Goal: Transaction & Acquisition: Purchase product/service

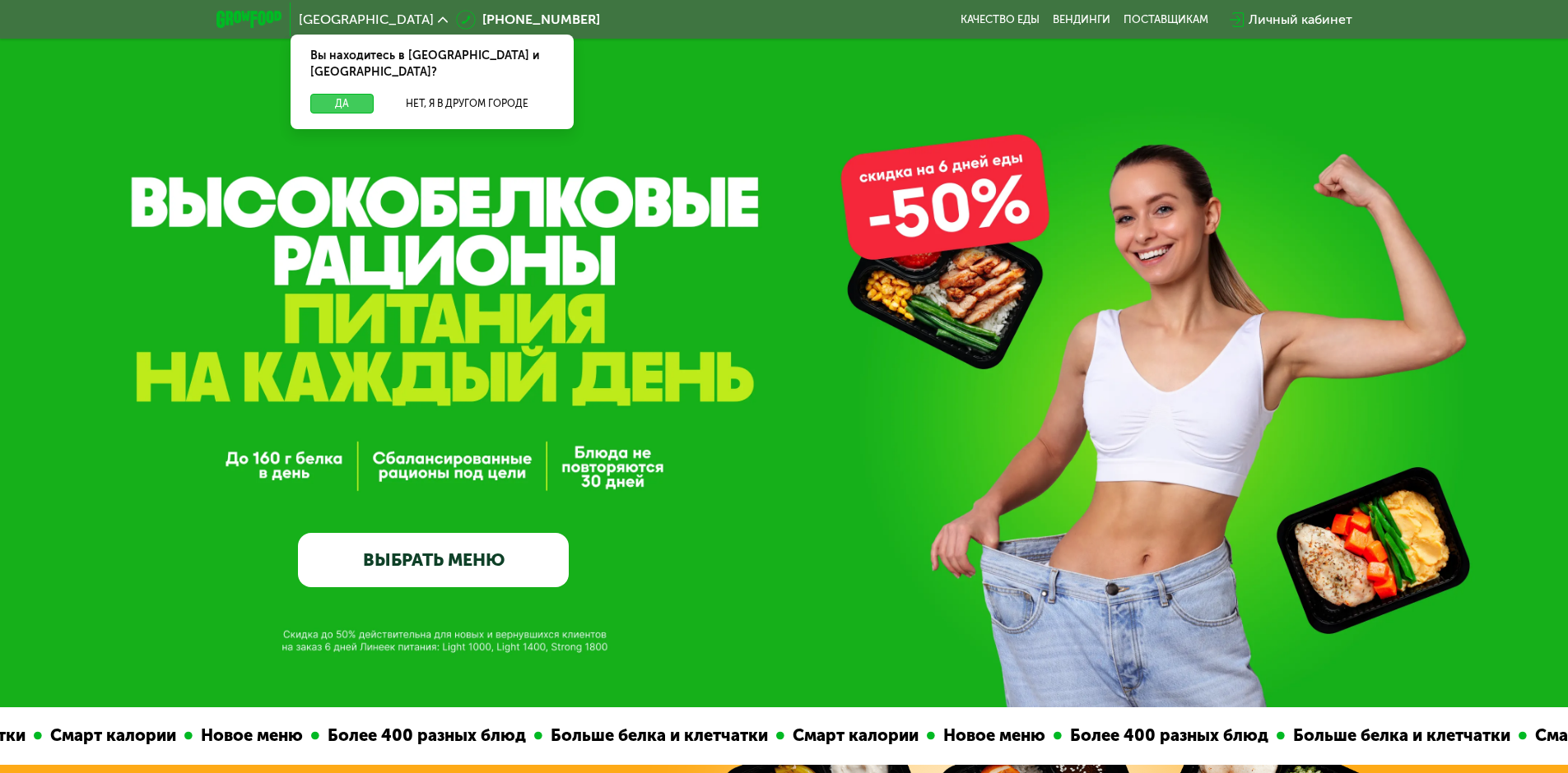
click at [349, 94] on button "Да" at bounding box center [342, 103] width 64 height 19
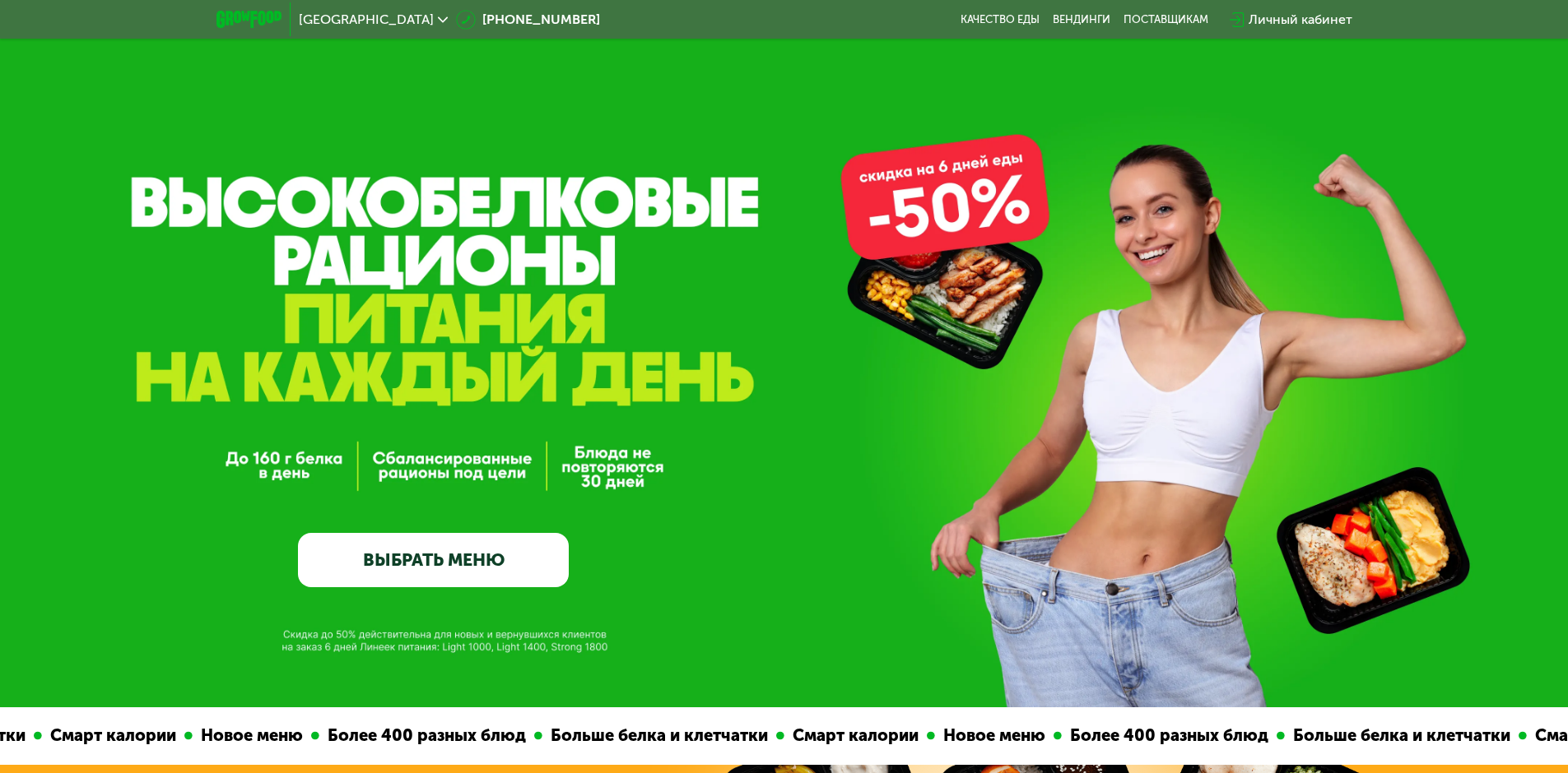
click at [425, 564] on link "ВЫБРАТЬ МЕНЮ" at bounding box center [432, 560] width 271 height 54
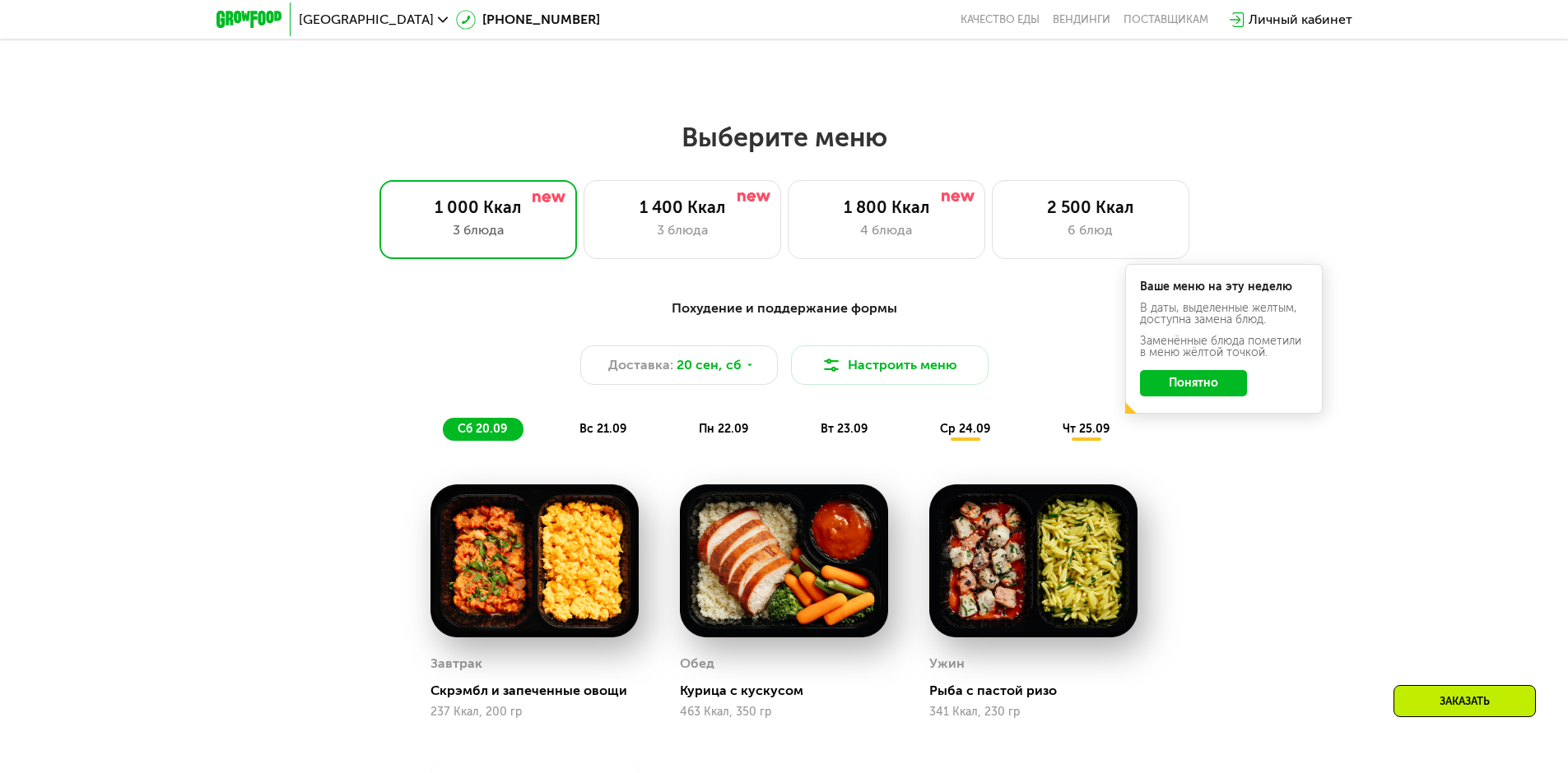
scroll to position [1364, 0]
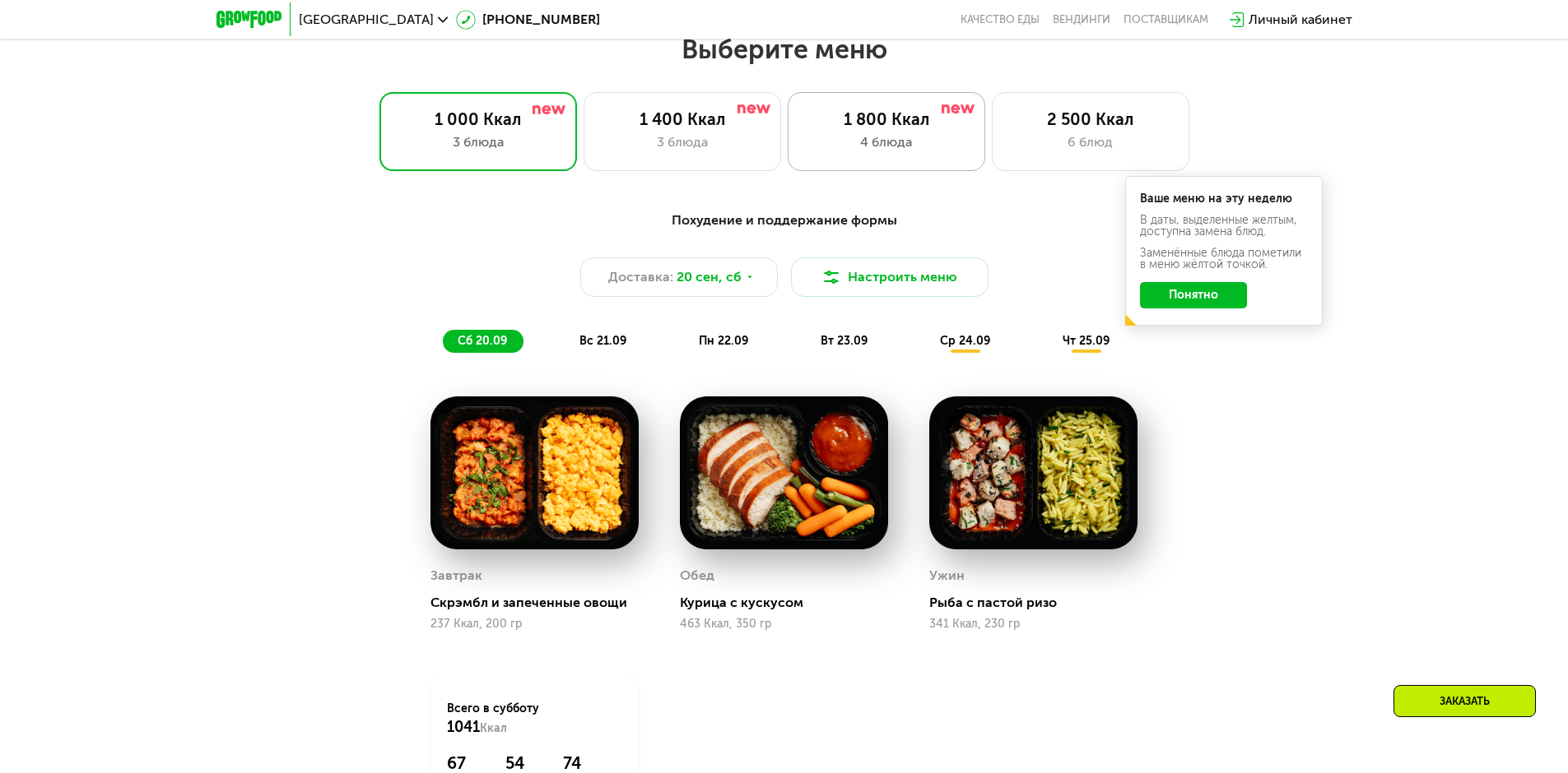
click at [885, 141] on div "4 блюда" at bounding box center [886, 142] width 163 height 19
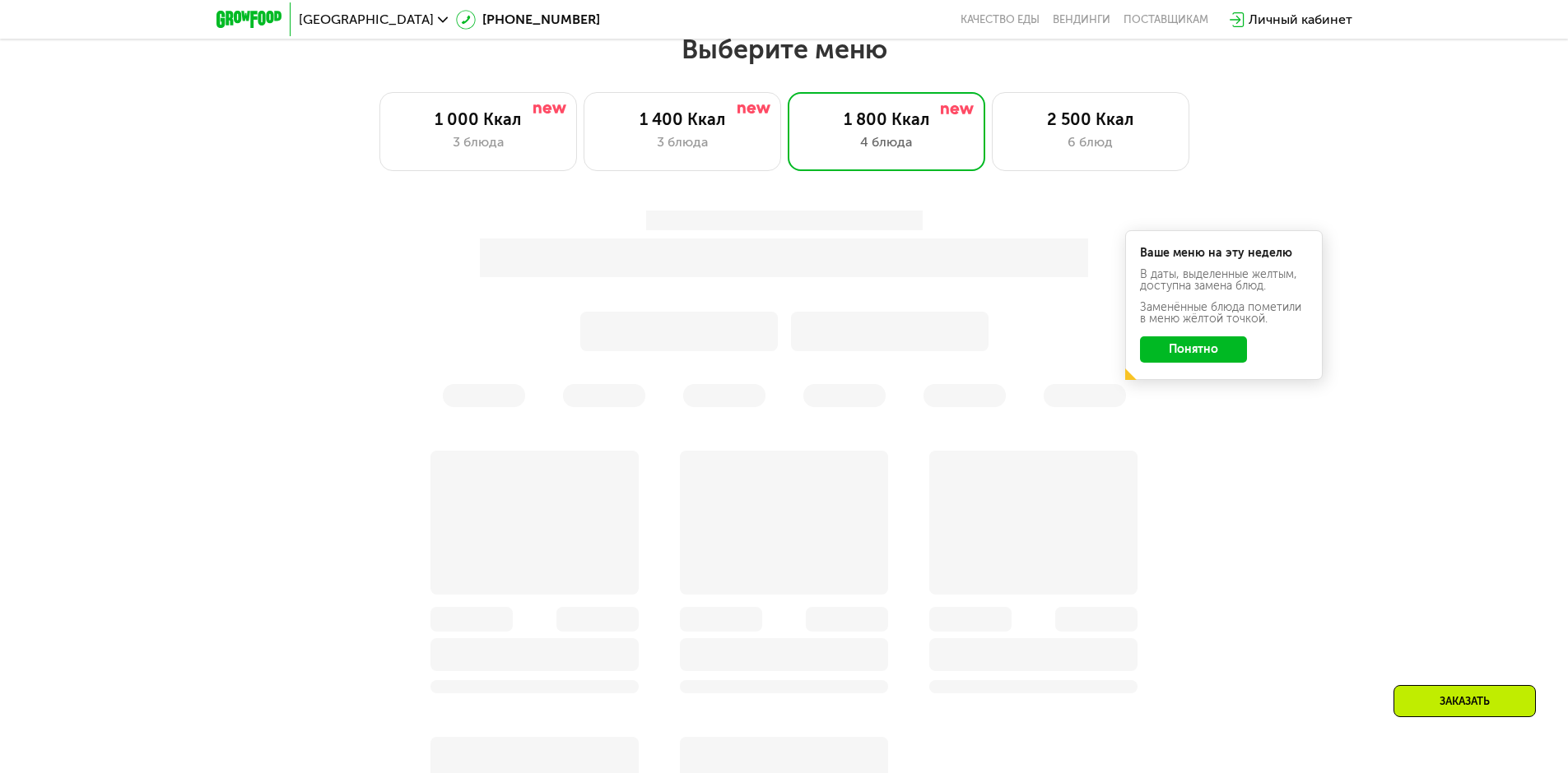
click at [1212, 359] on button "Понятно" at bounding box center [1193, 349] width 107 height 26
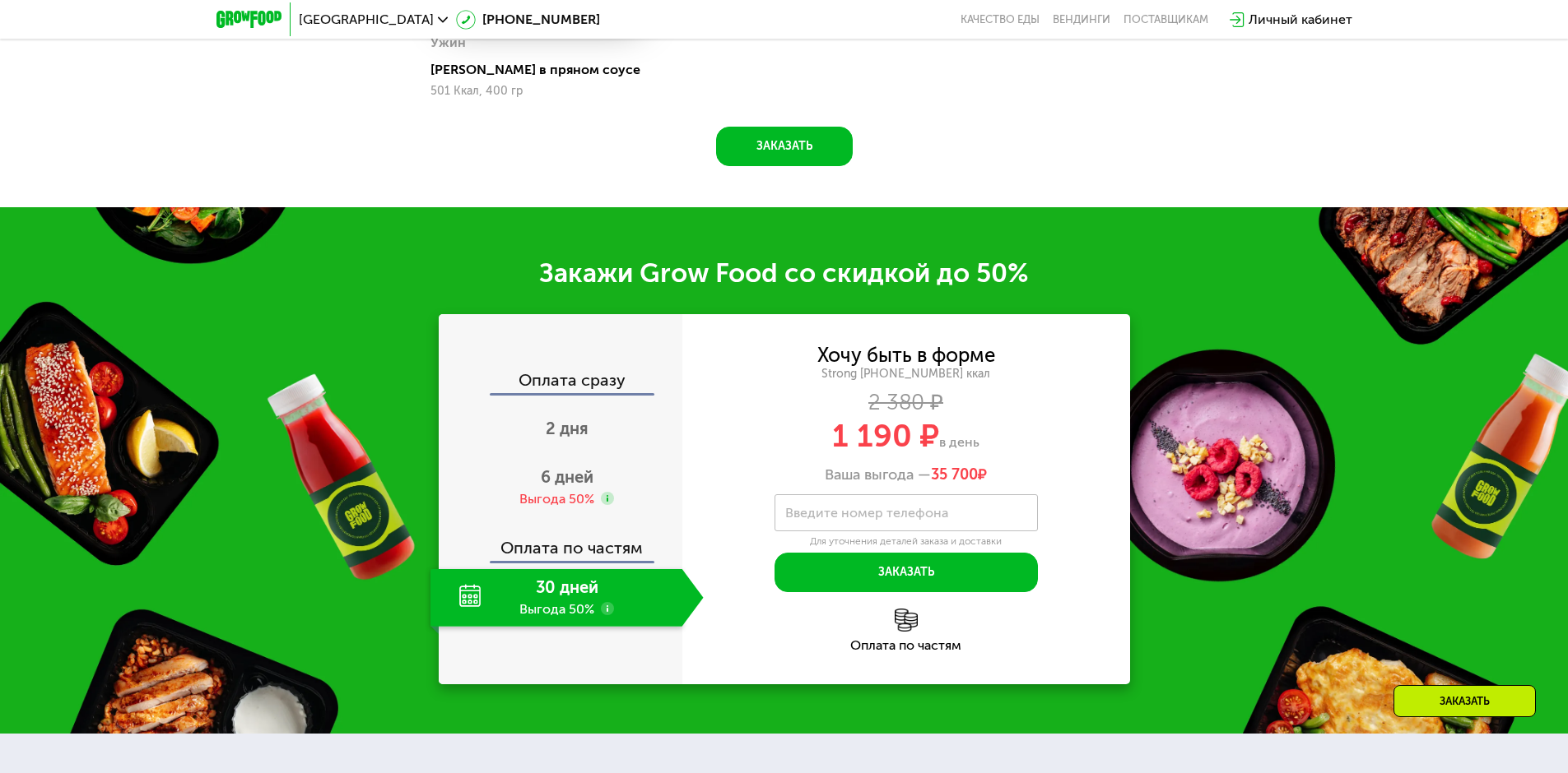
scroll to position [2187, 0]
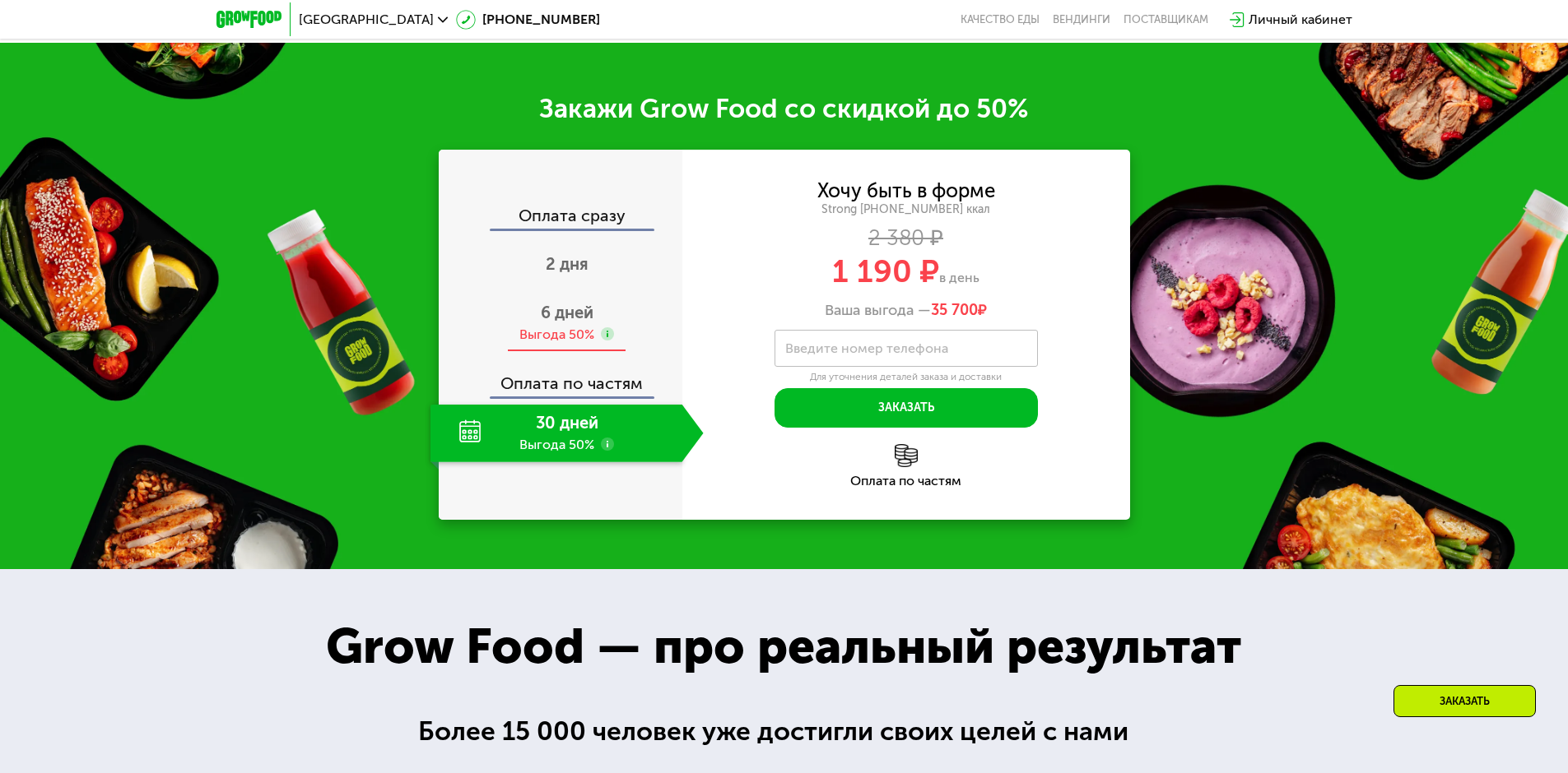
click at [548, 322] on span "6 дней" at bounding box center [567, 312] width 53 height 19
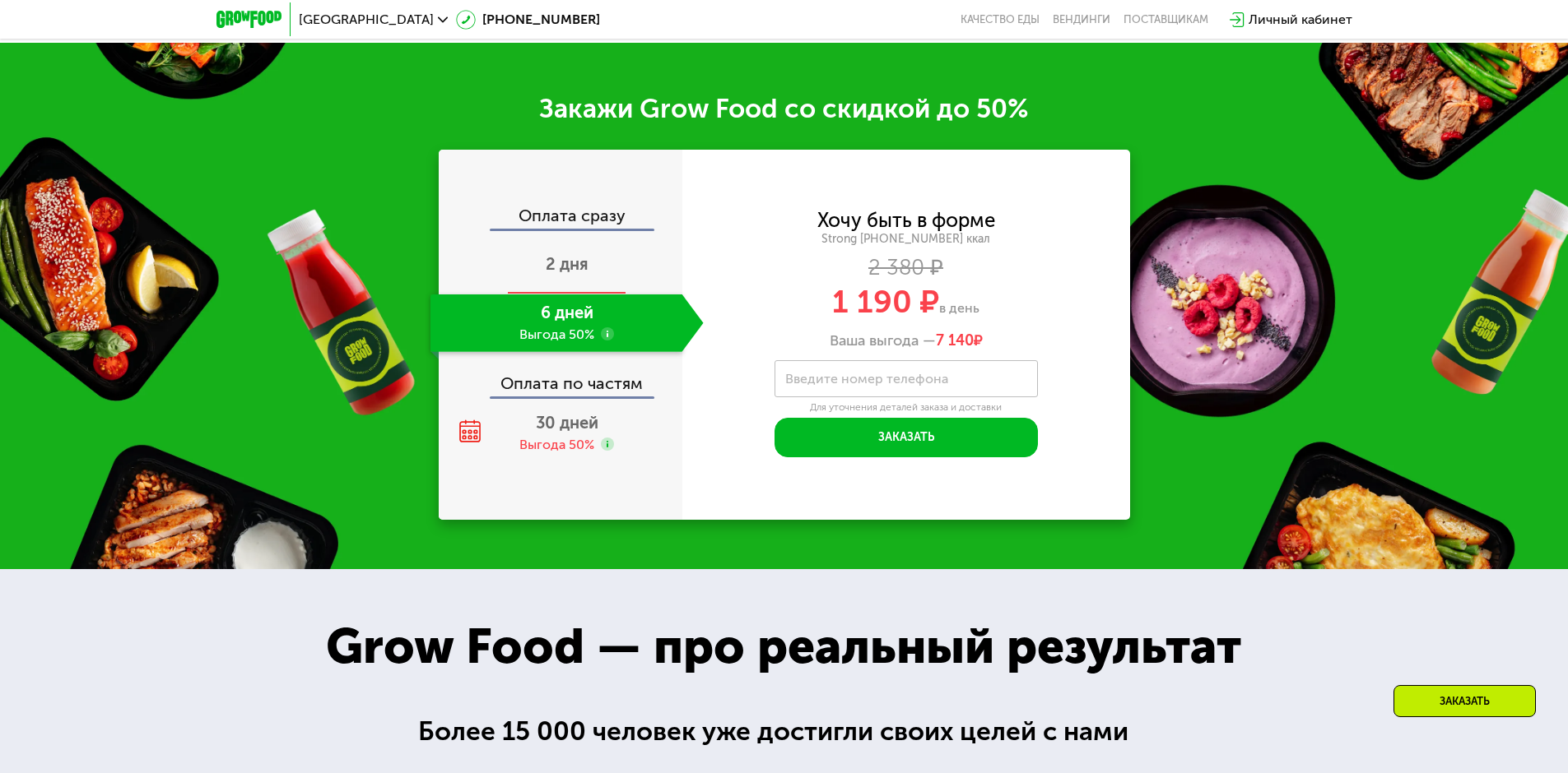
click at [538, 294] on div "2 дня" at bounding box center [567, 266] width 273 height 58
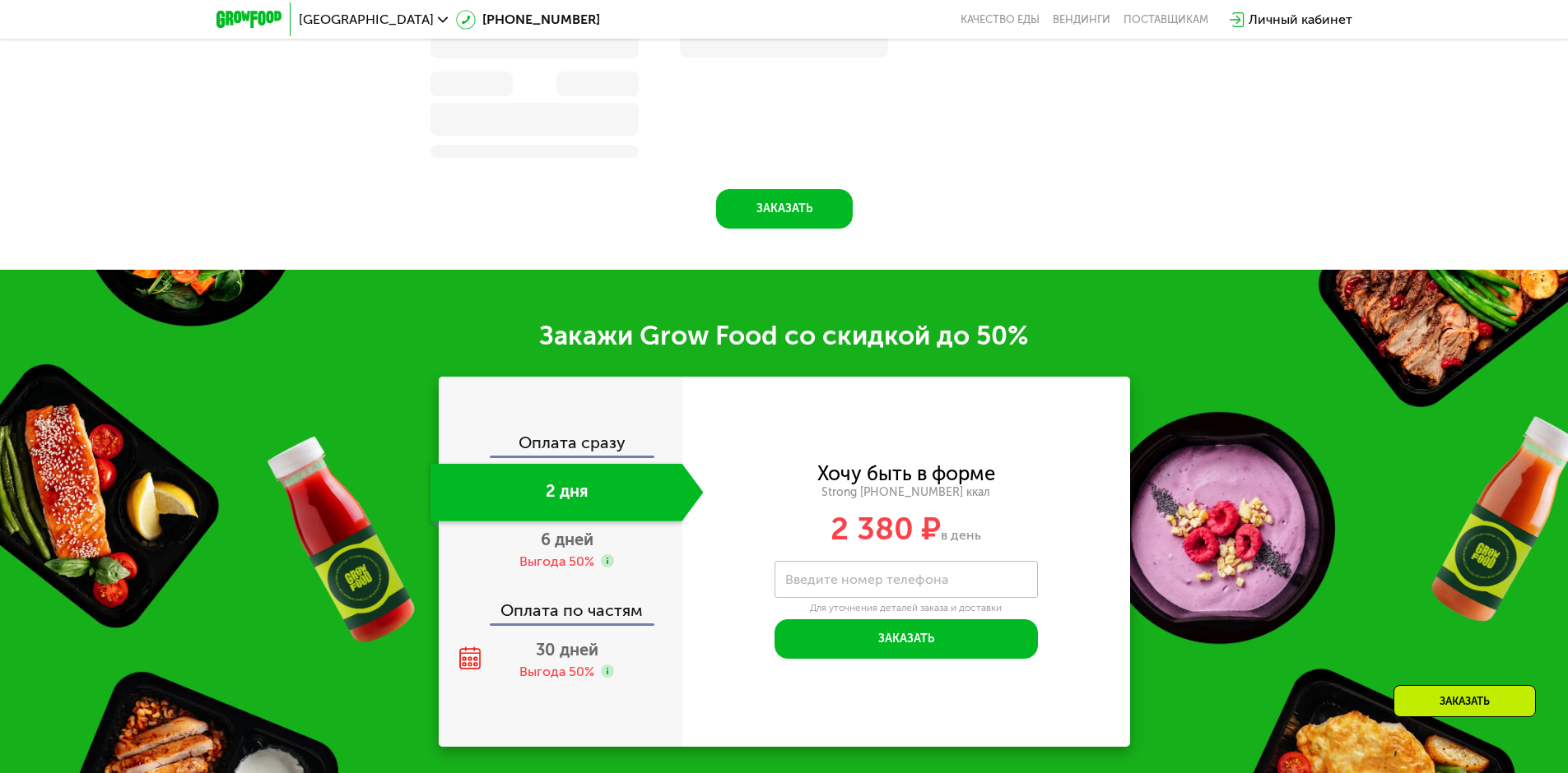
scroll to position [2272, 0]
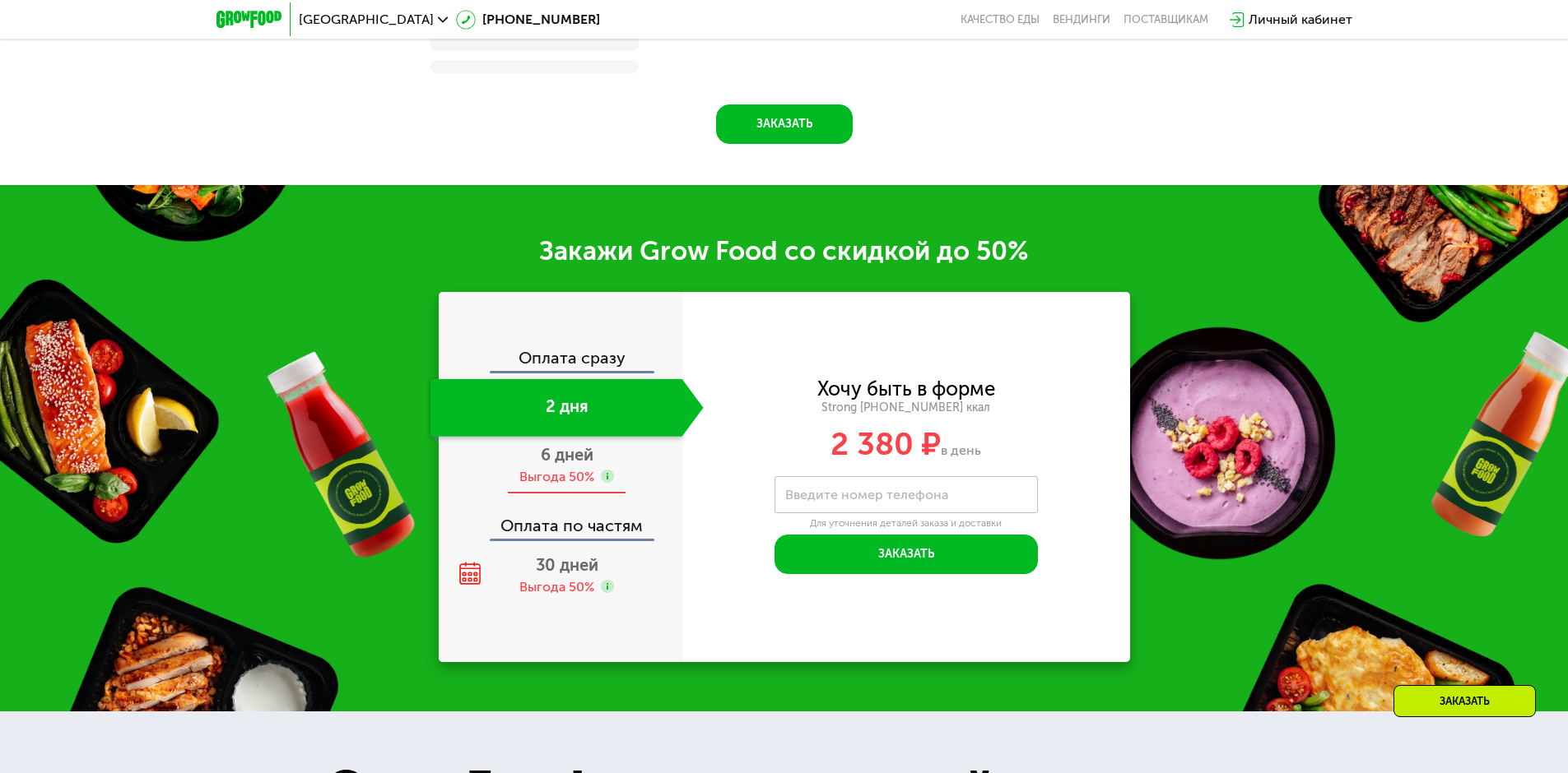
click at [550, 470] on div "6 дней Выгода 50%" at bounding box center [567, 465] width 273 height 58
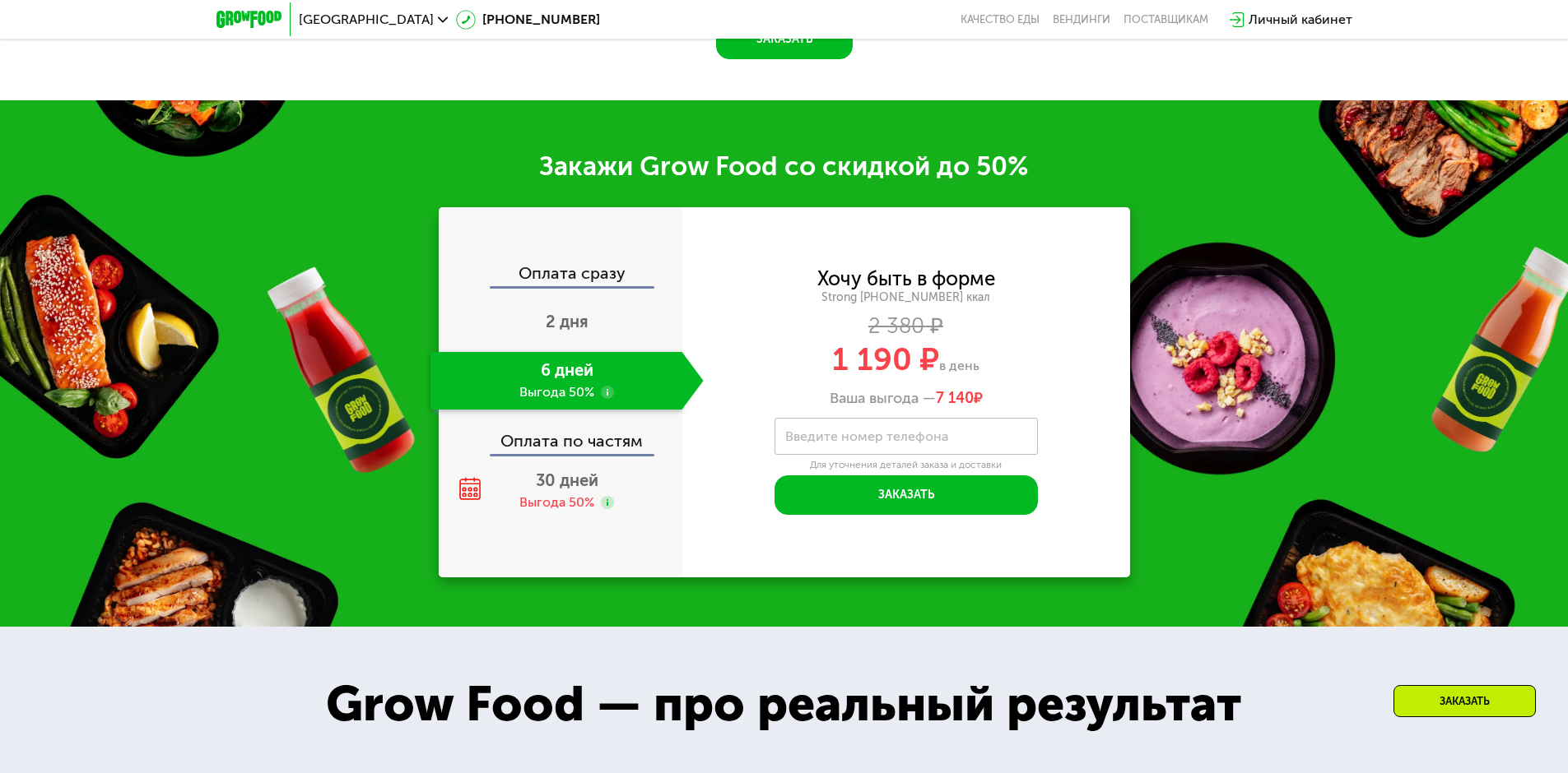
scroll to position [2187, 0]
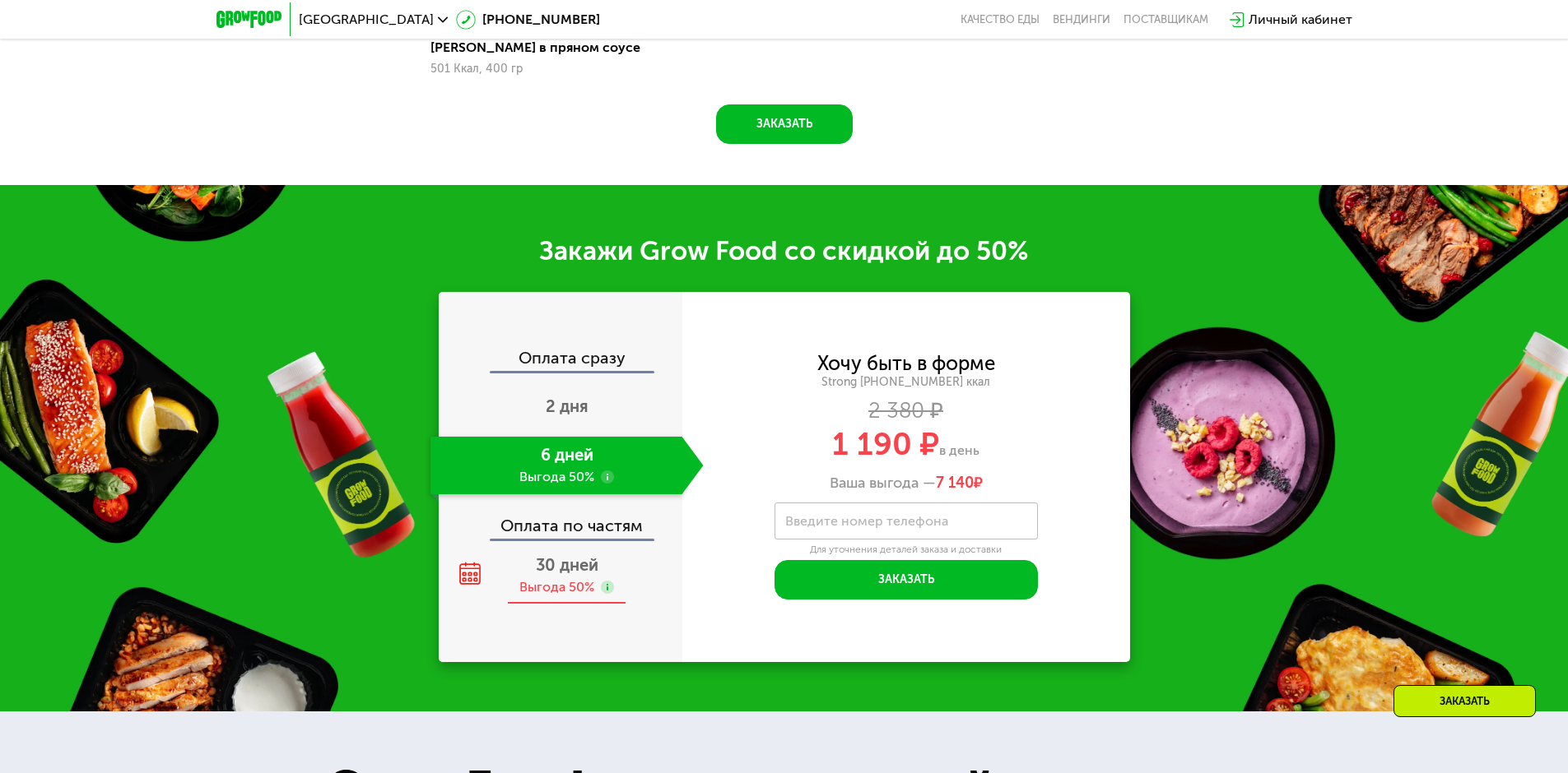
click at [547, 566] on span "30 дней" at bounding box center [567, 564] width 63 height 19
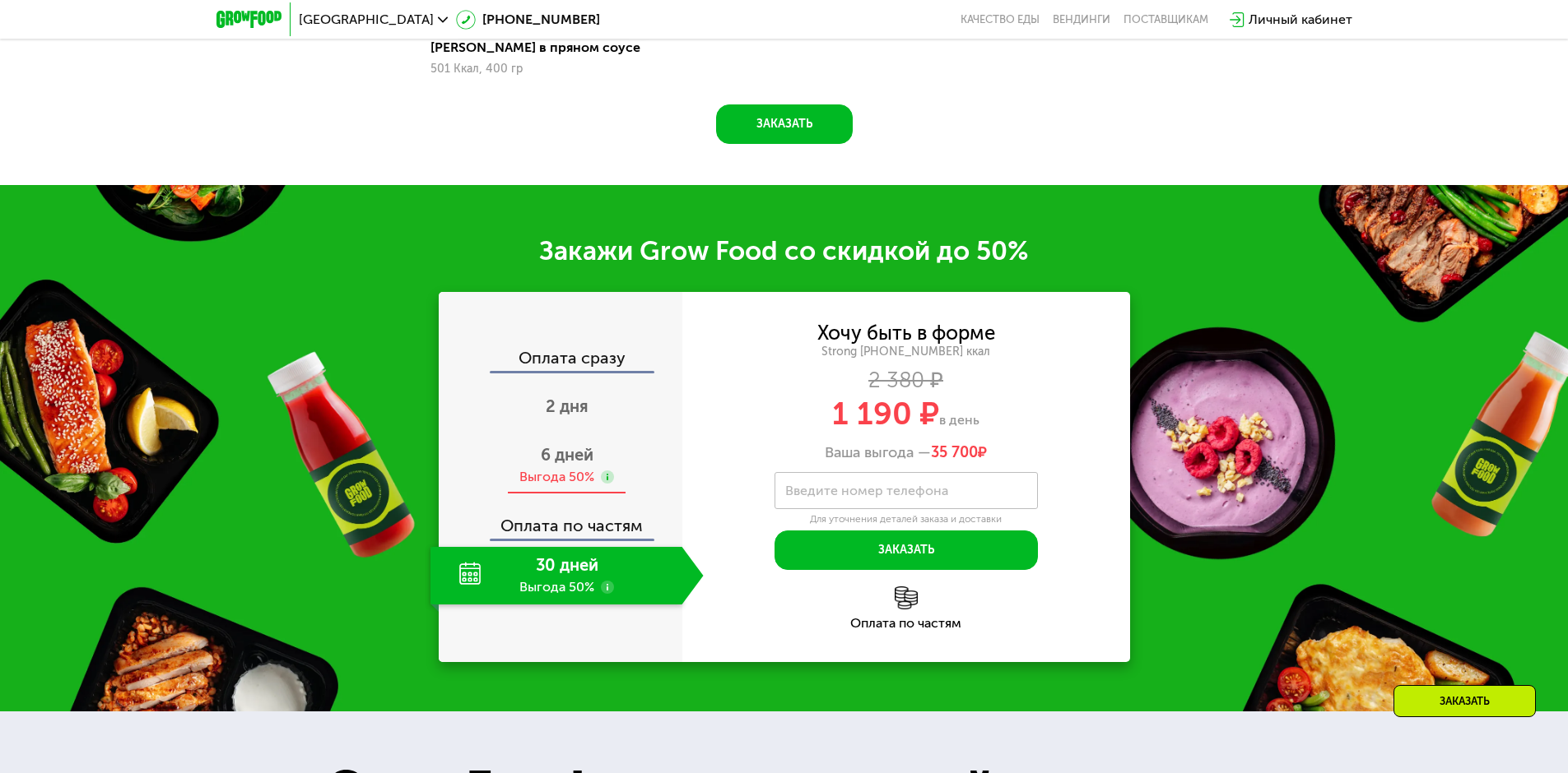
click at [561, 471] on div "6 дней Выгода 50%" at bounding box center [567, 465] width 273 height 58
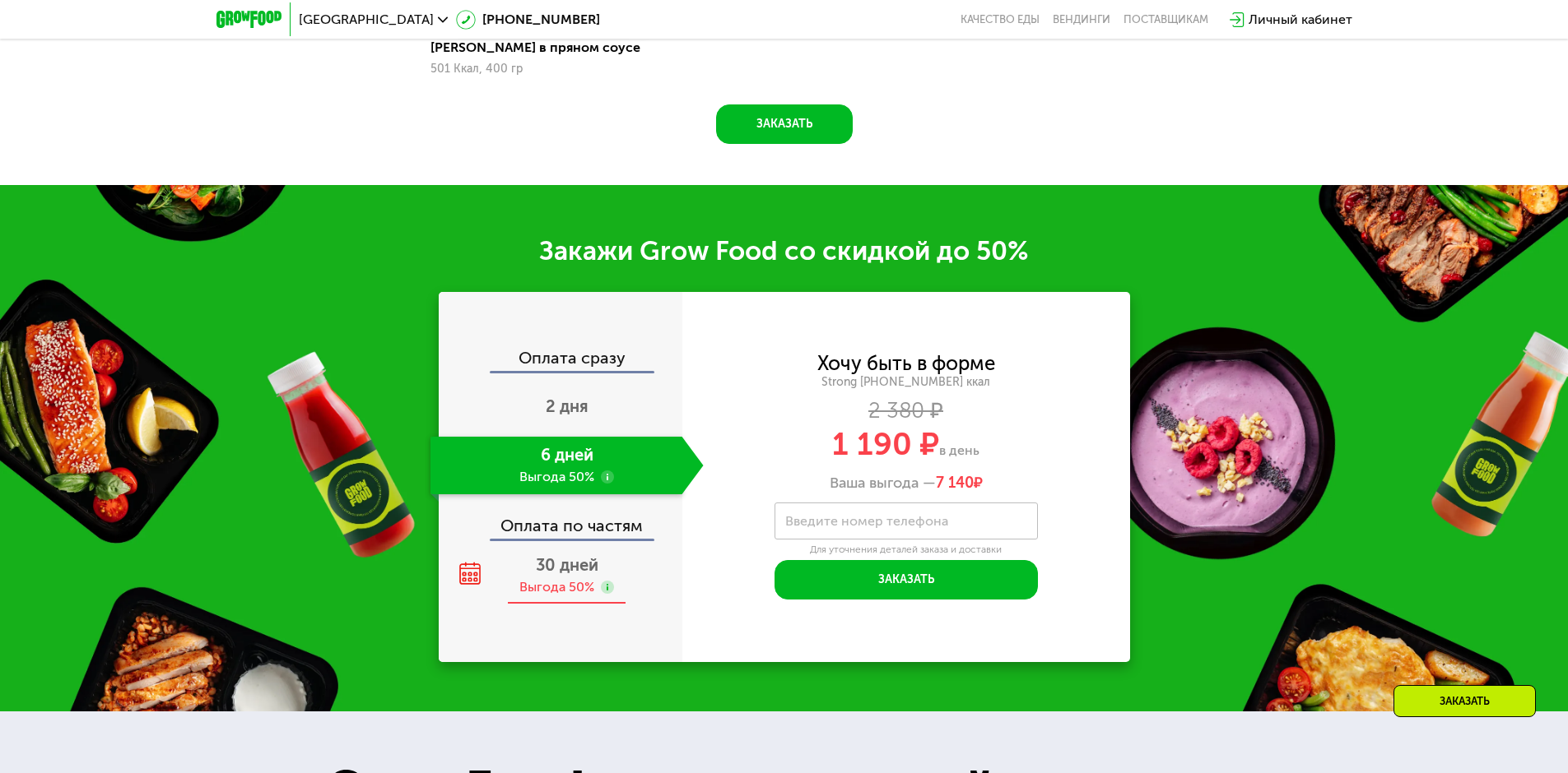
click at [566, 575] on span "30 дней" at bounding box center [567, 564] width 63 height 19
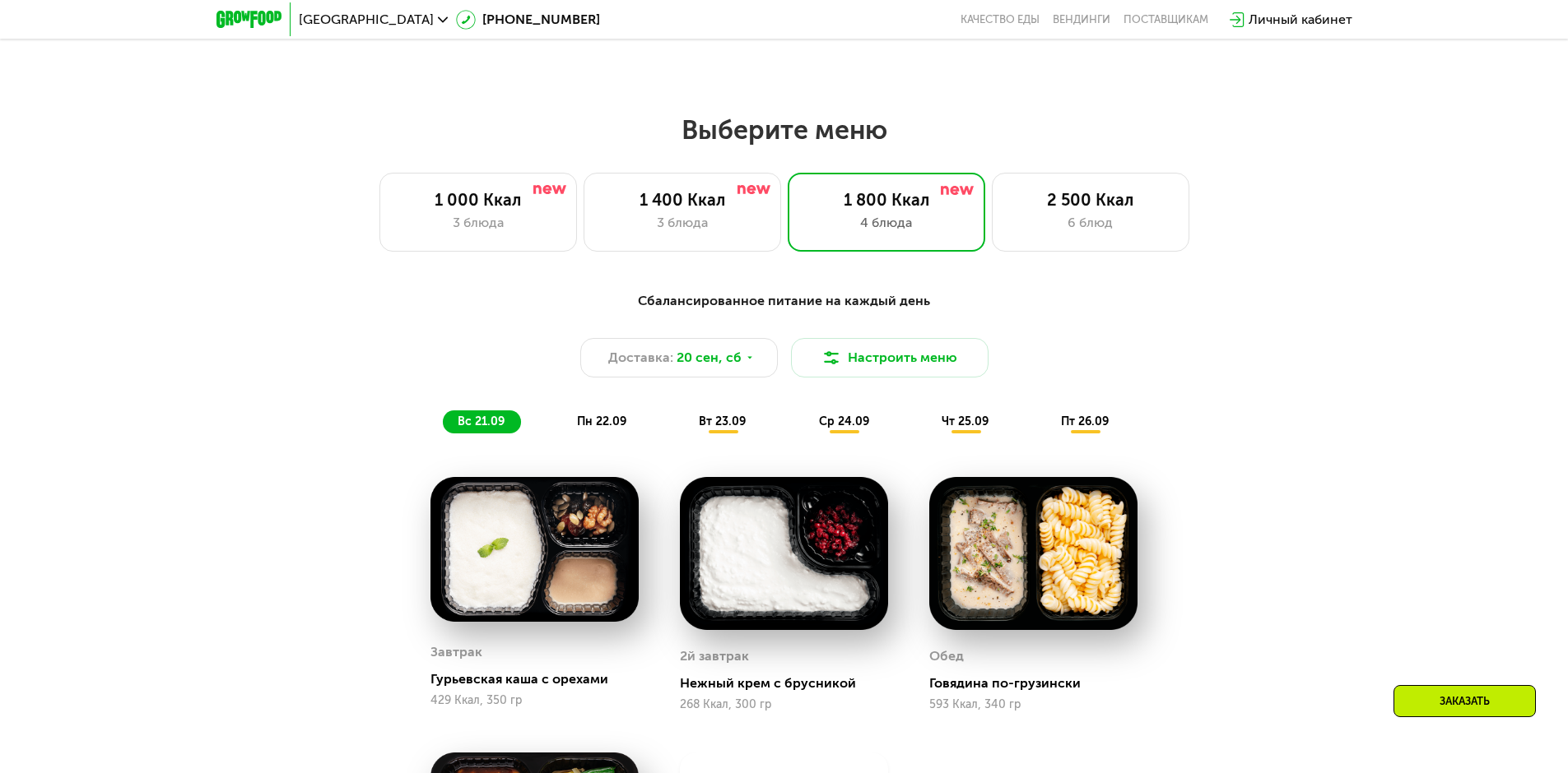
scroll to position [1282, 0]
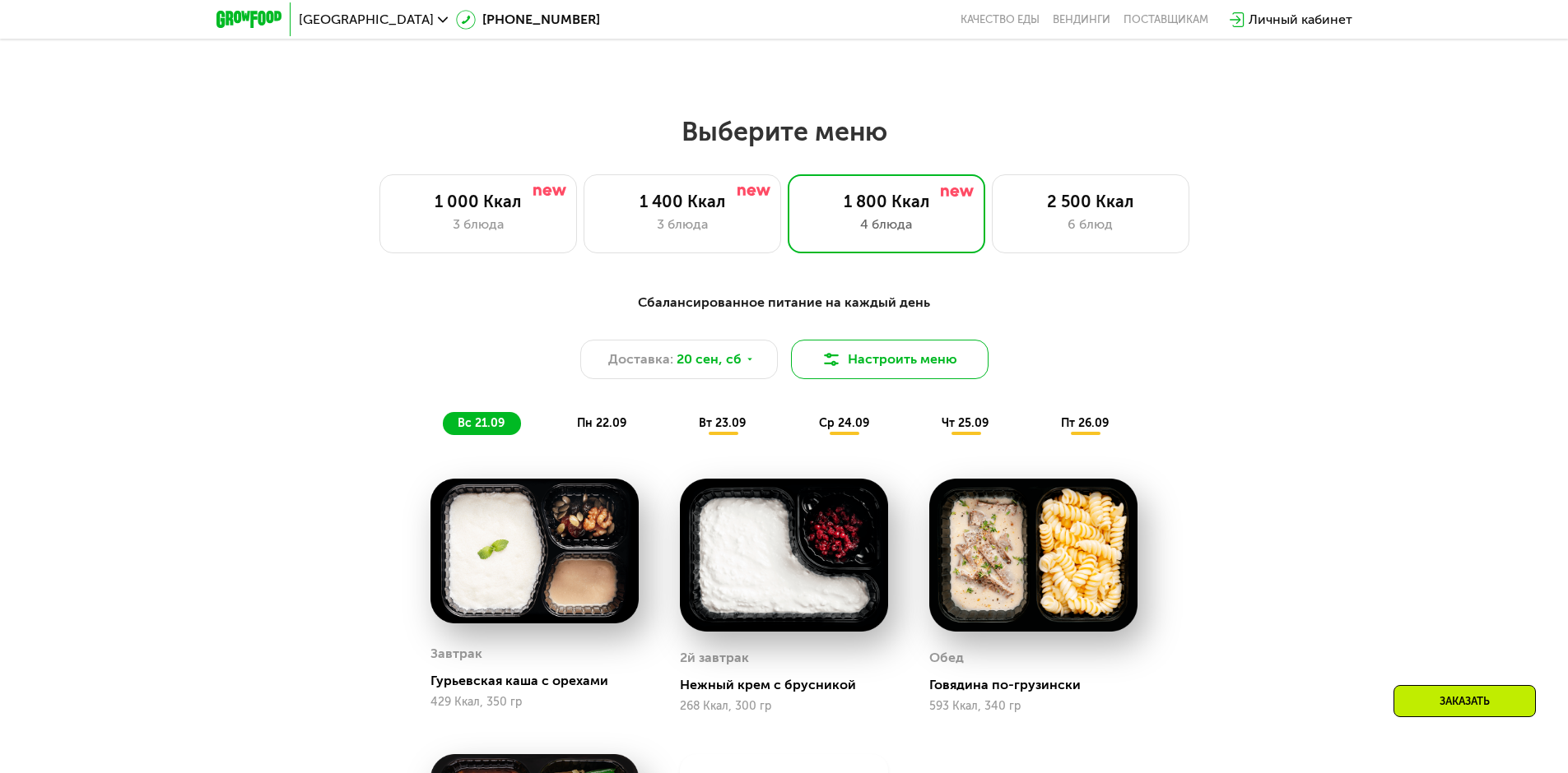
click at [906, 365] on button "Настроить меню" at bounding box center [890, 359] width 198 height 40
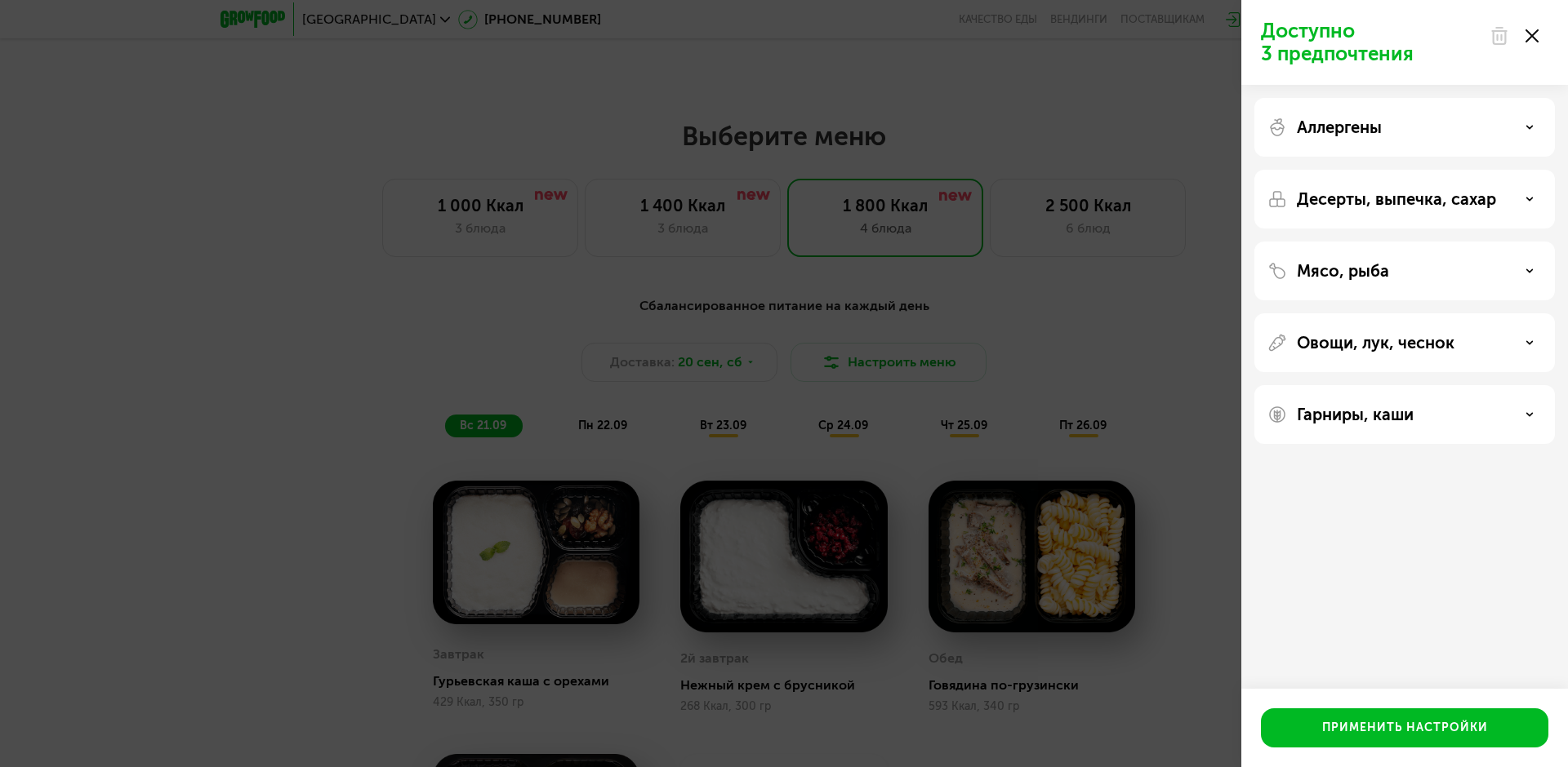
click at [1360, 134] on p "Аллергены" at bounding box center [1338, 127] width 85 height 19
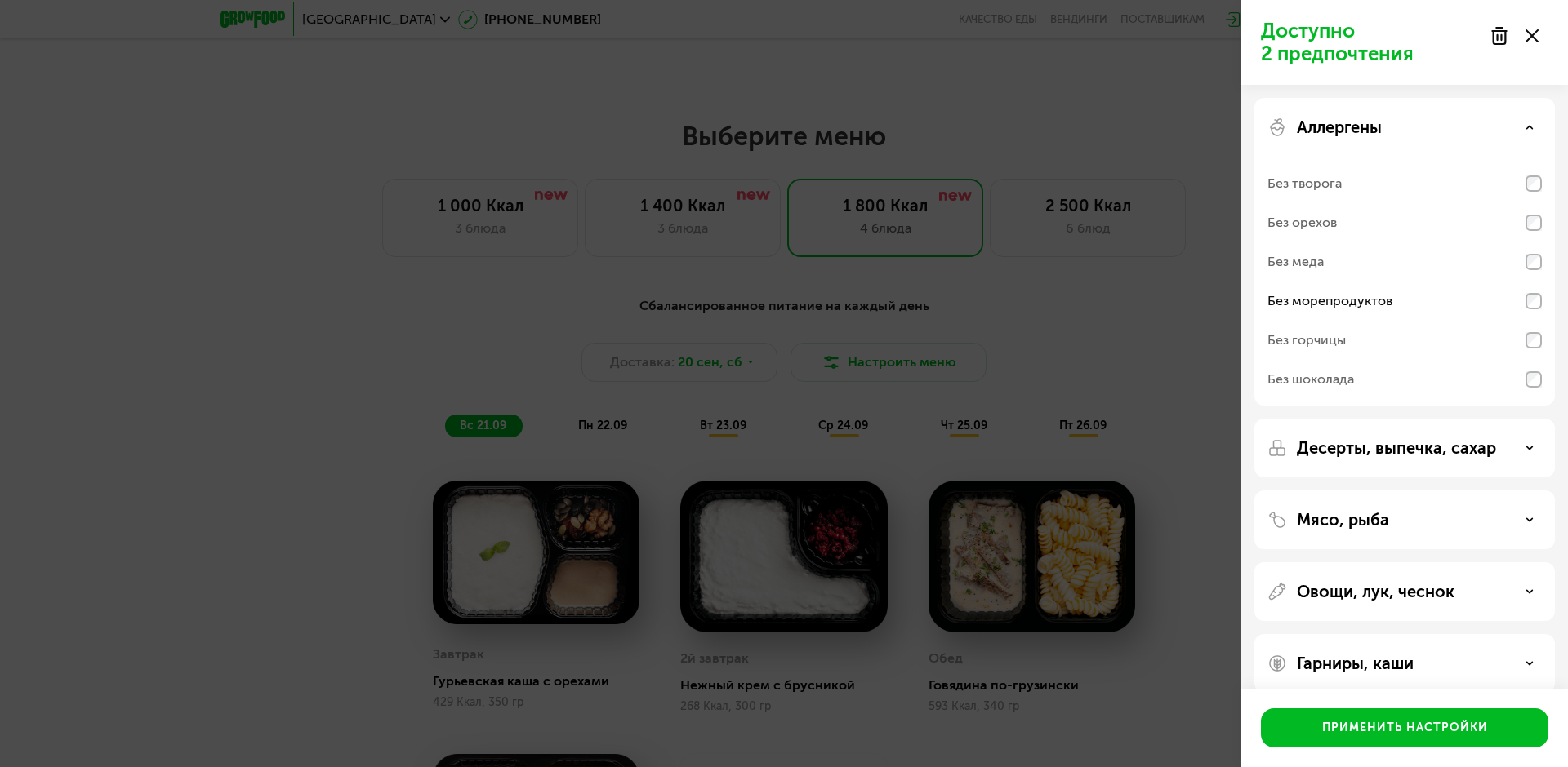
click at [1416, 136] on div "Аллергены" at bounding box center [1404, 127] width 274 height 19
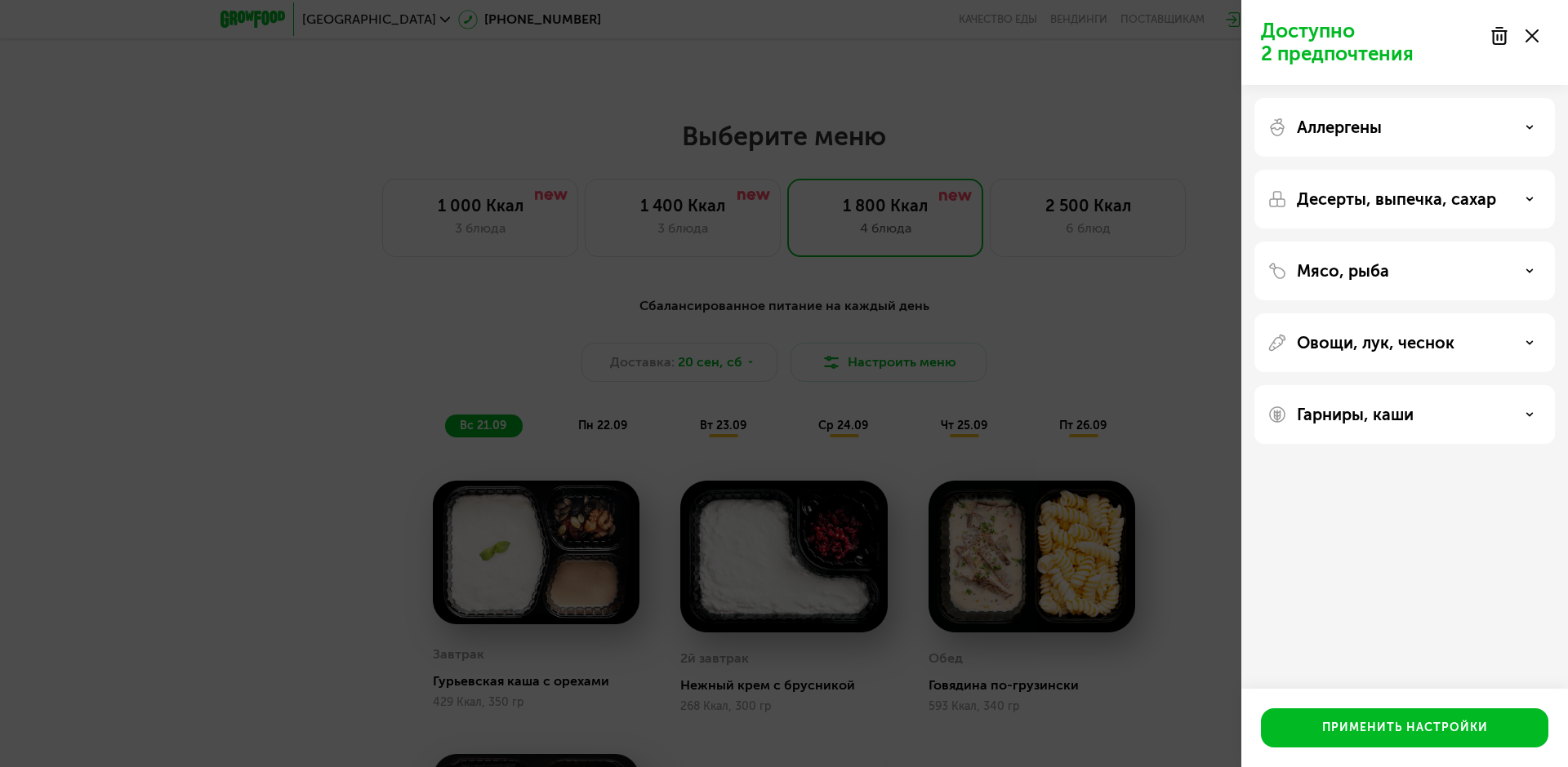
click at [1465, 208] on p "Десерты, выпечка, сахар" at bounding box center [1396, 198] width 199 height 19
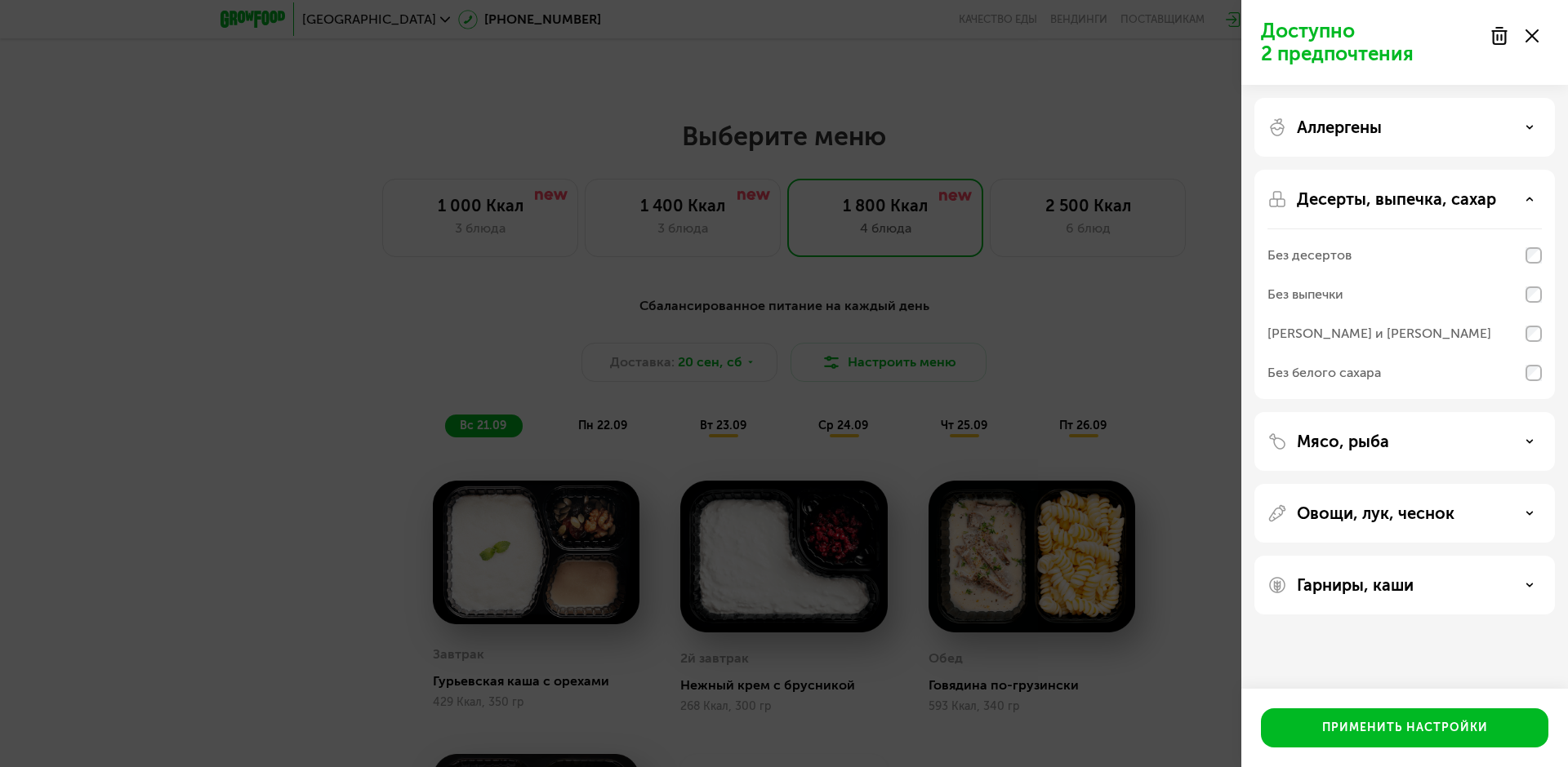
click at [1419, 198] on p "Десерты, выпечка, сахар" at bounding box center [1396, 198] width 199 height 19
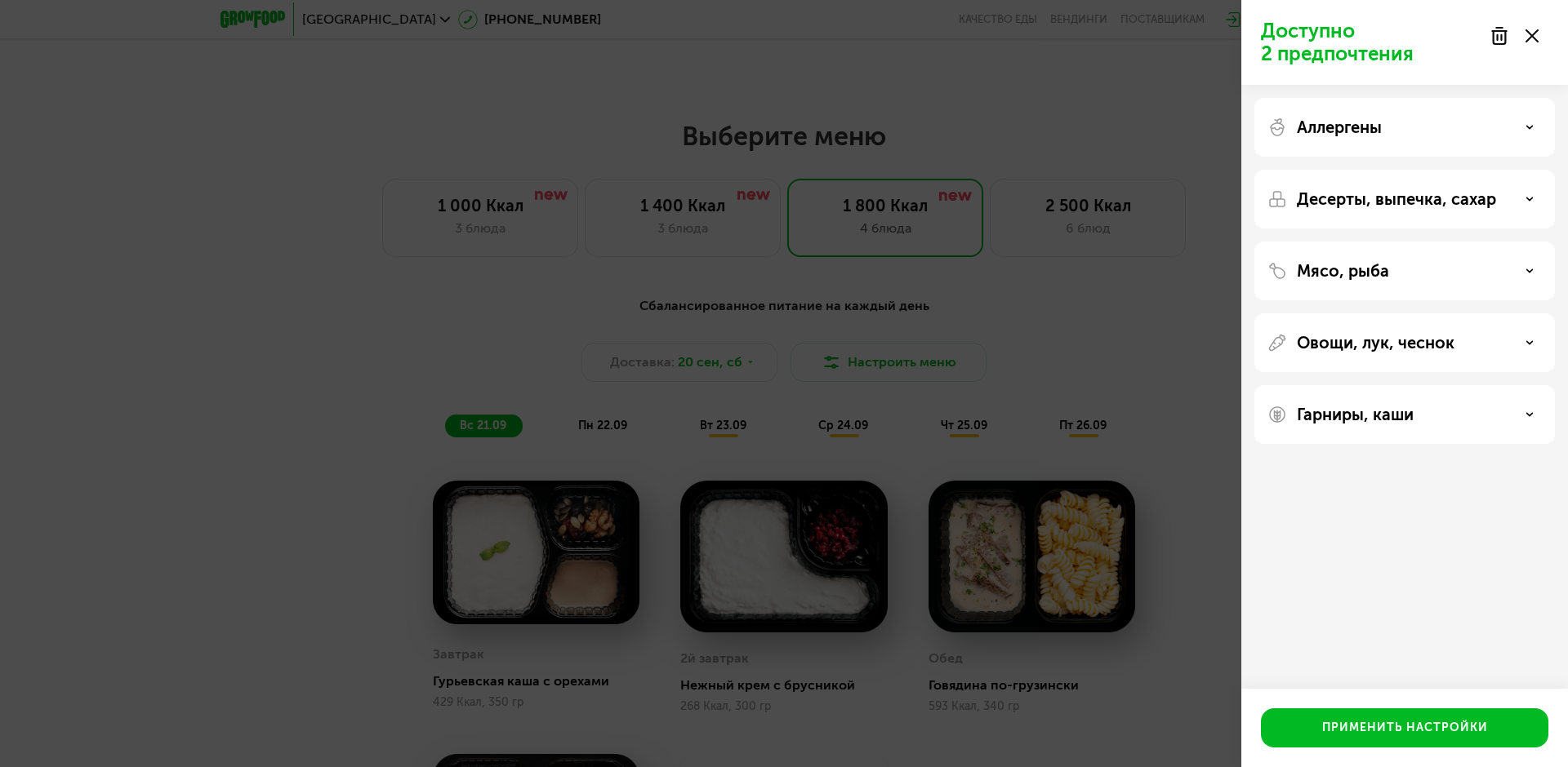
click at [1364, 283] on div "Мясо, рыба" at bounding box center [1404, 271] width 300 height 59
click at [1364, 271] on p "Мясо, рыба" at bounding box center [1343, 271] width 93 height 19
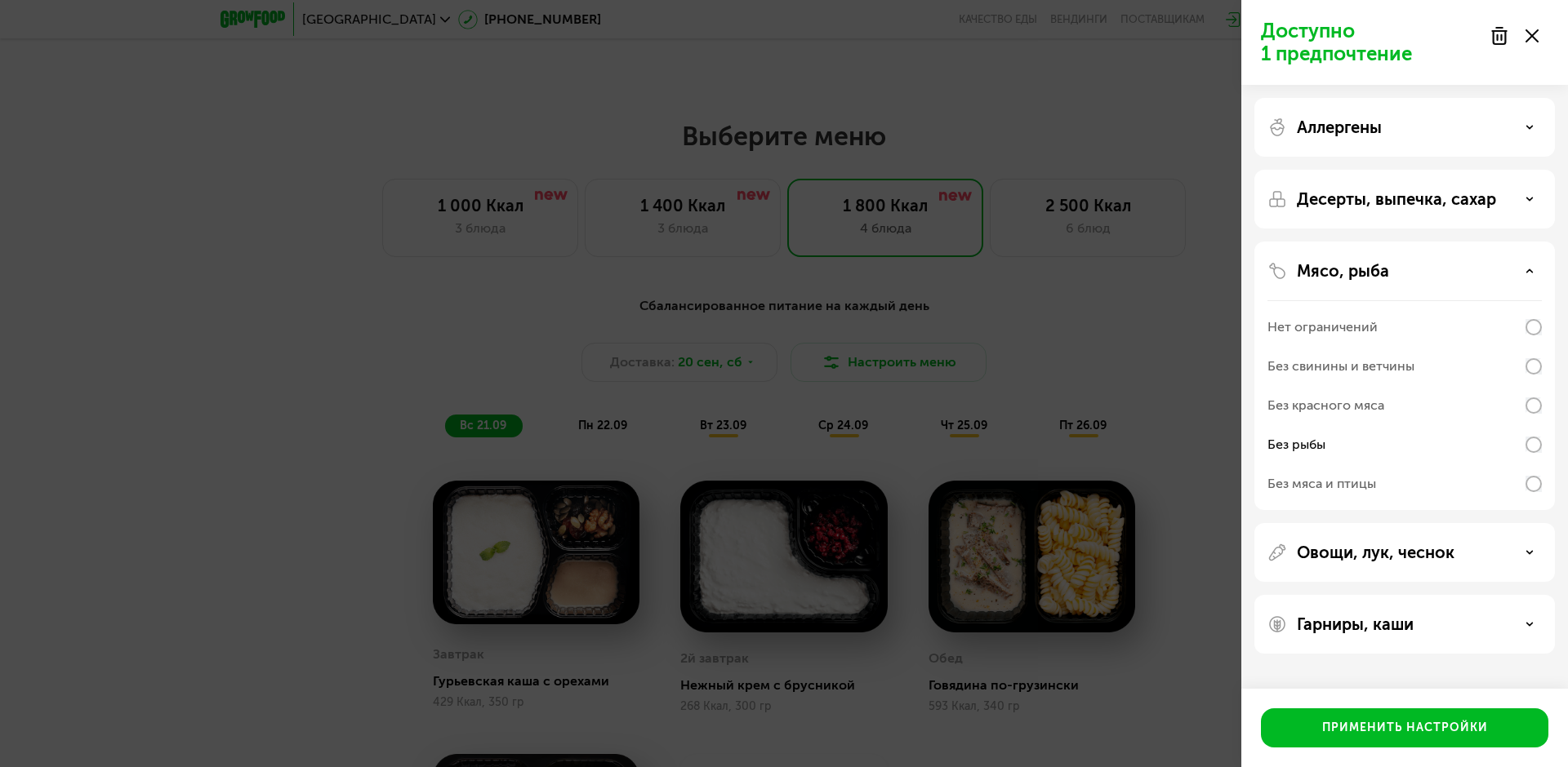
click at [1376, 267] on p "Мясо, рыба" at bounding box center [1343, 271] width 93 height 19
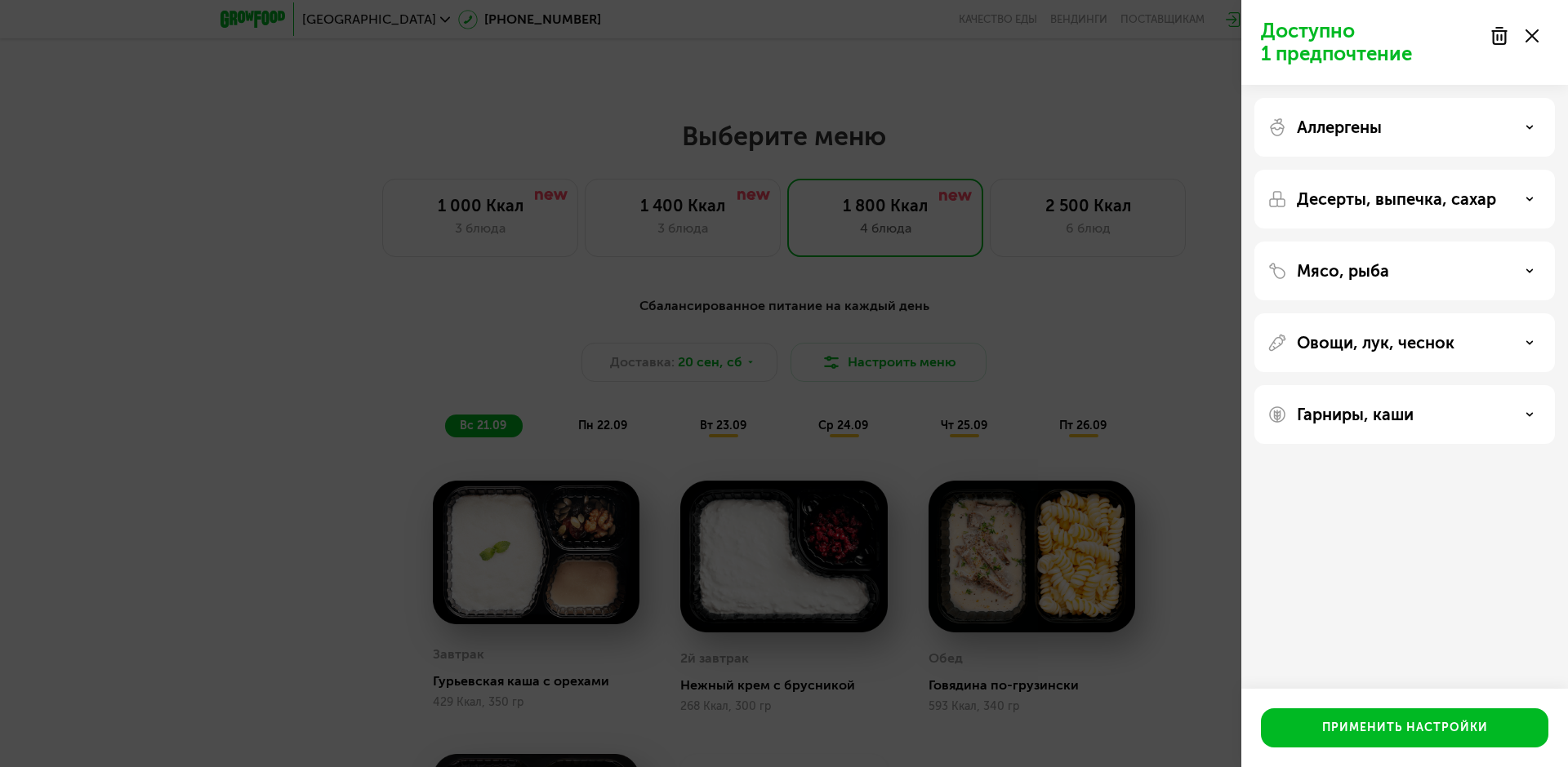
click at [1383, 351] on p "Овощи, лук, чеснок" at bounding box center [1375, 342] width 157 height 19
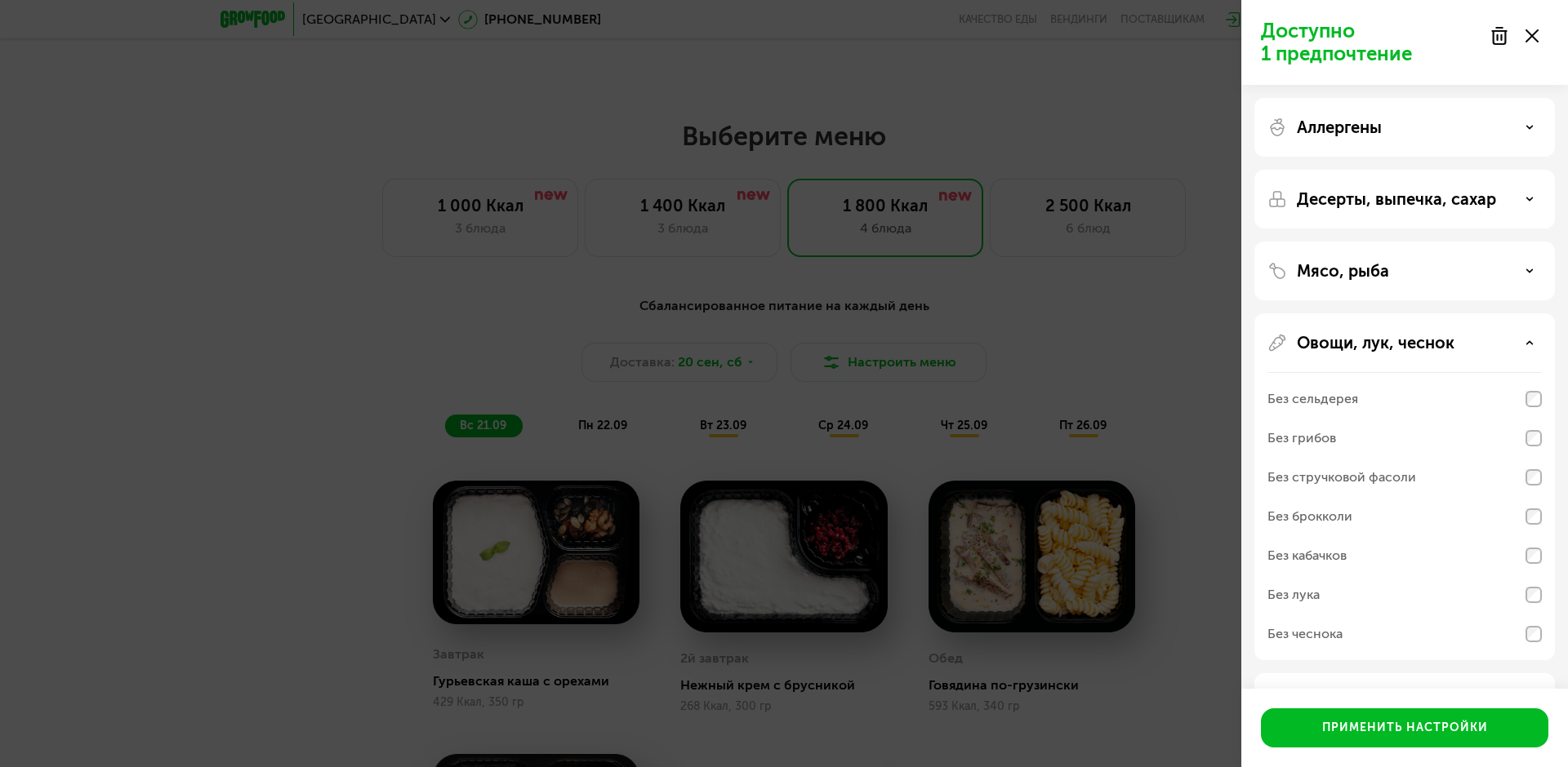
click at [1383, 351] on p "Овощи, лук, чеснок" at bounding box center [1375, 342] width 157 height 19
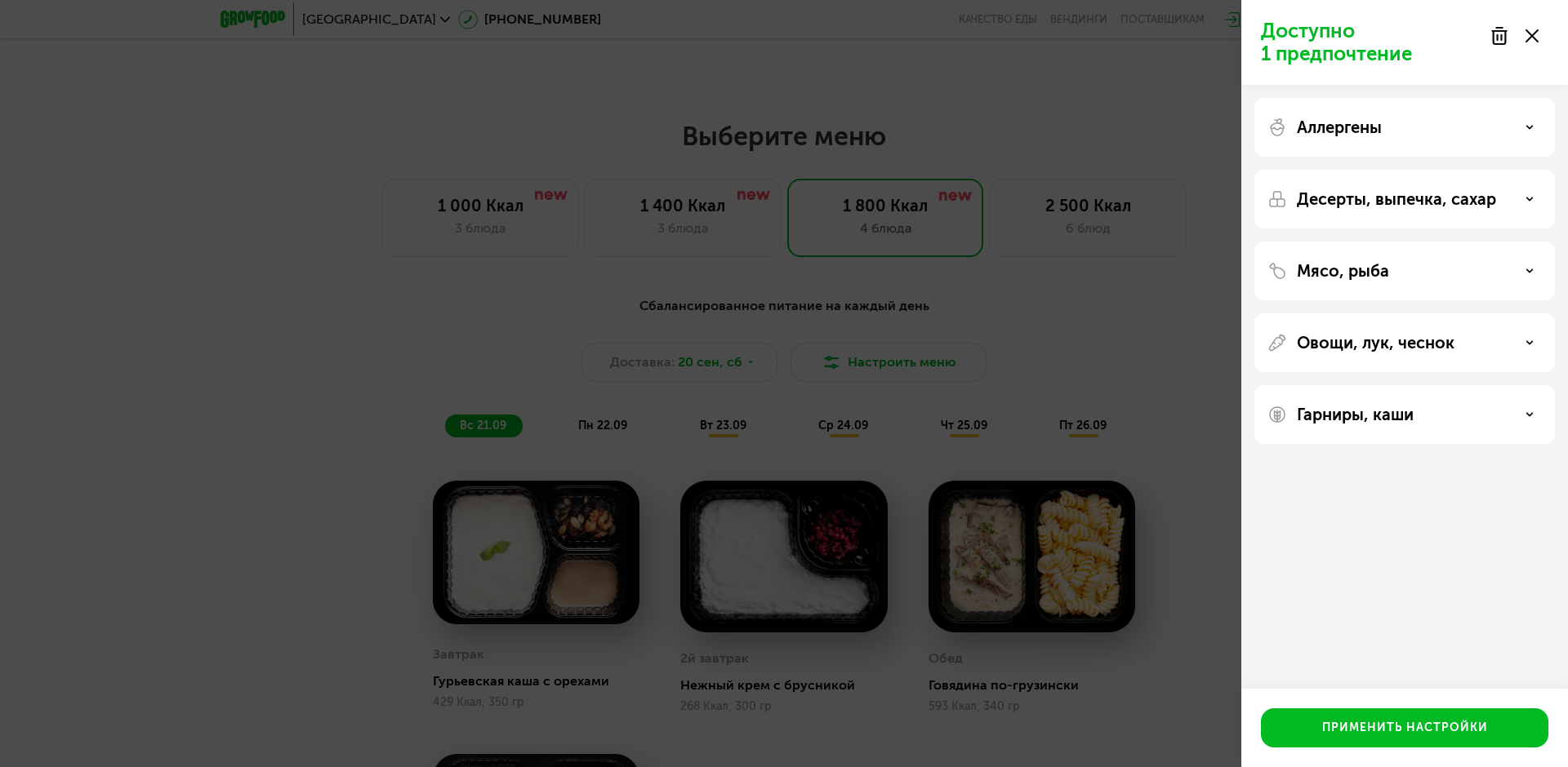
click at [1366, 426] on div "Гарниры, каши" at bounding box center [1404, 415] width 300 height 59
click at [1366, 420] on p "Гарниры, каши" at bounding box center [1354, 414] width 117 height 19
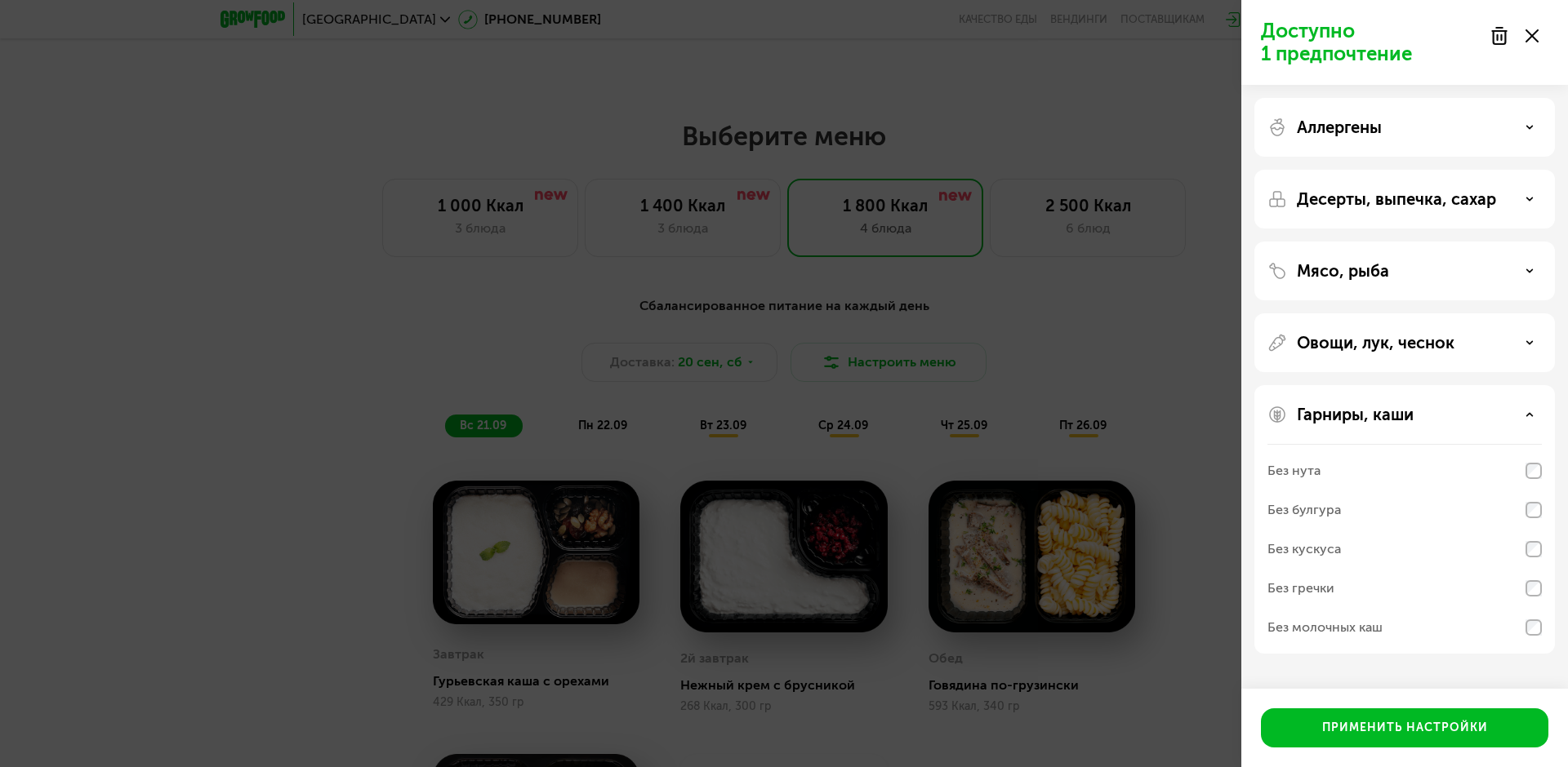
click at [1366, 418] on p "Гарниры, каши" at bounding box center [1354, 414] width 117 height 19
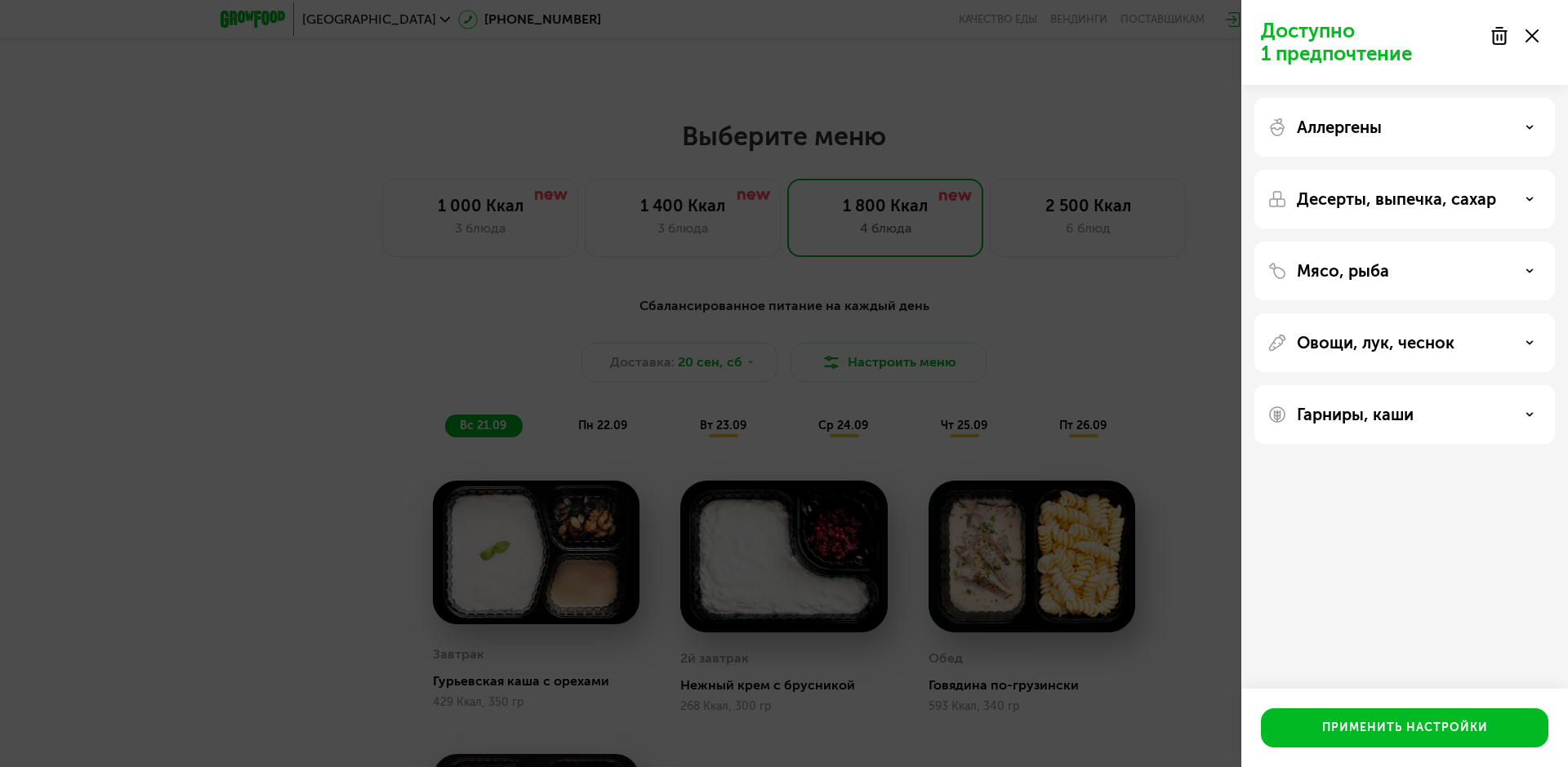
click at [1339, 138] on div "Аллергены" at bounding box center [1404, 127] width 300 height 59
click at [1343, 125] on p "Аллергены" at bounding box center [1338, 127] width 85 height 19
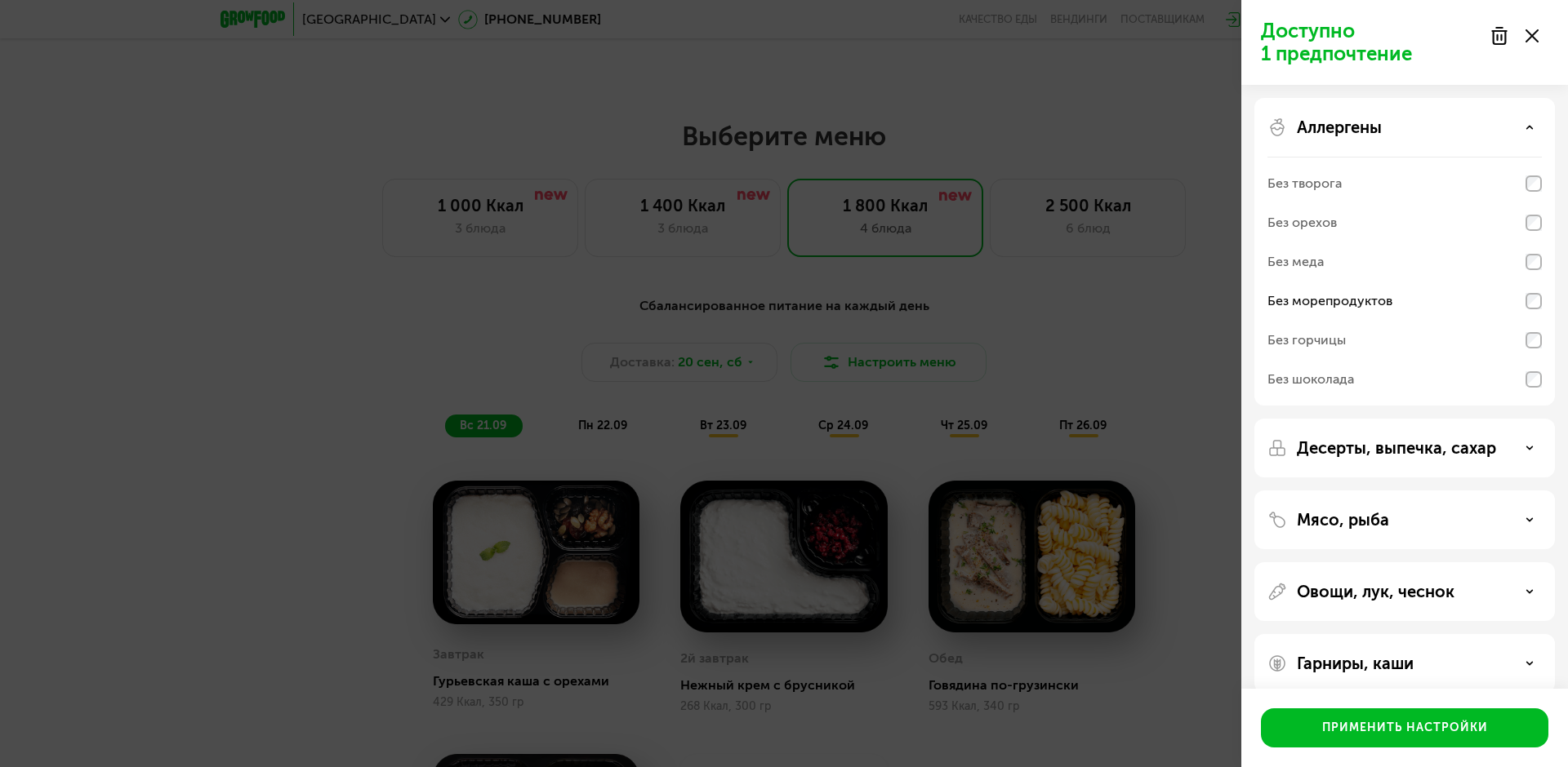
click at [1343, 125] on p "Аллергены" at bounding box center [1338, 127] width 85 height 19
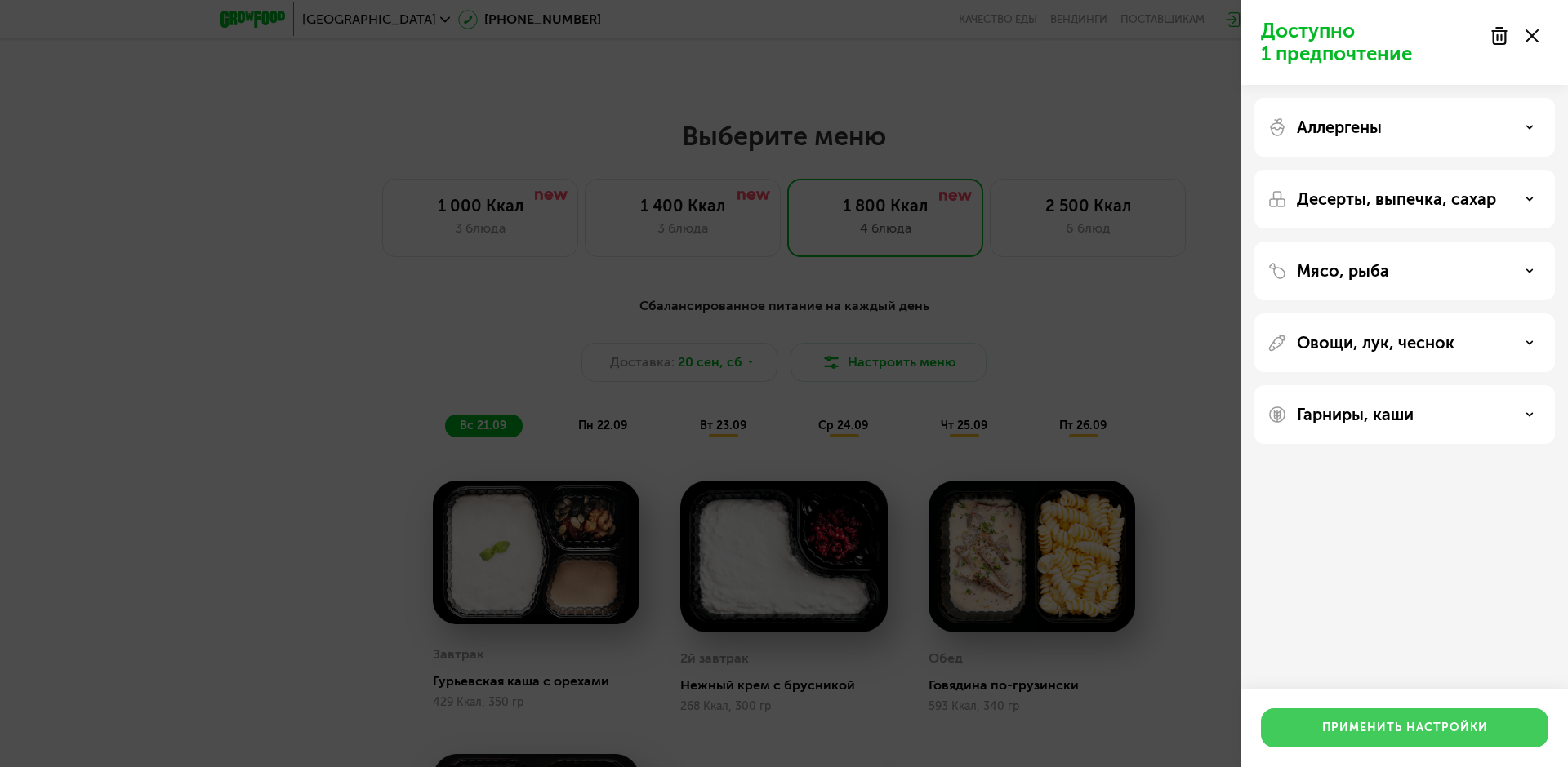
click at [1395, 720] on div "Применить настройки" at bounding box center [1405, 727] width 166 height 16
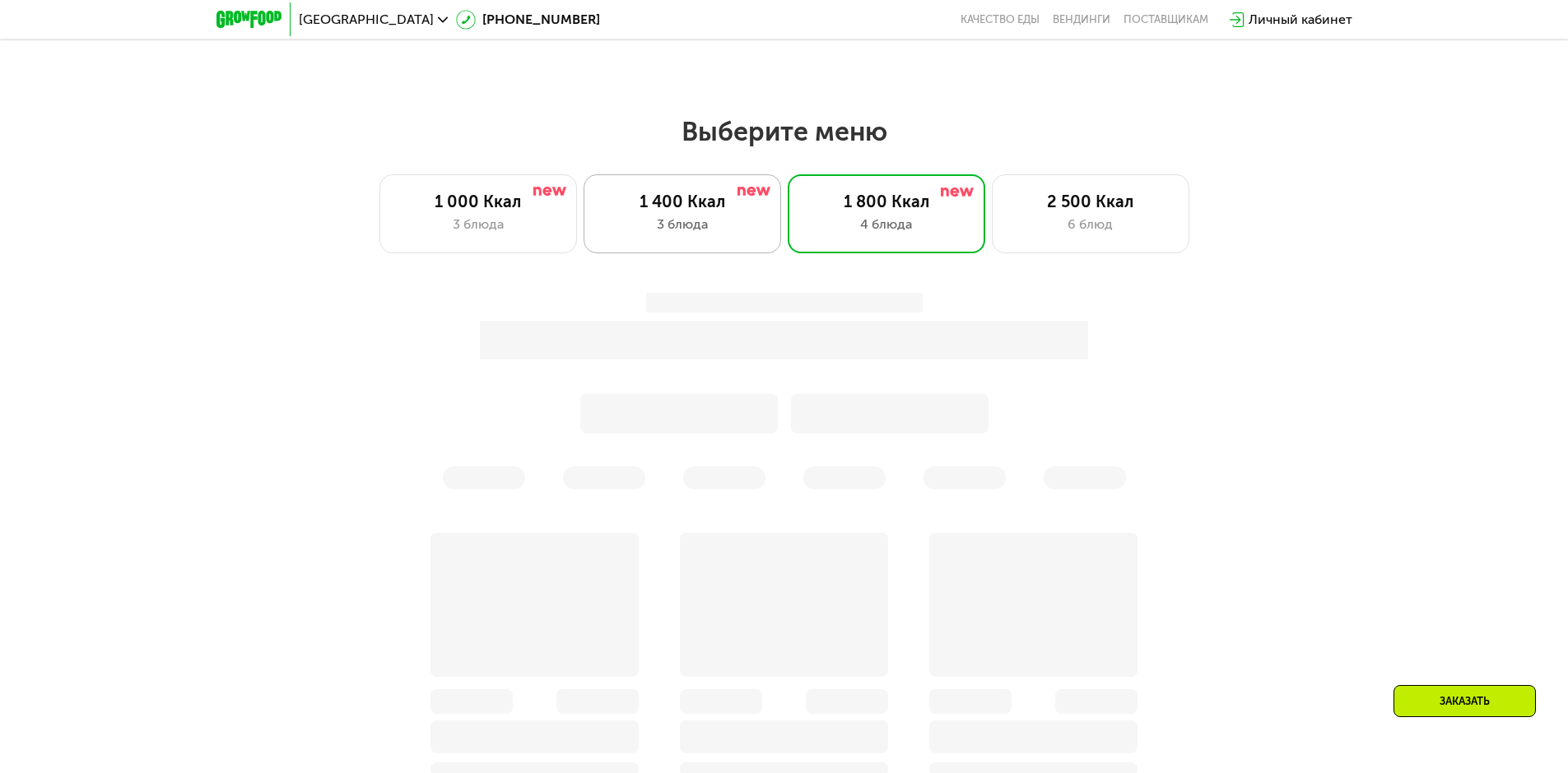
click at [672, 225] on div "3 блюда" at bounding box center [683, 224] width 163 height 19
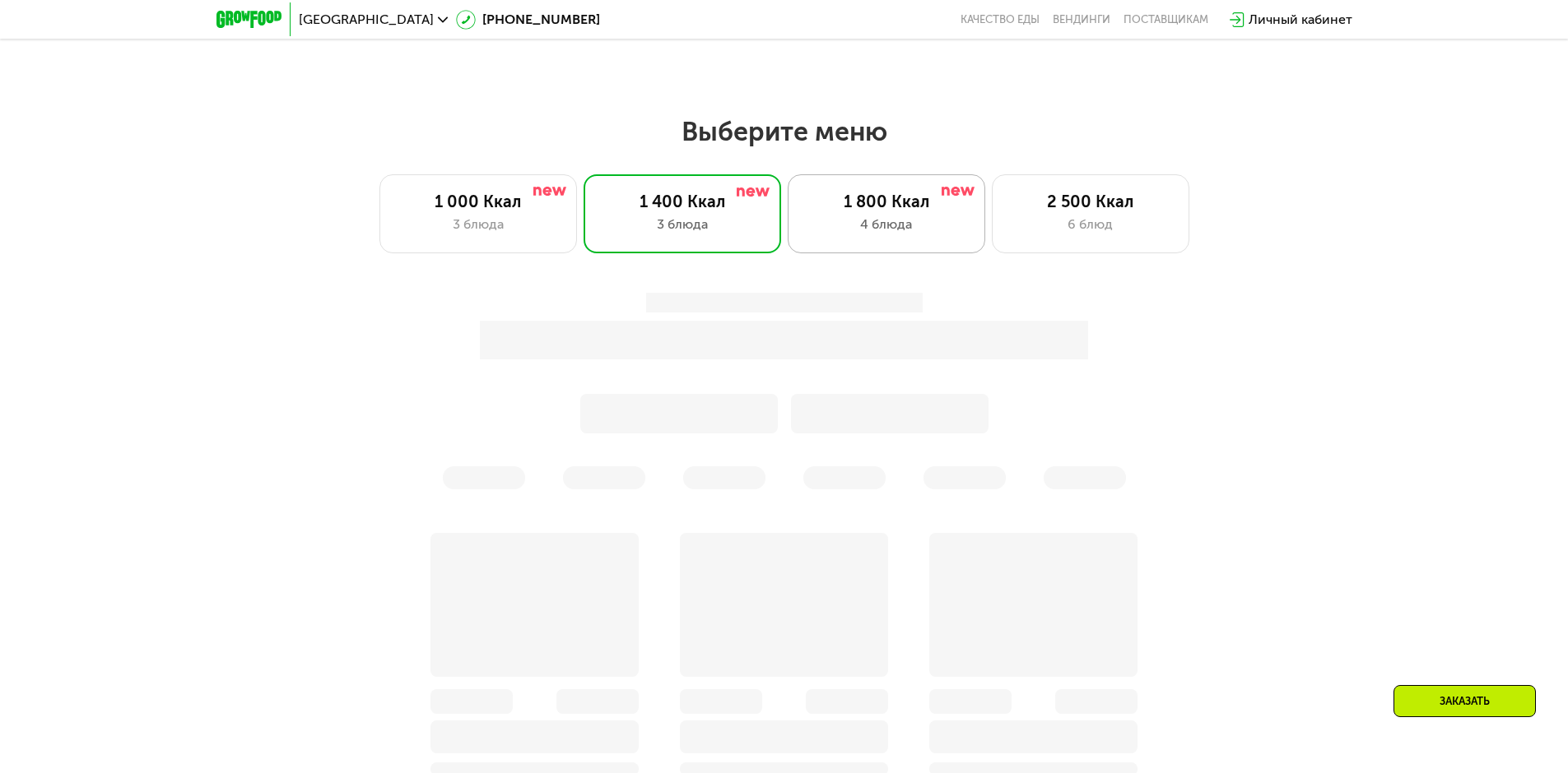
click at [828, 208] on div "1 800 Ккал" at bounding box center [886, 201] width 163 height 19
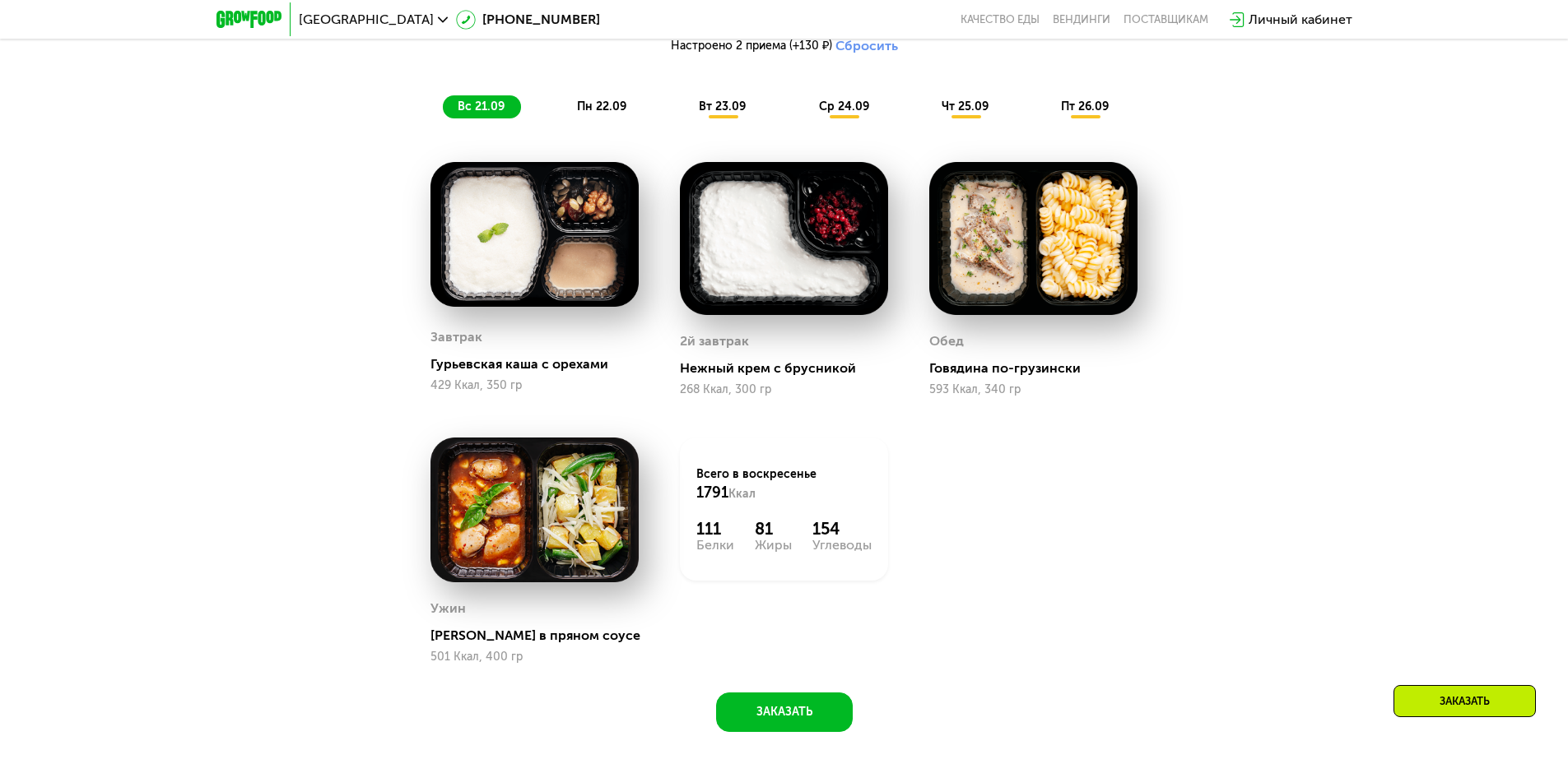
scroll to position [1611, 0]
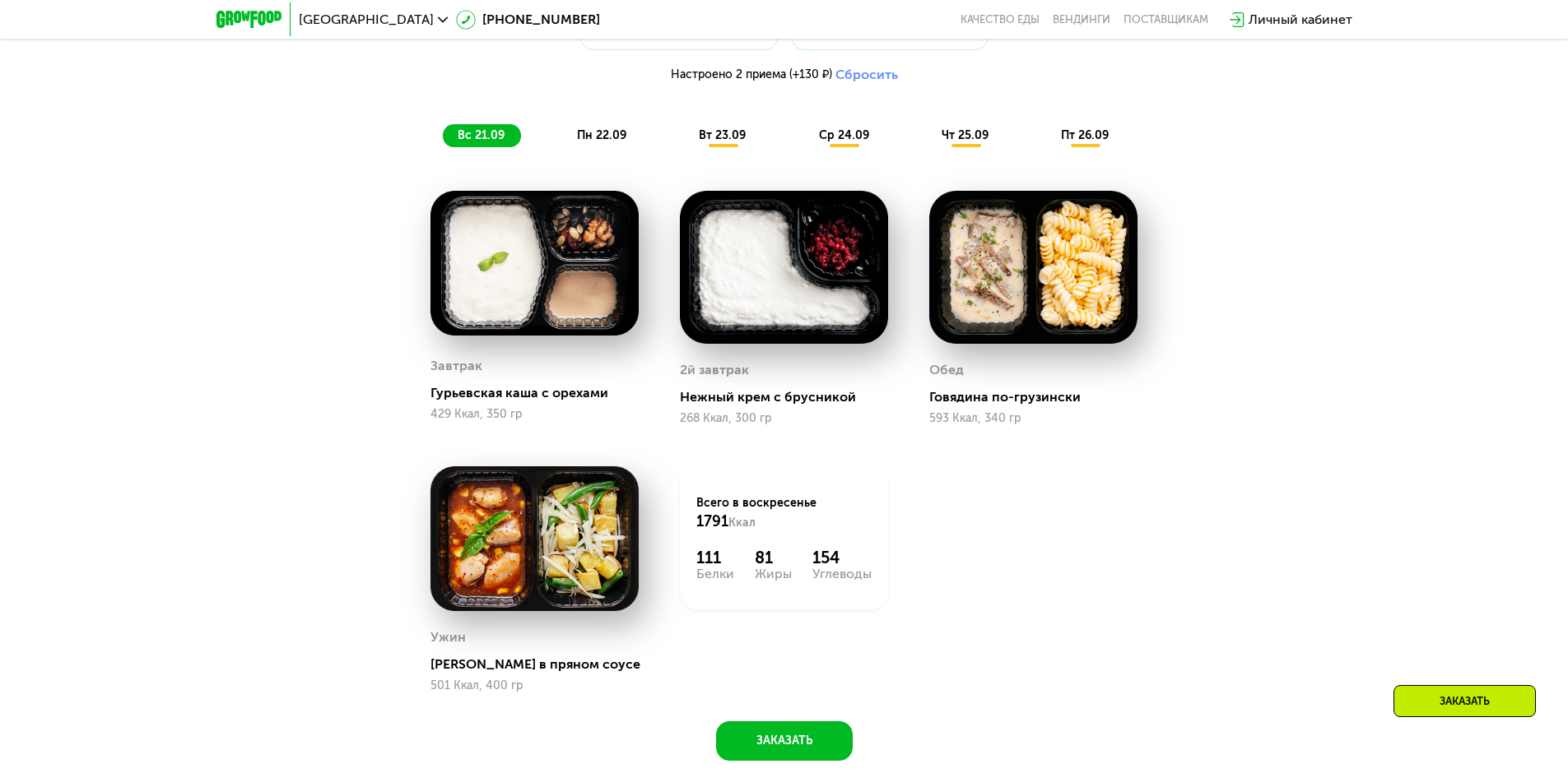
click at [608, 138] on span "пн 22.09" at bounding box center [601, 135] width 49 height 14
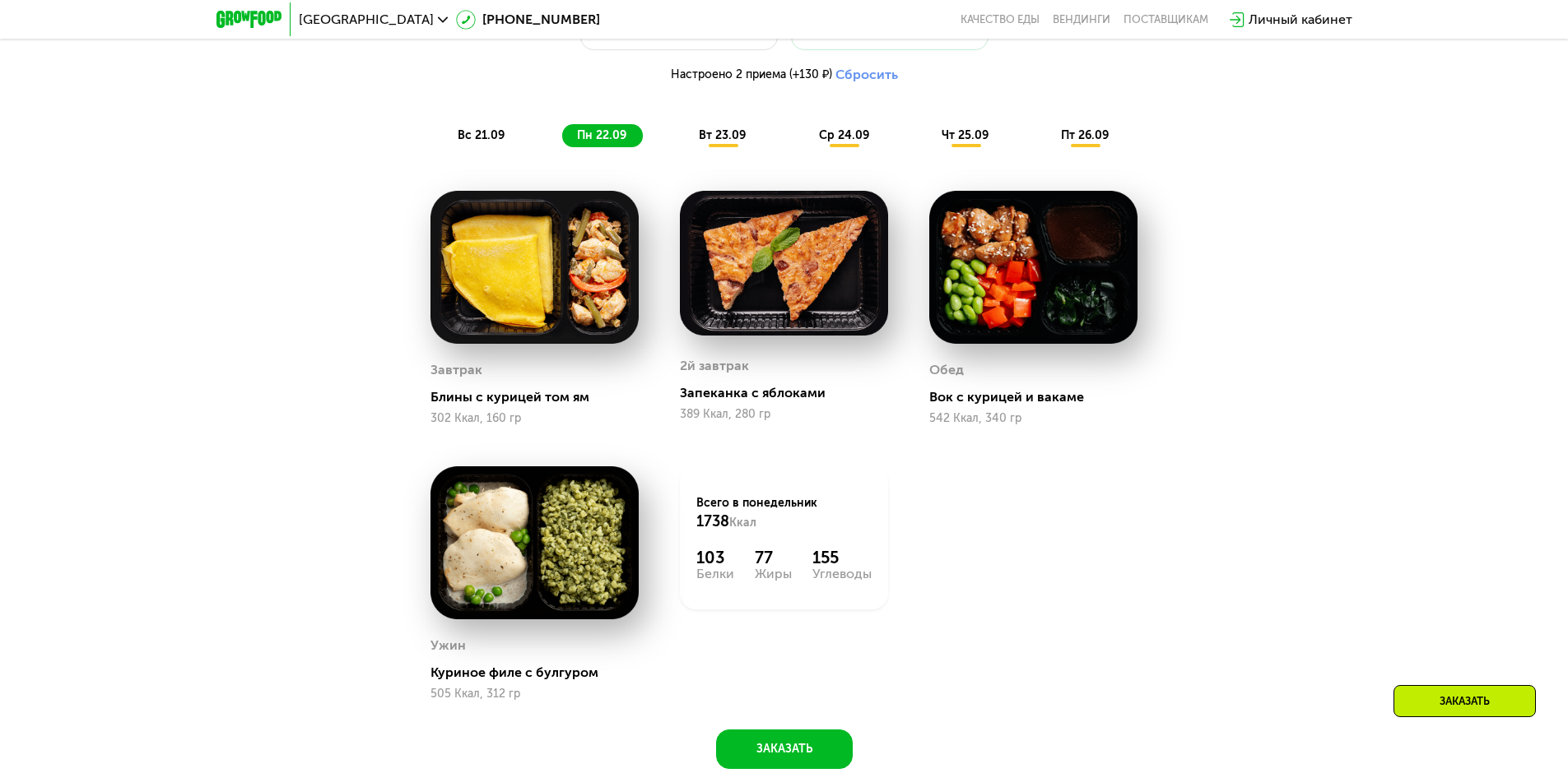
click at [1038, 306] on img at bounding box center [1034, 267] width 209 height 153
click at [1024, 400] on div "Вок с курицей и вакаме" at bounding box center [1040, 397] width 221 height 16
click at [722, 138] on span "вт 23.09" at bounding box center [722, 135] width 47 height 14
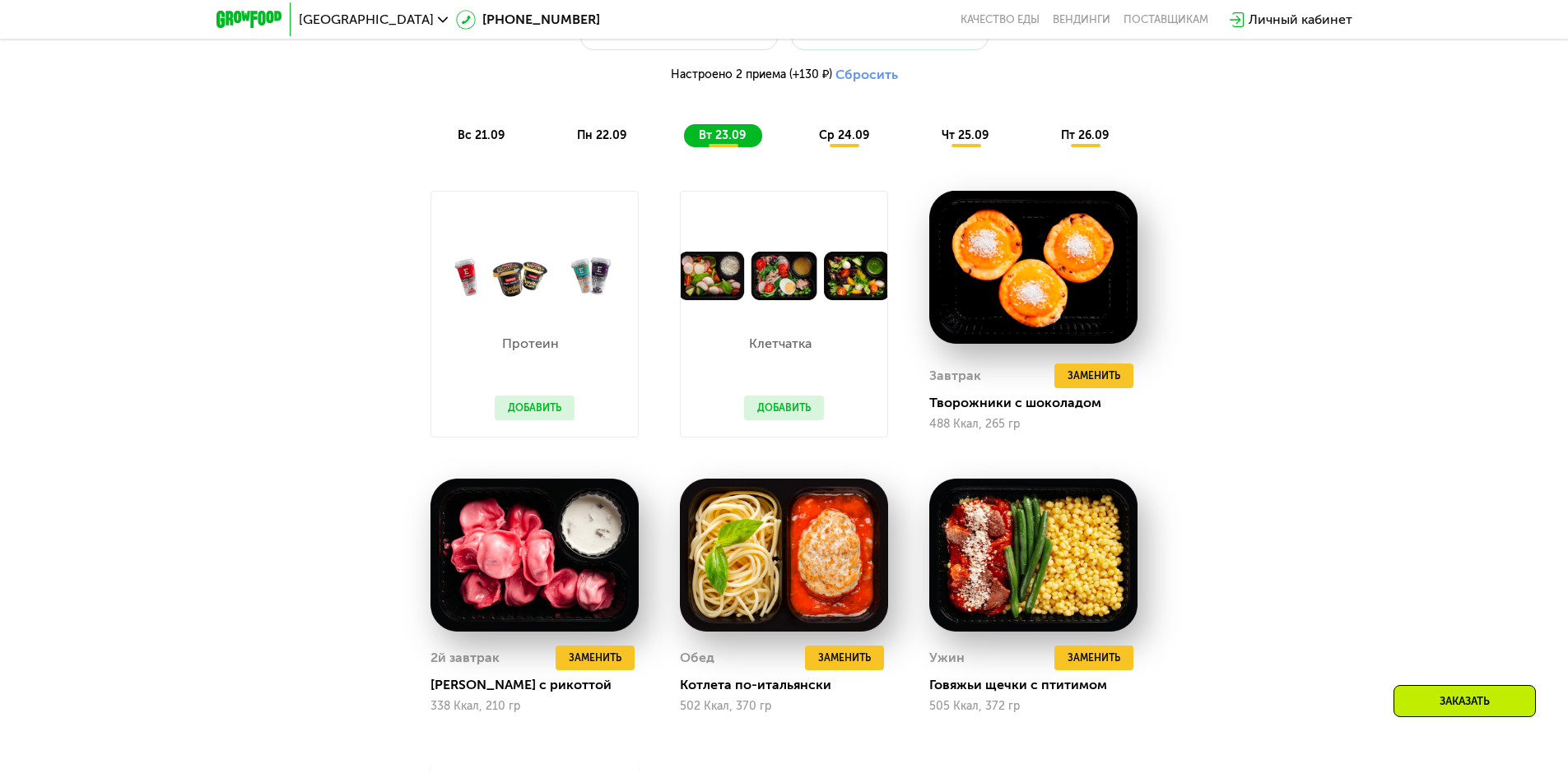
click at [536, 411] on button "Добавить" at bounding box center [534, 408] width 80 height 25
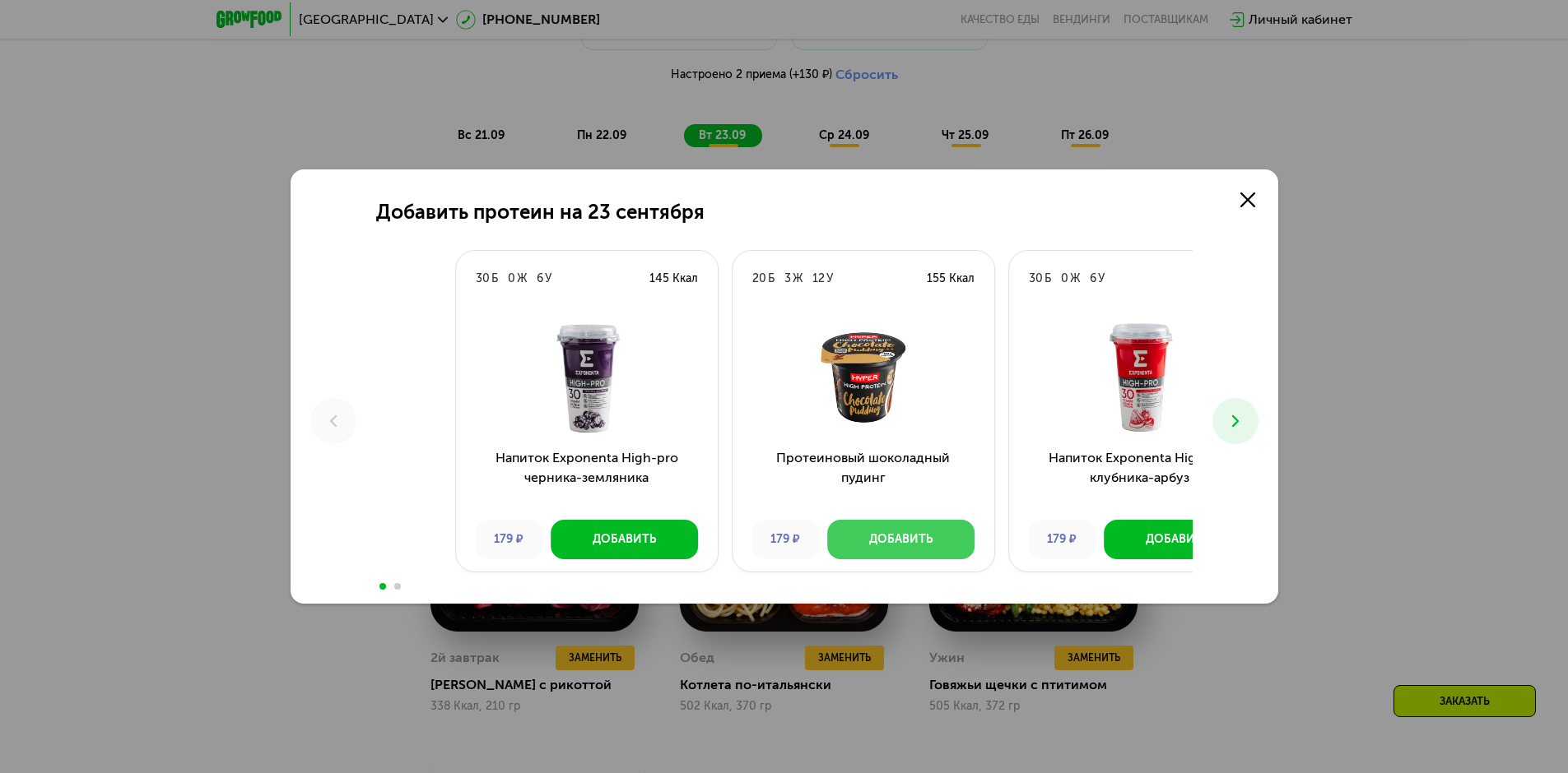
click at [1012, 322] on div "30 Б 0 Ж 6 У 145 Ккал Напиток Exponenta High-pro черника-земляника 179 ₽ Добави…" at bounding box center [863, 414] width 817 height 329
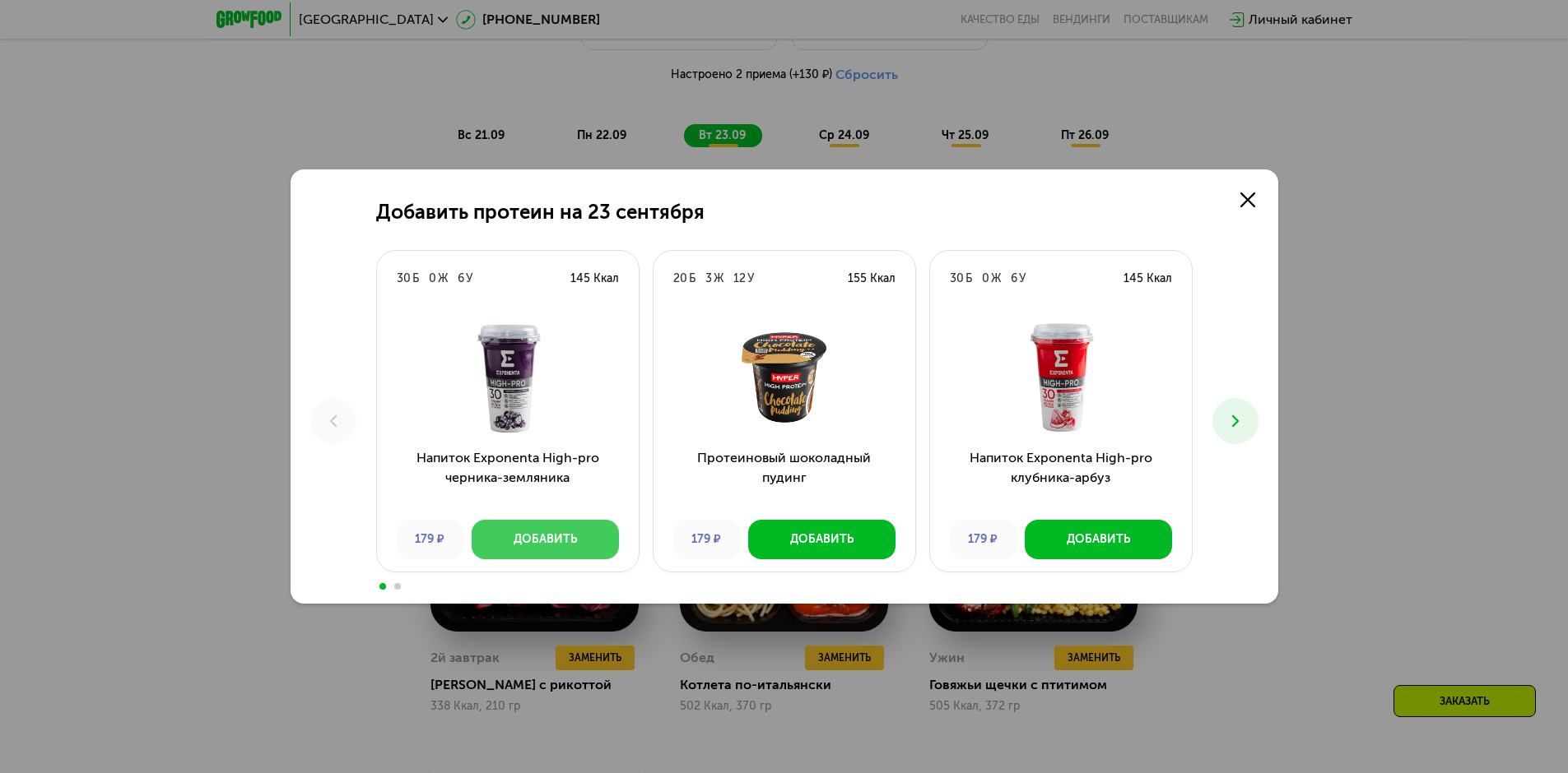
click at [513, 532] on button "Добавить" at bounding box center [545, 539] width 148 height 40
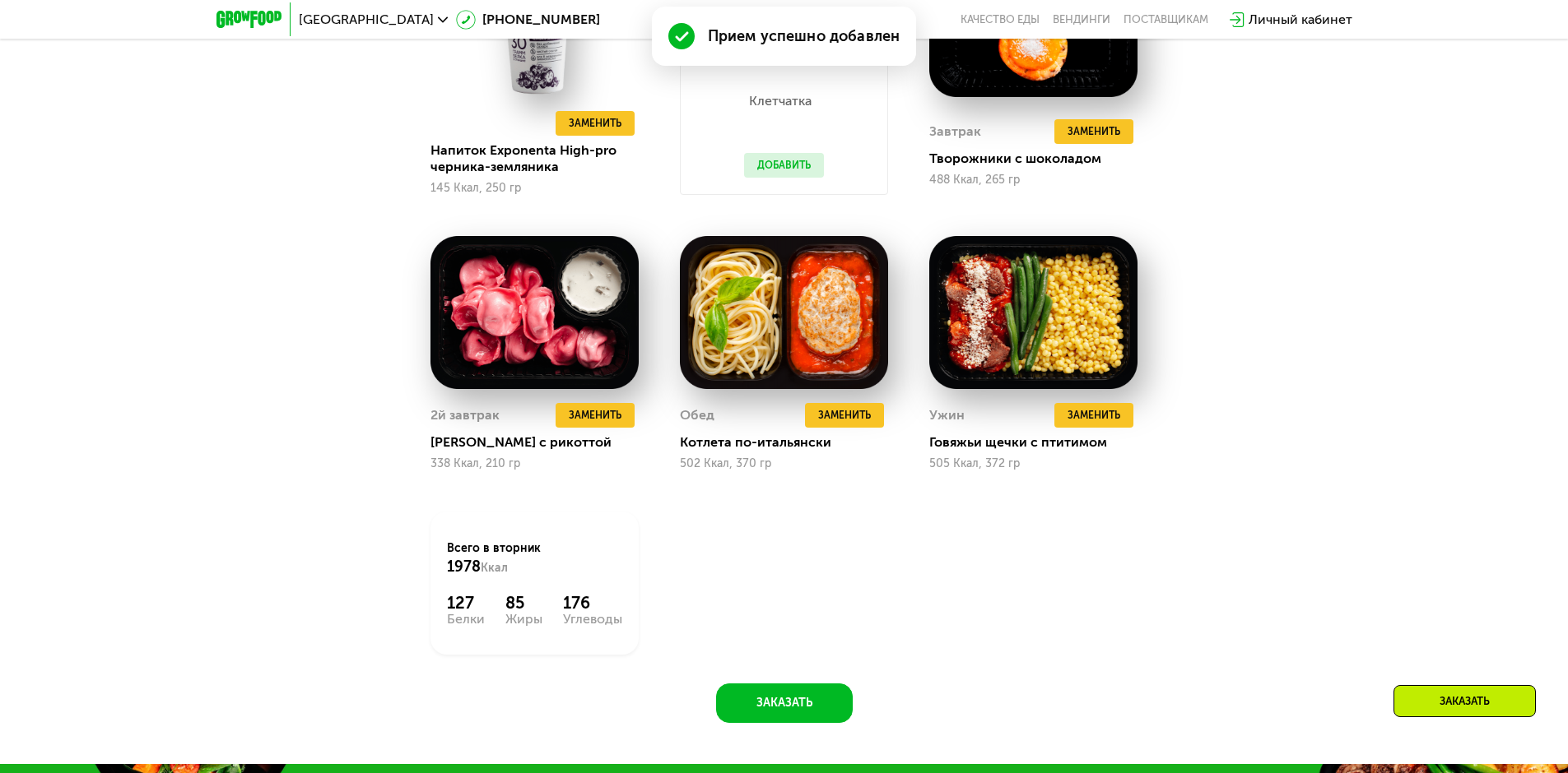
scroll to position [1528, 0]
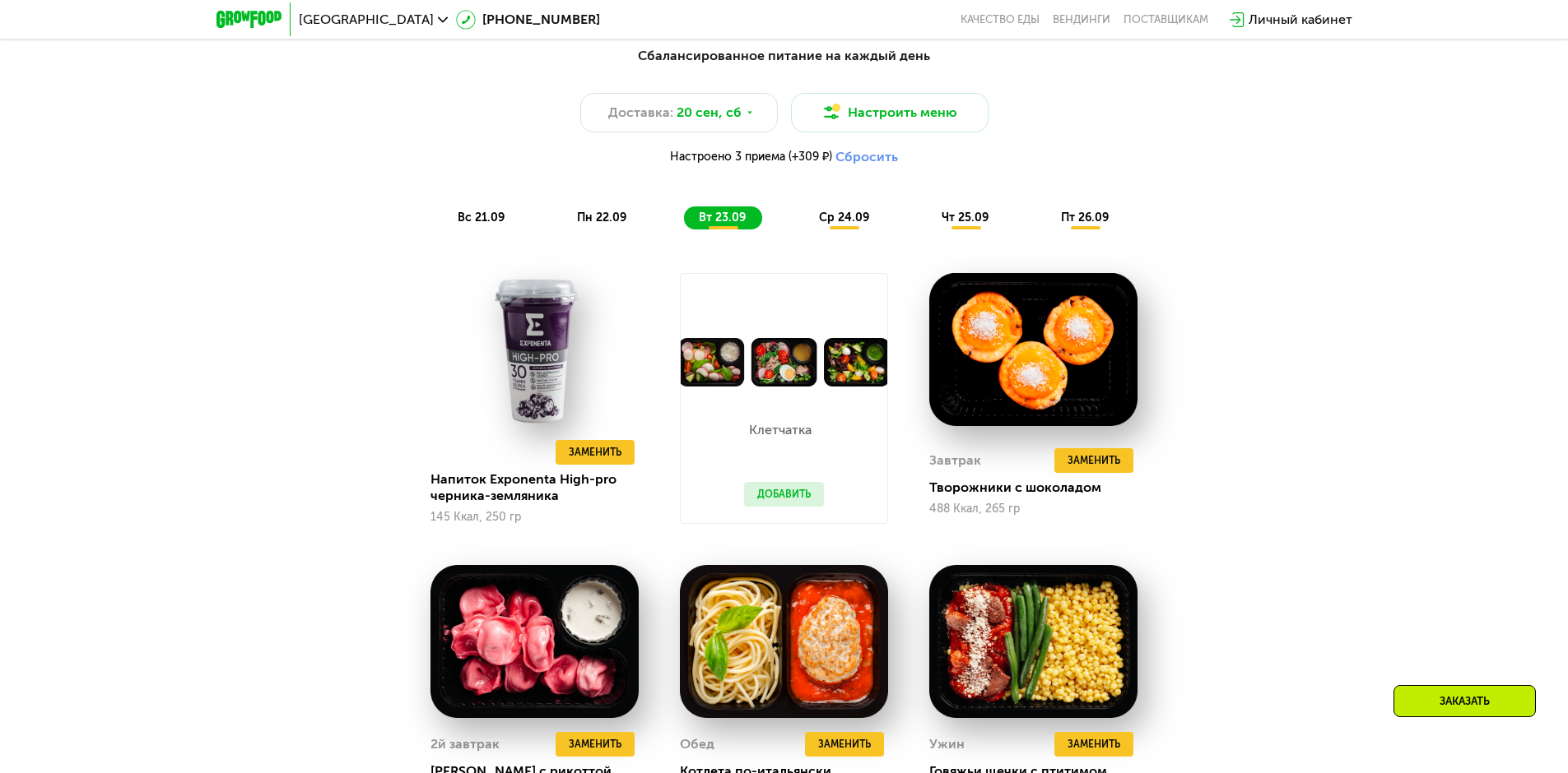
click at [790, 498] on button "Добавить" at bounding box center [784, 494] width 80 height 25
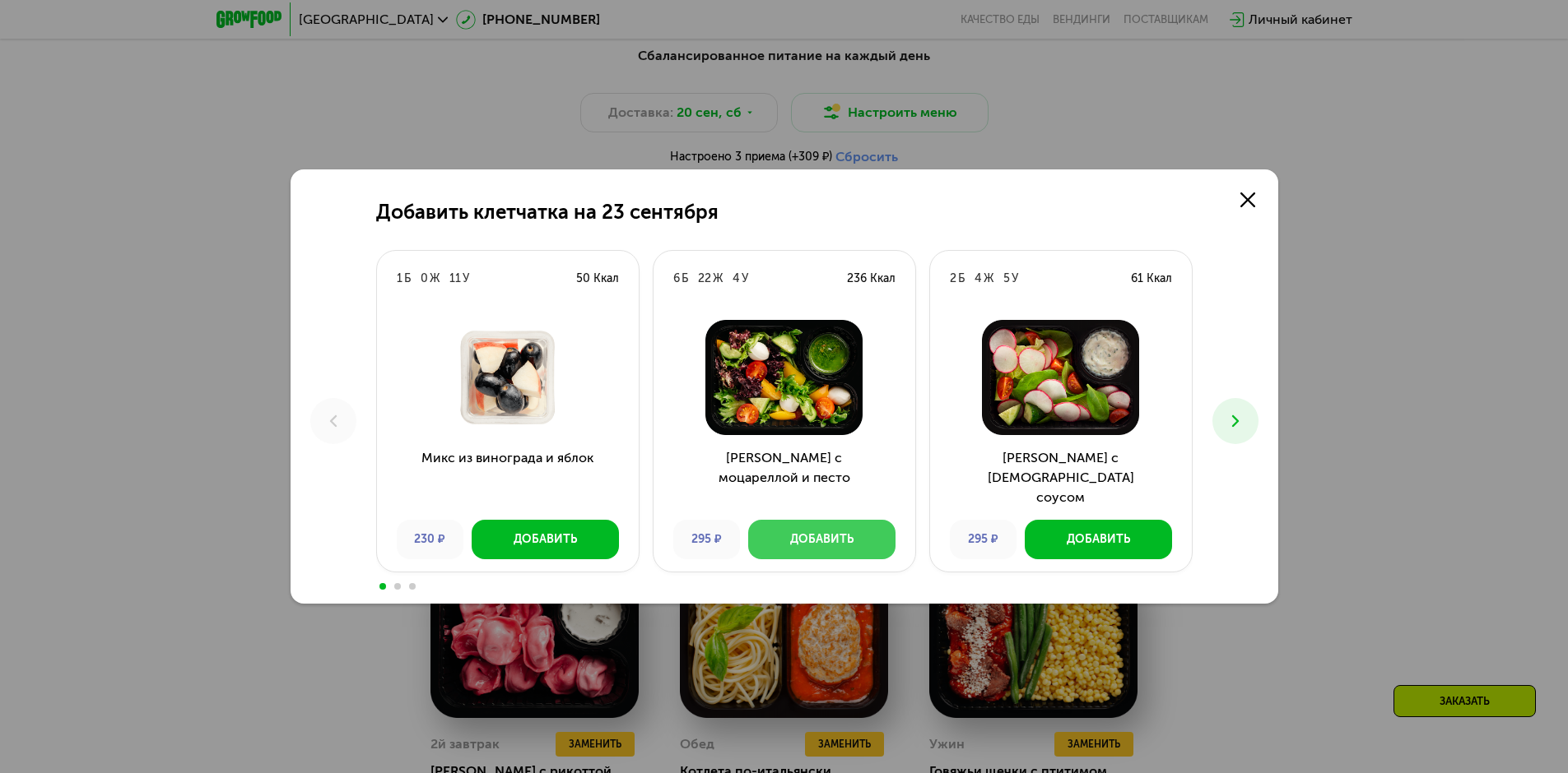
click at [833, 540] on div "Добавить" at bounding box center [822, 539] width 64 height 16
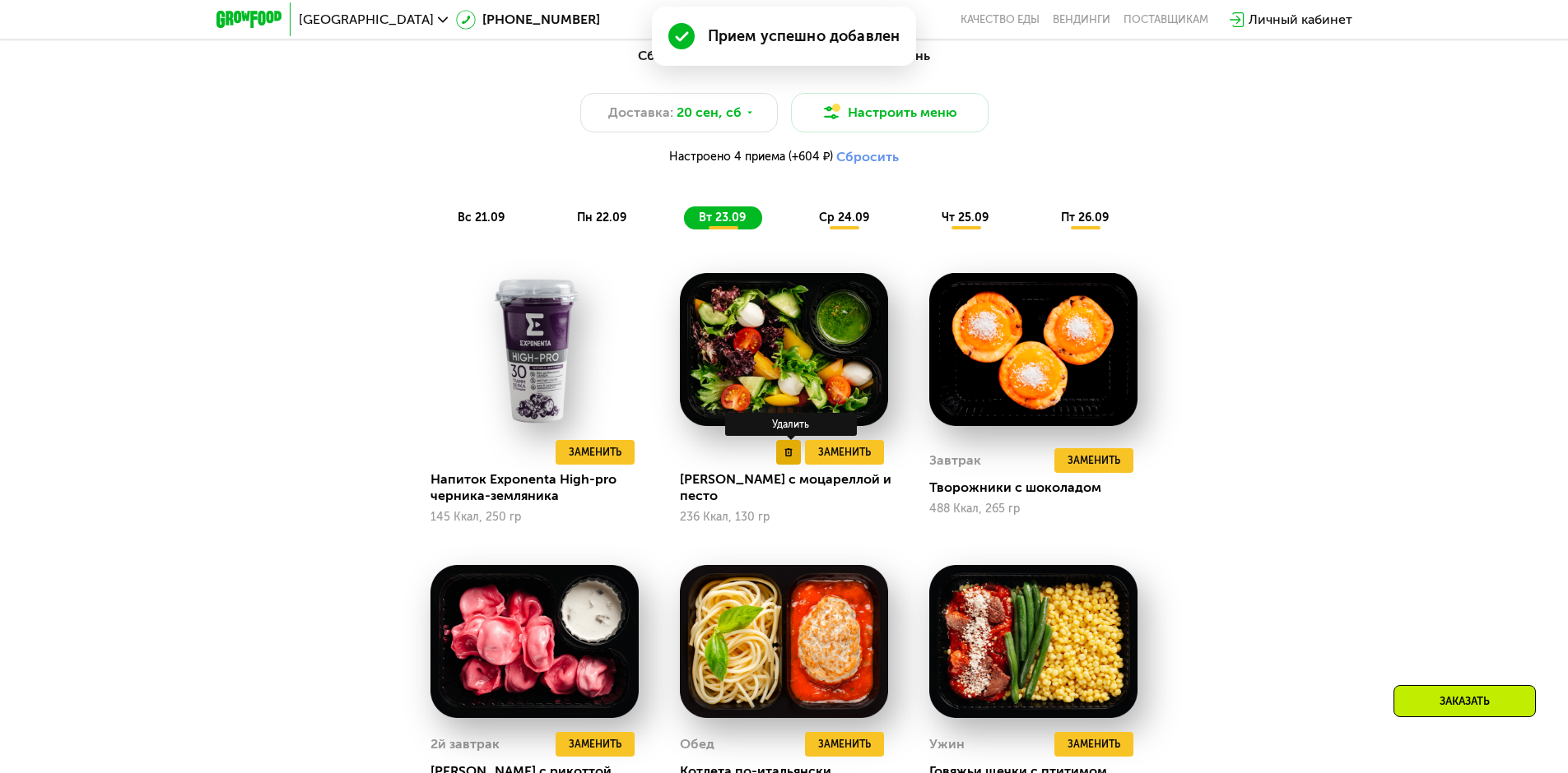
click at [784, 457] on icon at bounding box center [789, 453] width 8 height 8
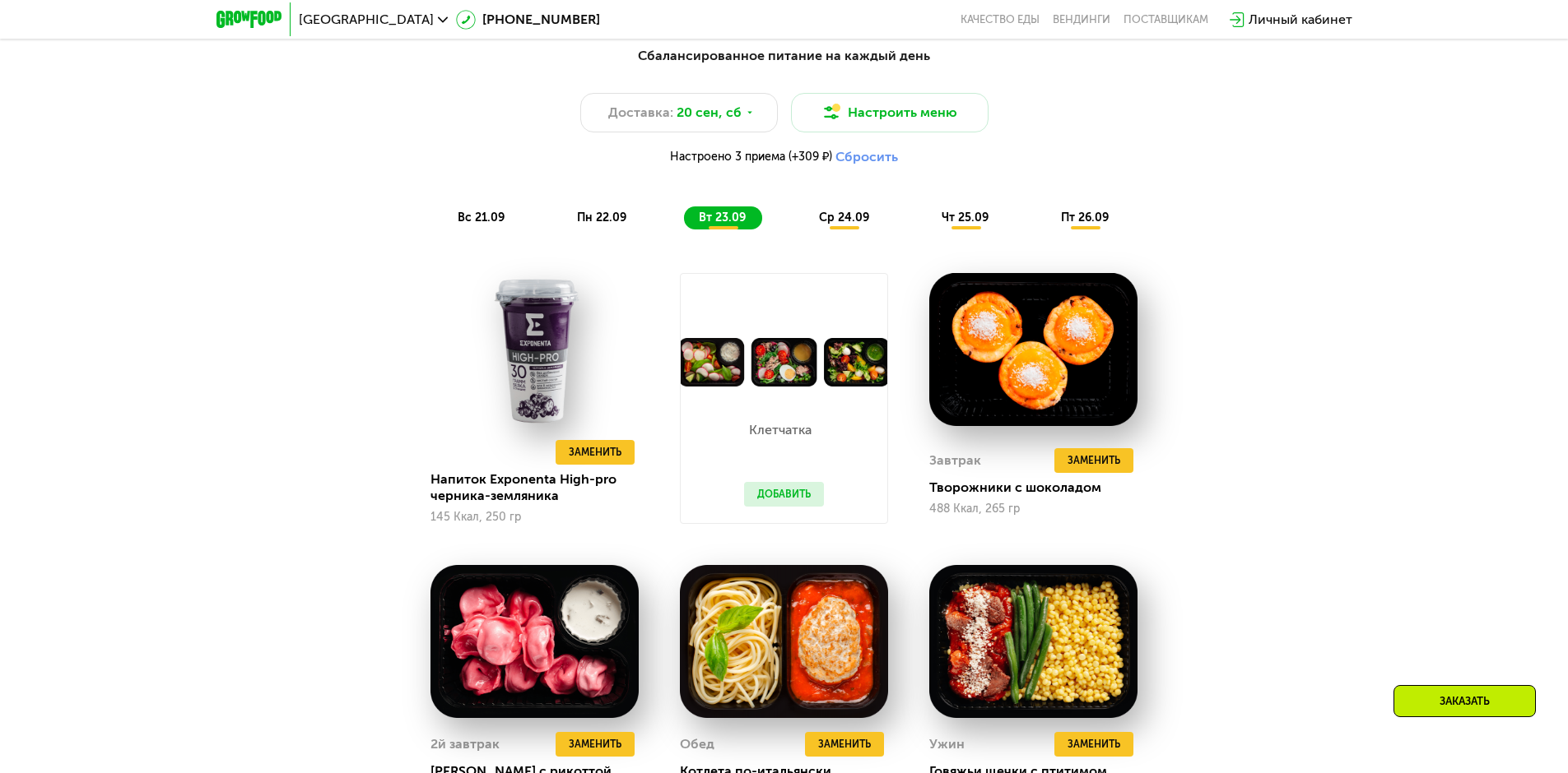
click at [830, 224] on span "ср 24.09" at bounding box center [844, 217] width 50 height 14
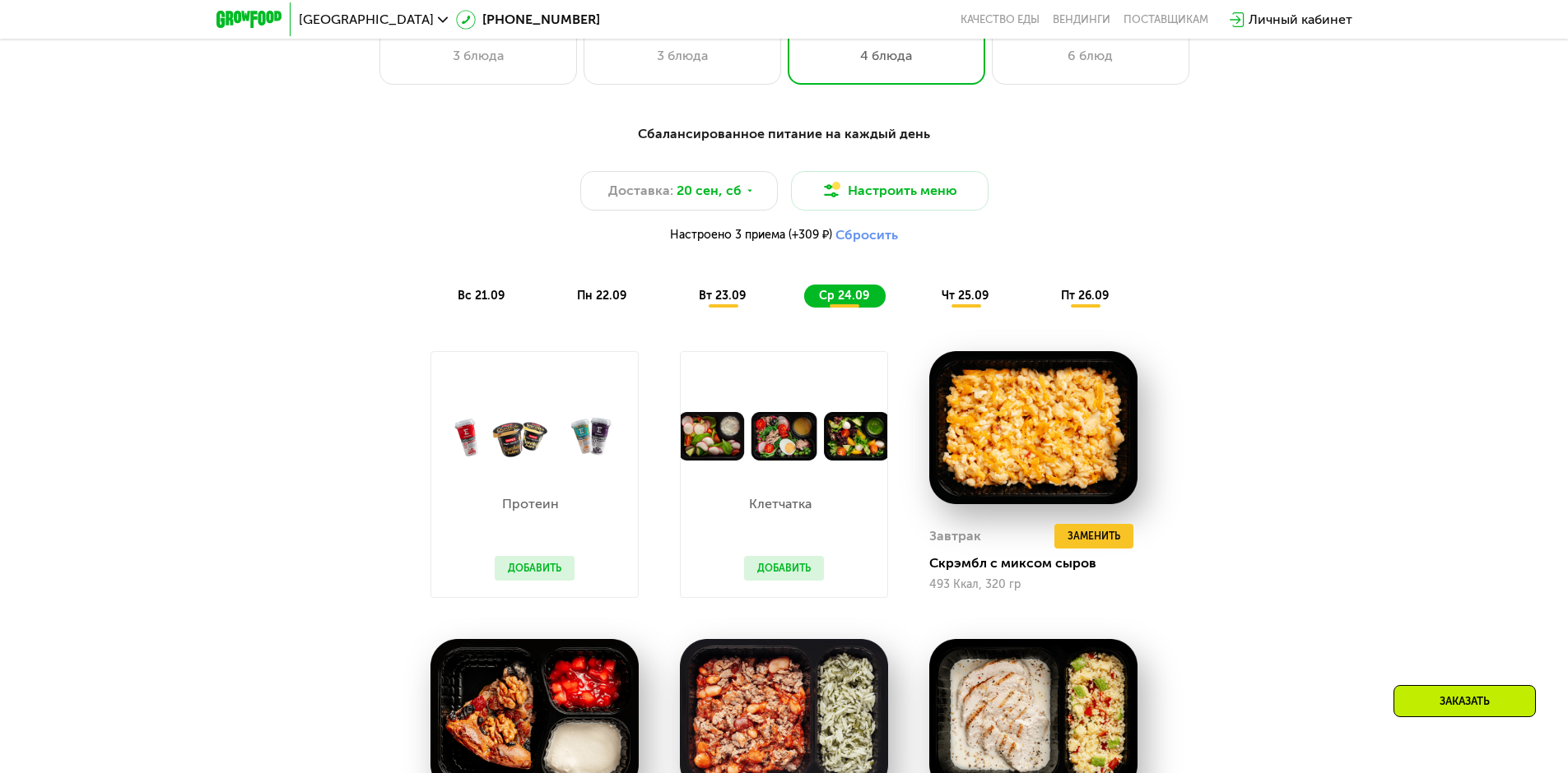
scroll to position [1446, 0]
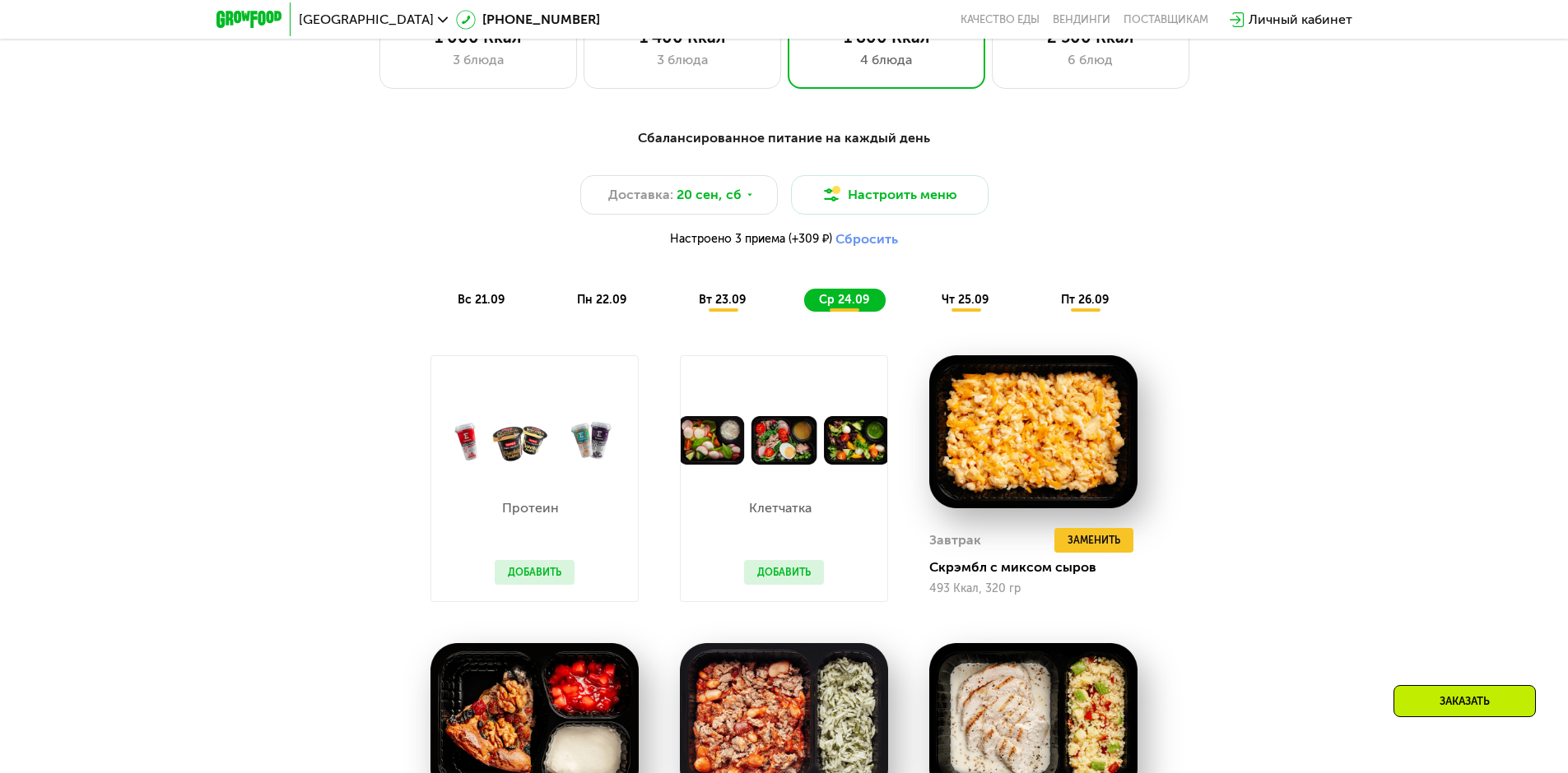
click at [965, 304] on span "чт 25.09" at bounding box center [964, 300] width 47 height 14
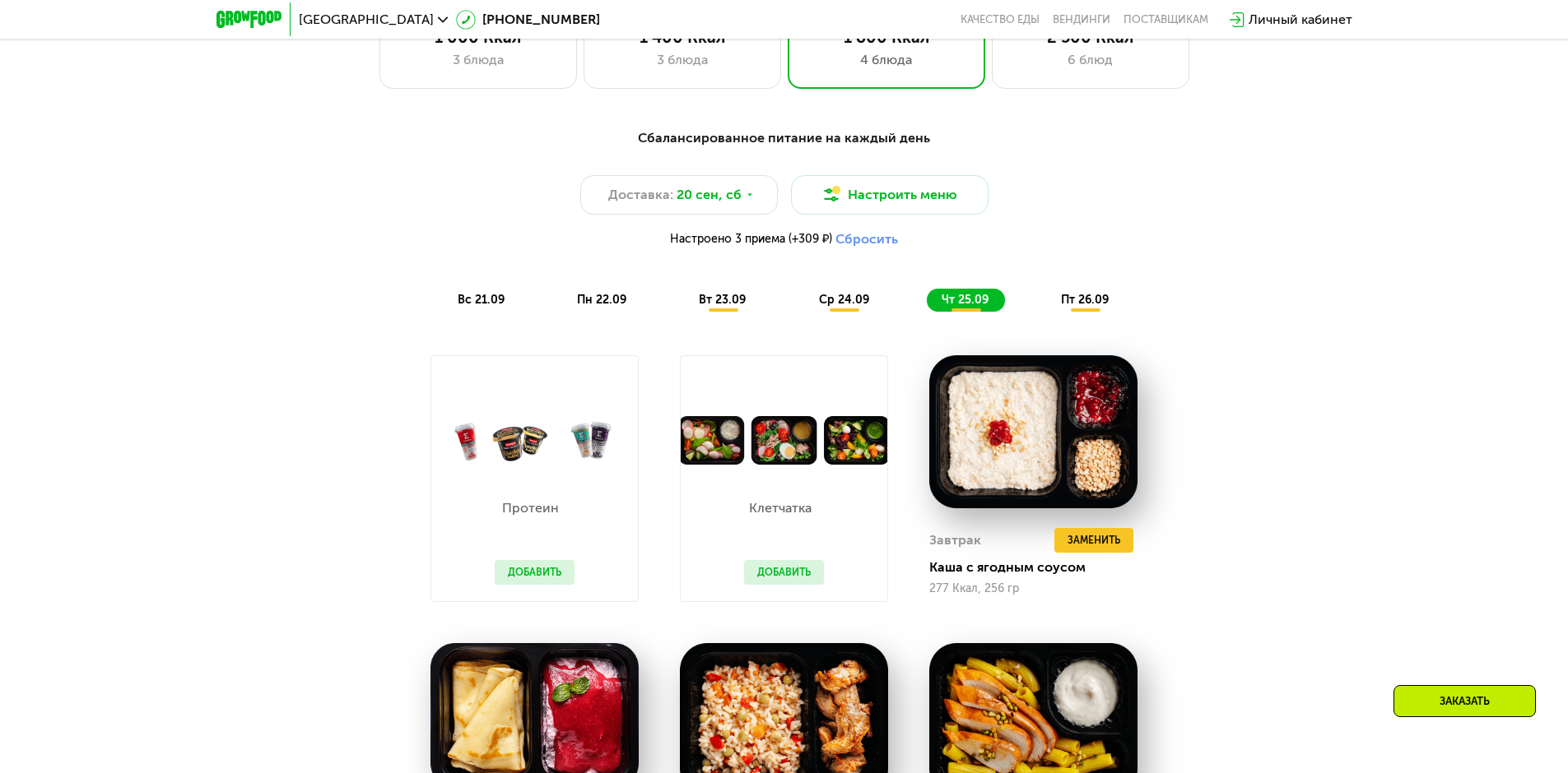
click at [1085, 302] on span "пт 26.09" at bounding box center [1085, 300] width 47 height 14
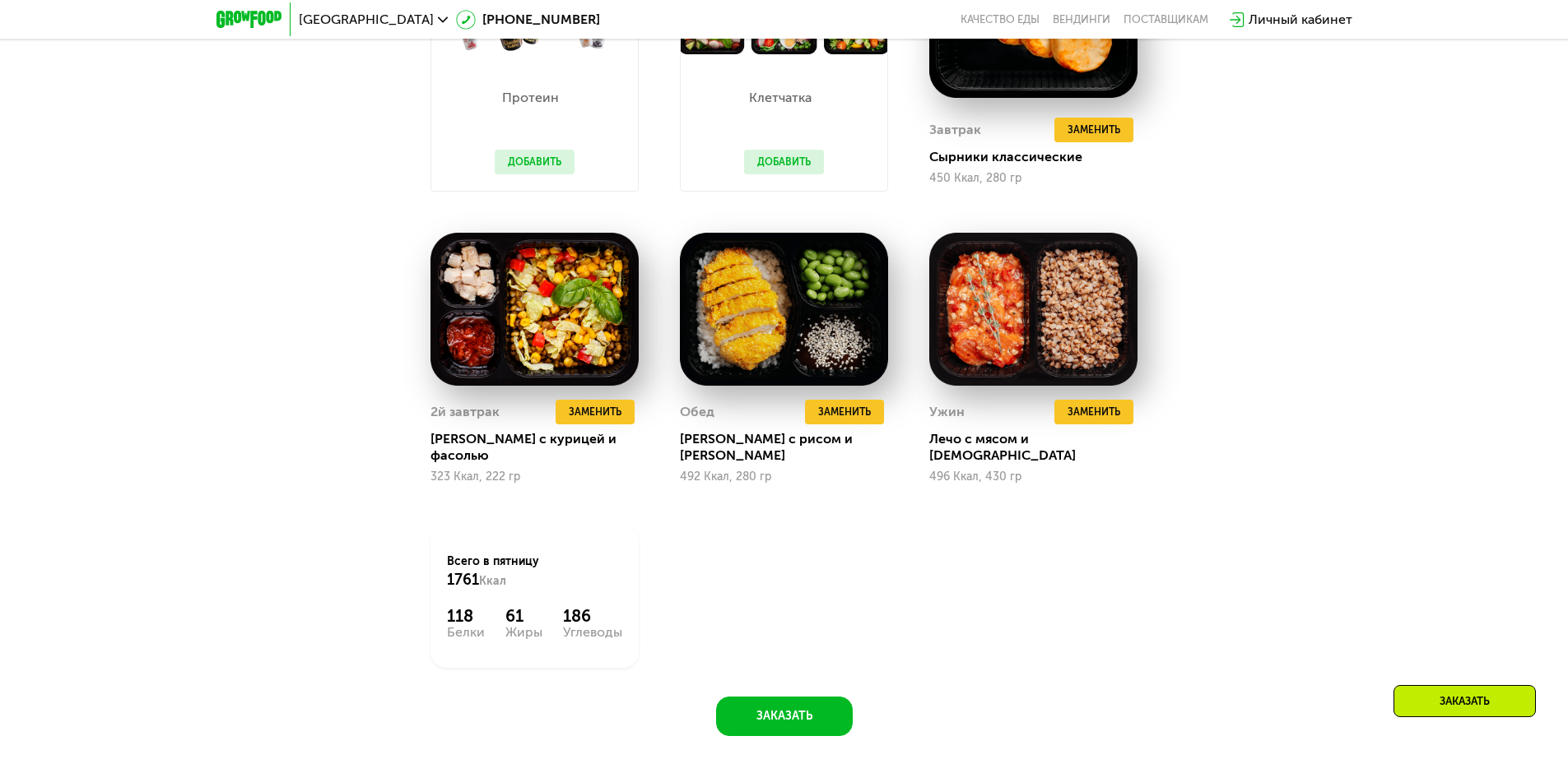
scroll to position [1858, 0]
click at [754, 344] on img at bounding box center [784, 309] width 209 height 153
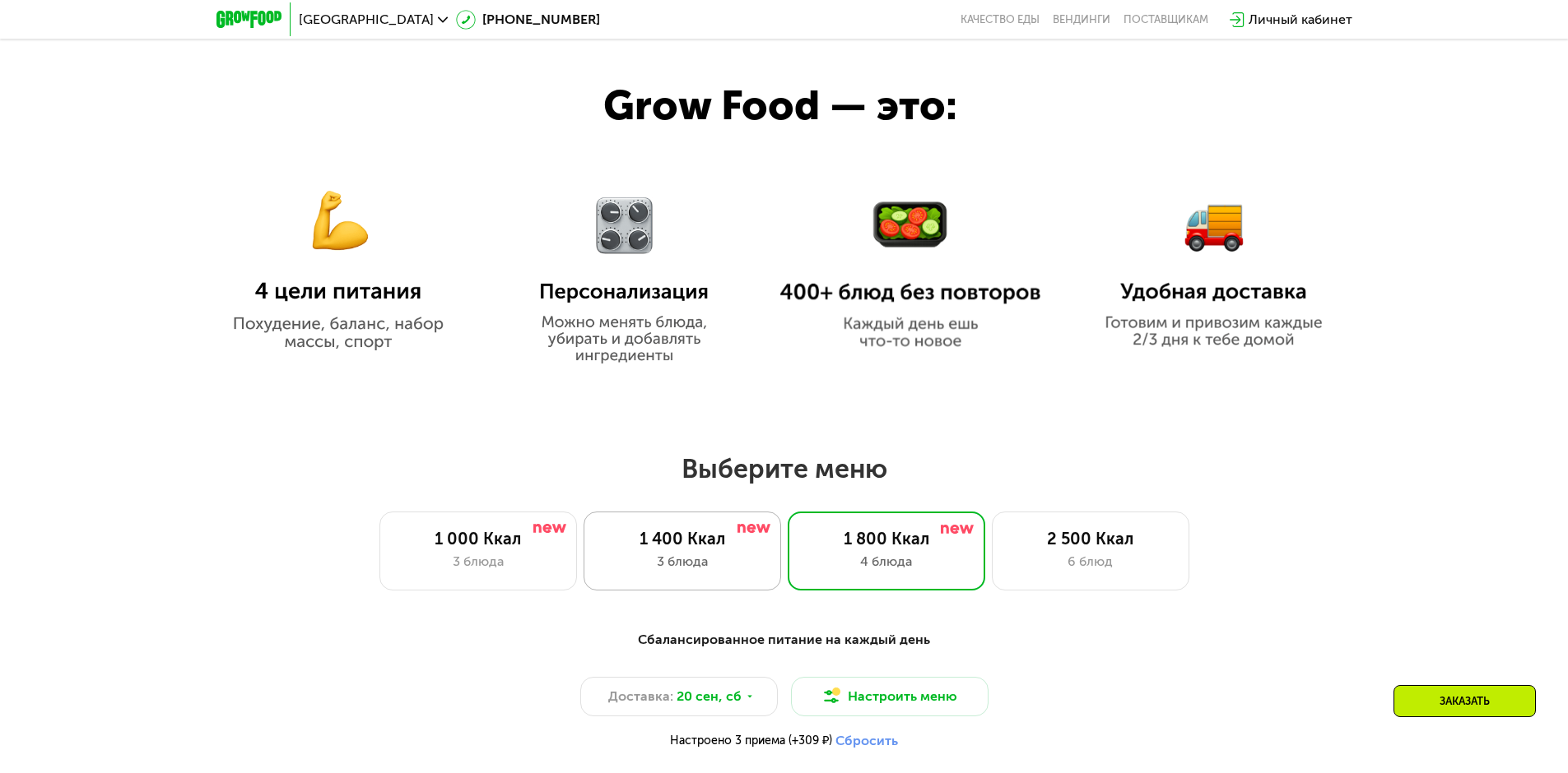
scroll to position [1035, 0]
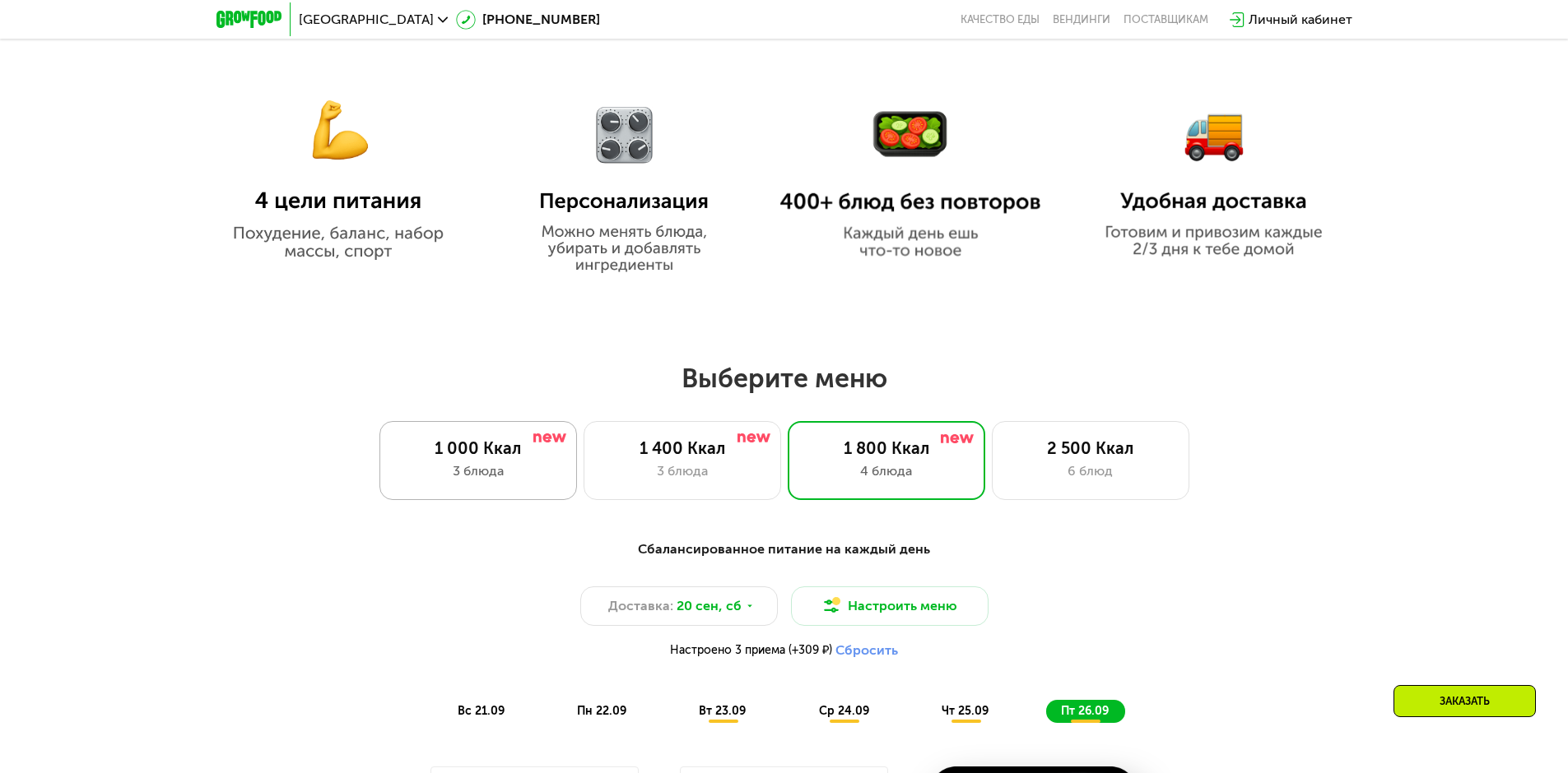
click at [476, 459] on div "1 000 Ккал" at bounding box center [478, 448] width 163 height 19
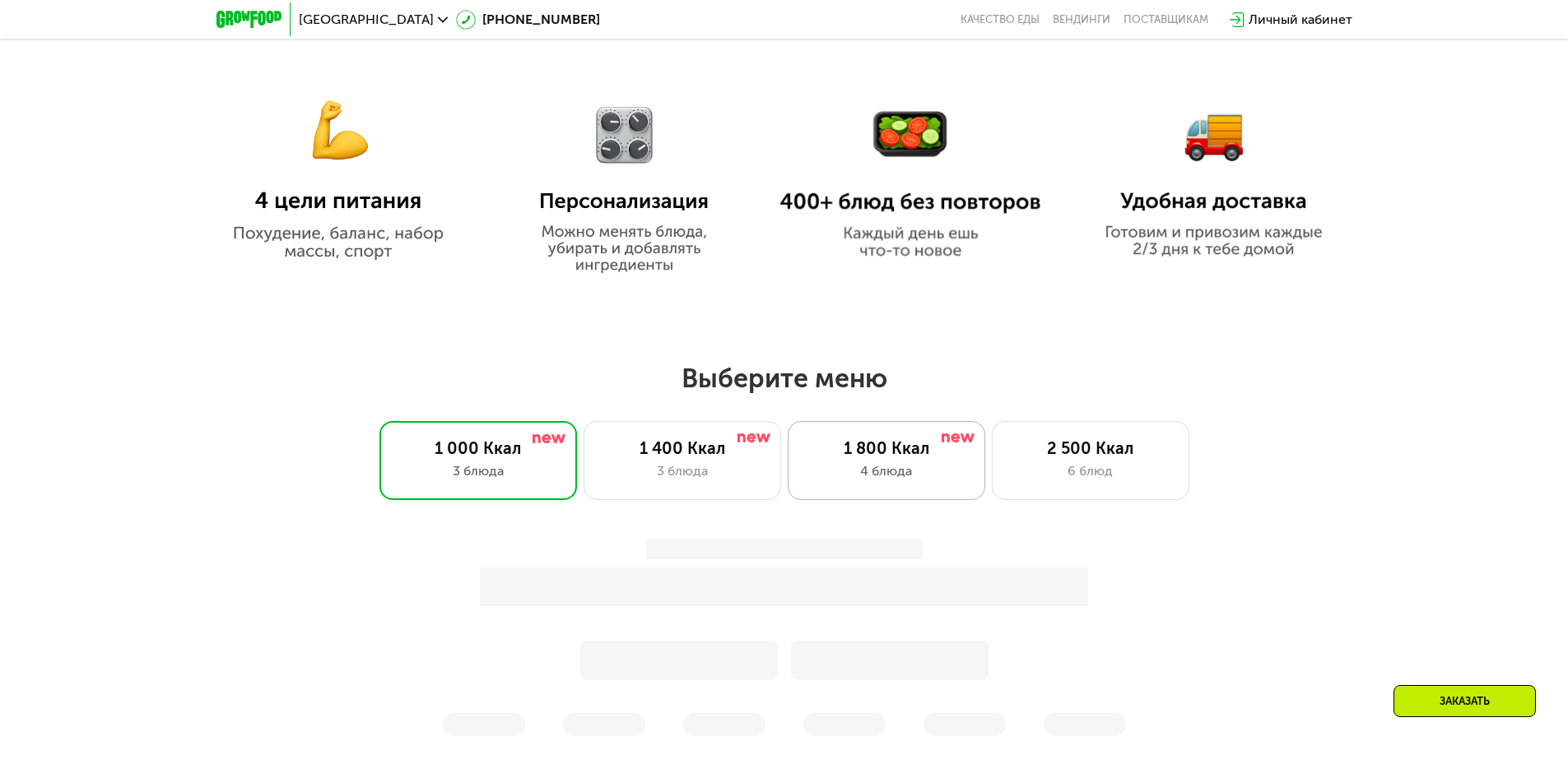
click at [870, 471] on div "4 блюда" at bounding box center [886, 471] width 163 height 19
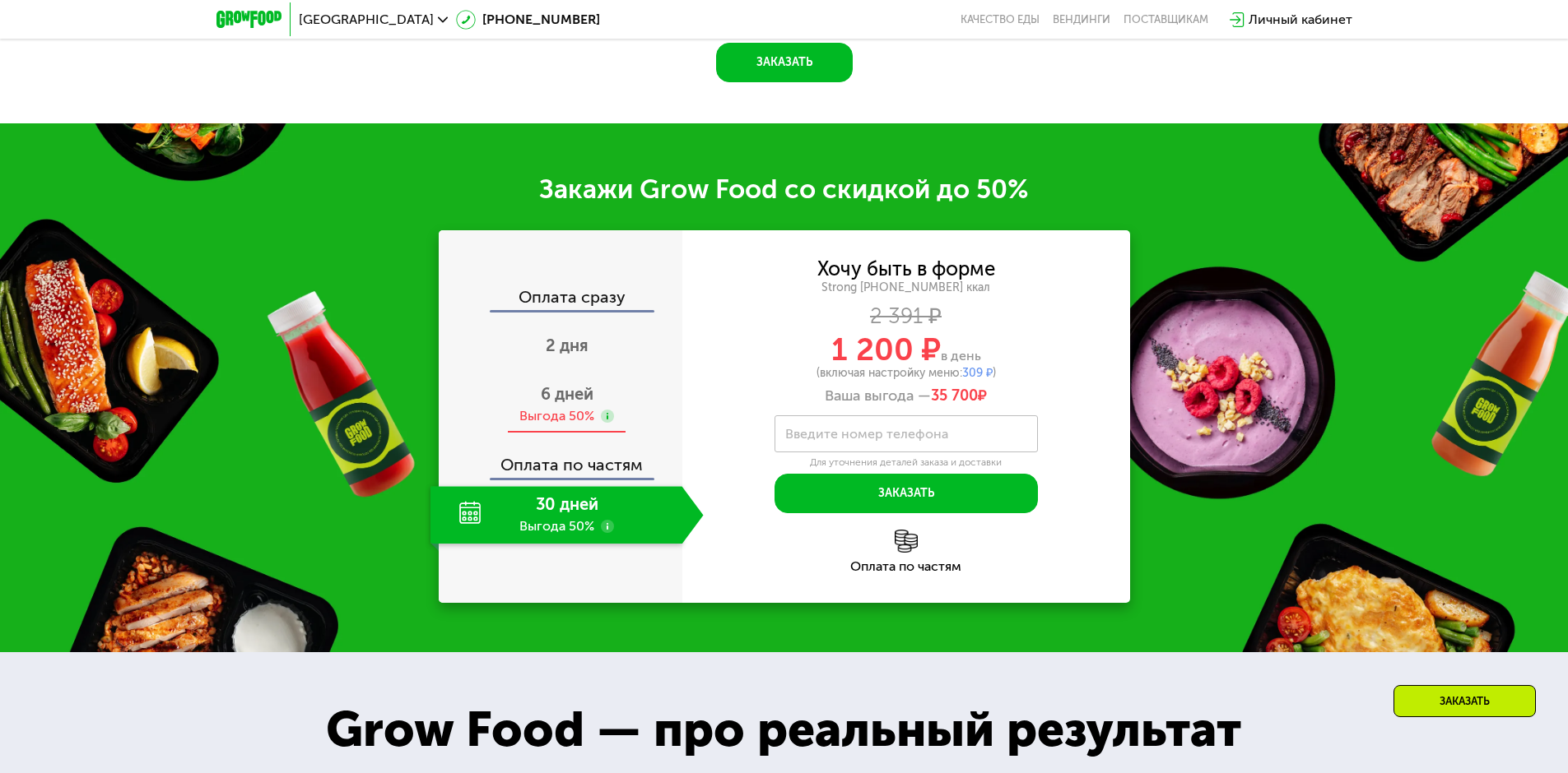
scroll to position [2291, 0]
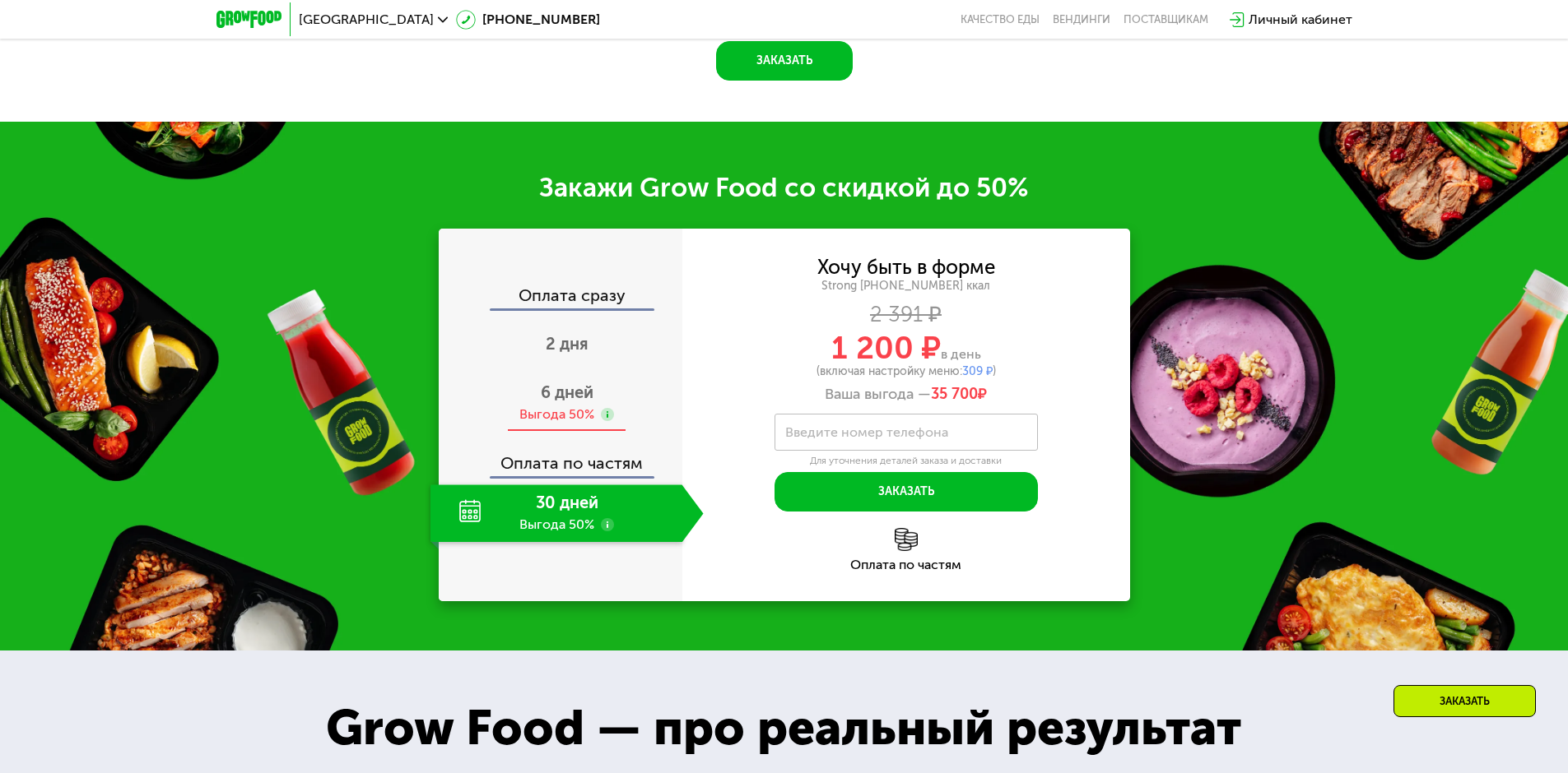
click at [555, 403] on span "6 дней" at bounding box center [567, 392] width 53 height 19
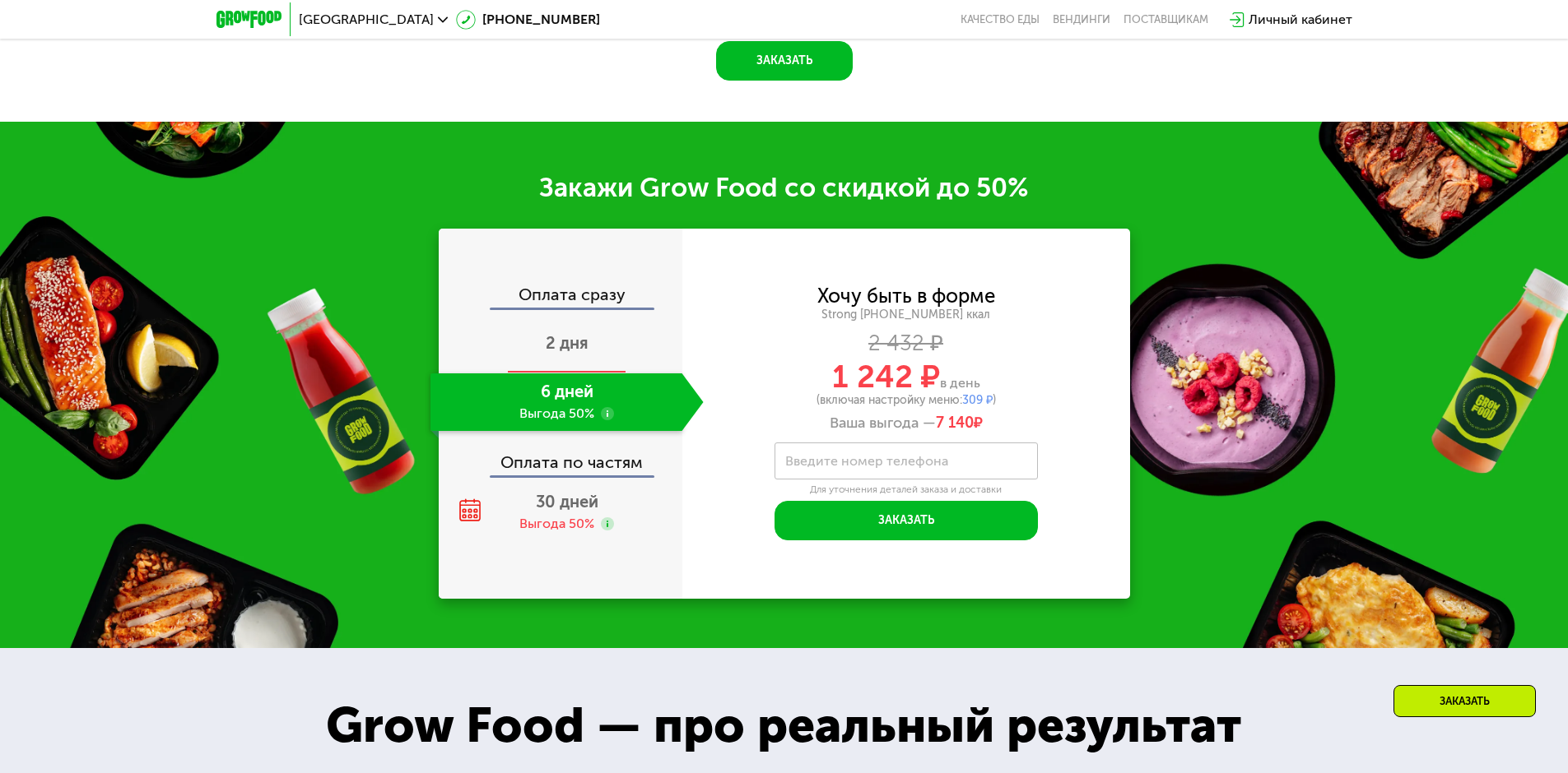
click at [578, 342] on span "2 дня" at bounding box center [567, 342] width 42 height 19
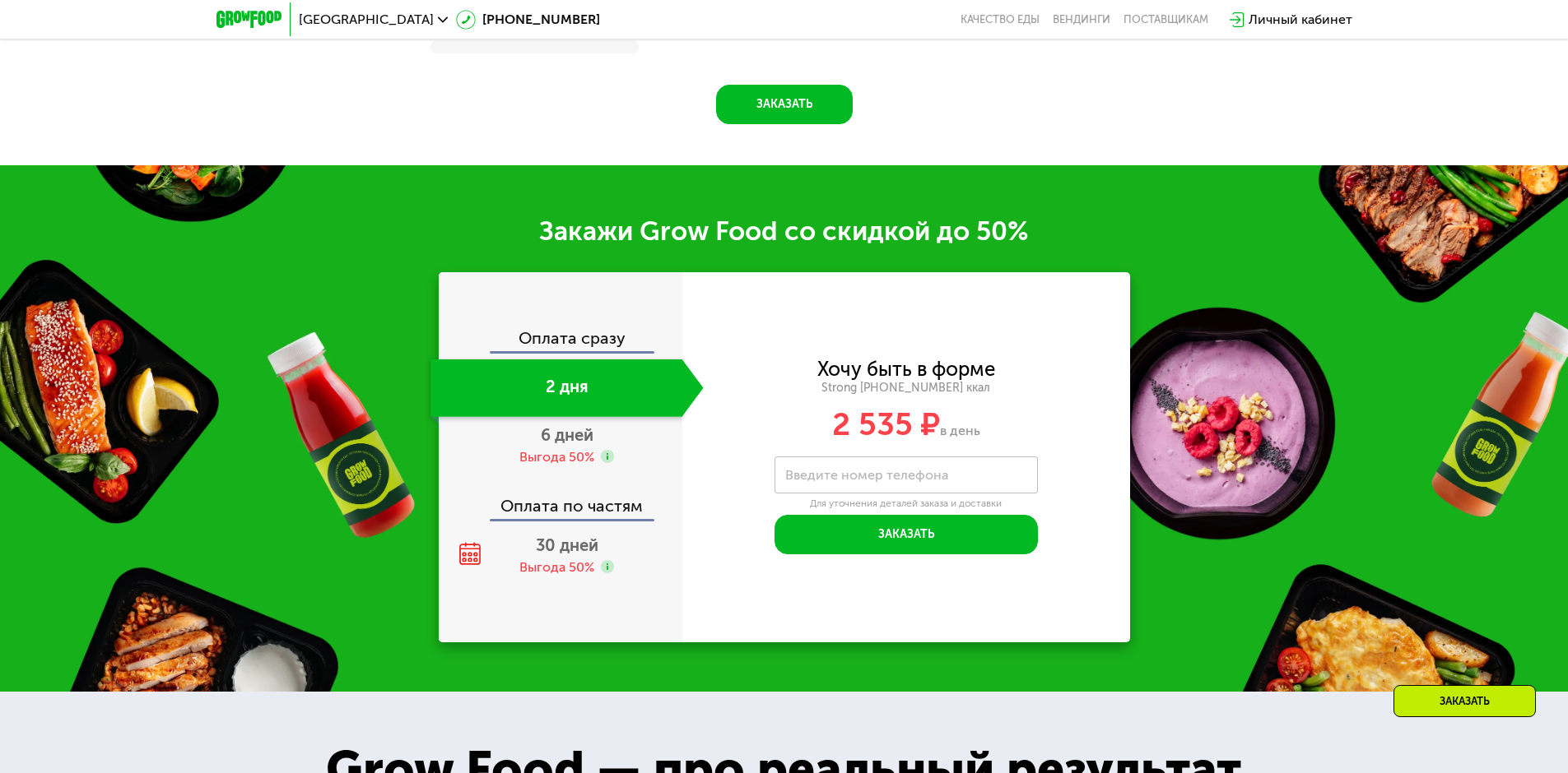
scroll to position [2335, 0]
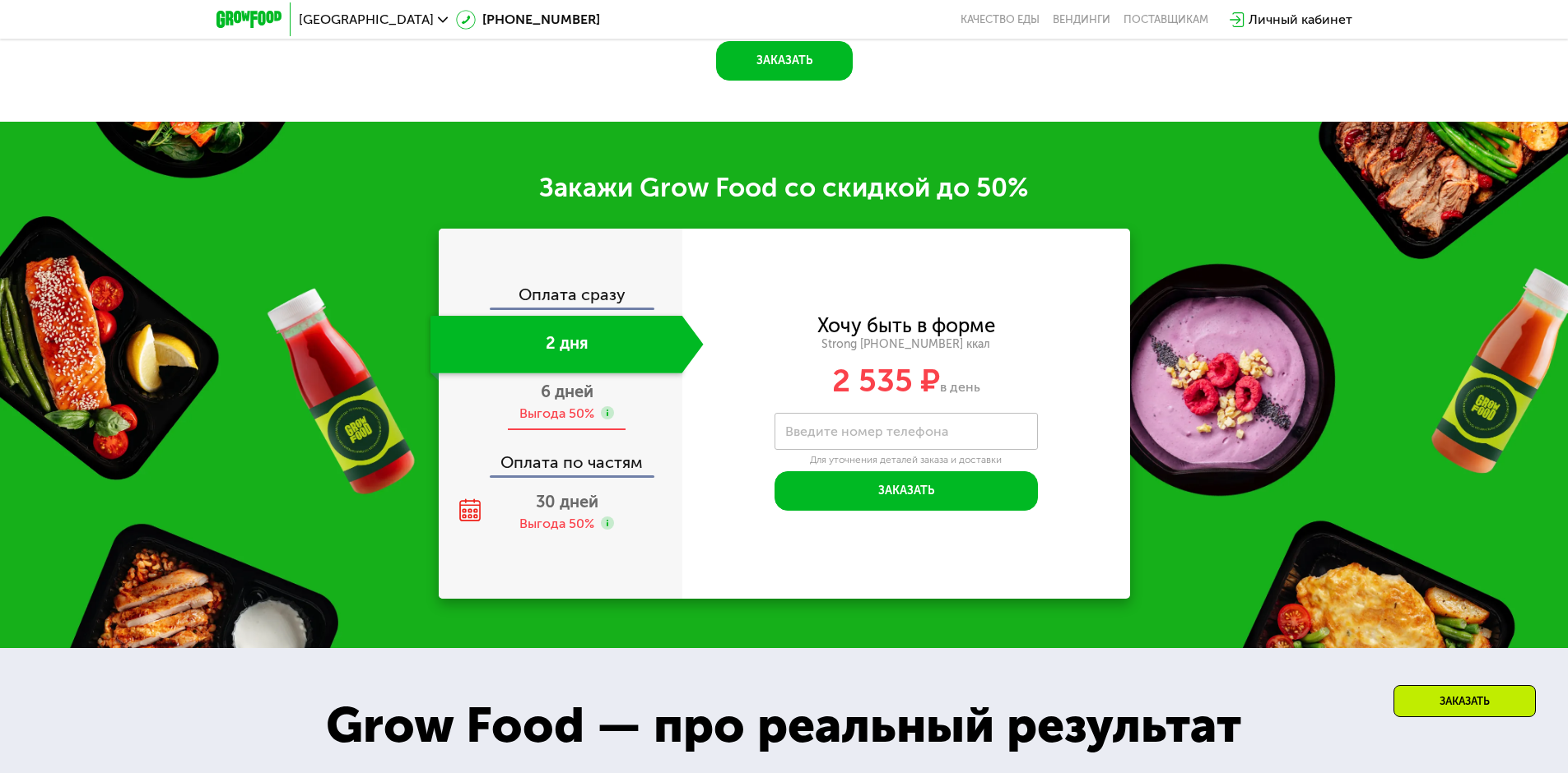
click at [565, 394] on span "6 дней" at bounding box center [567, 391] width 53 height 19
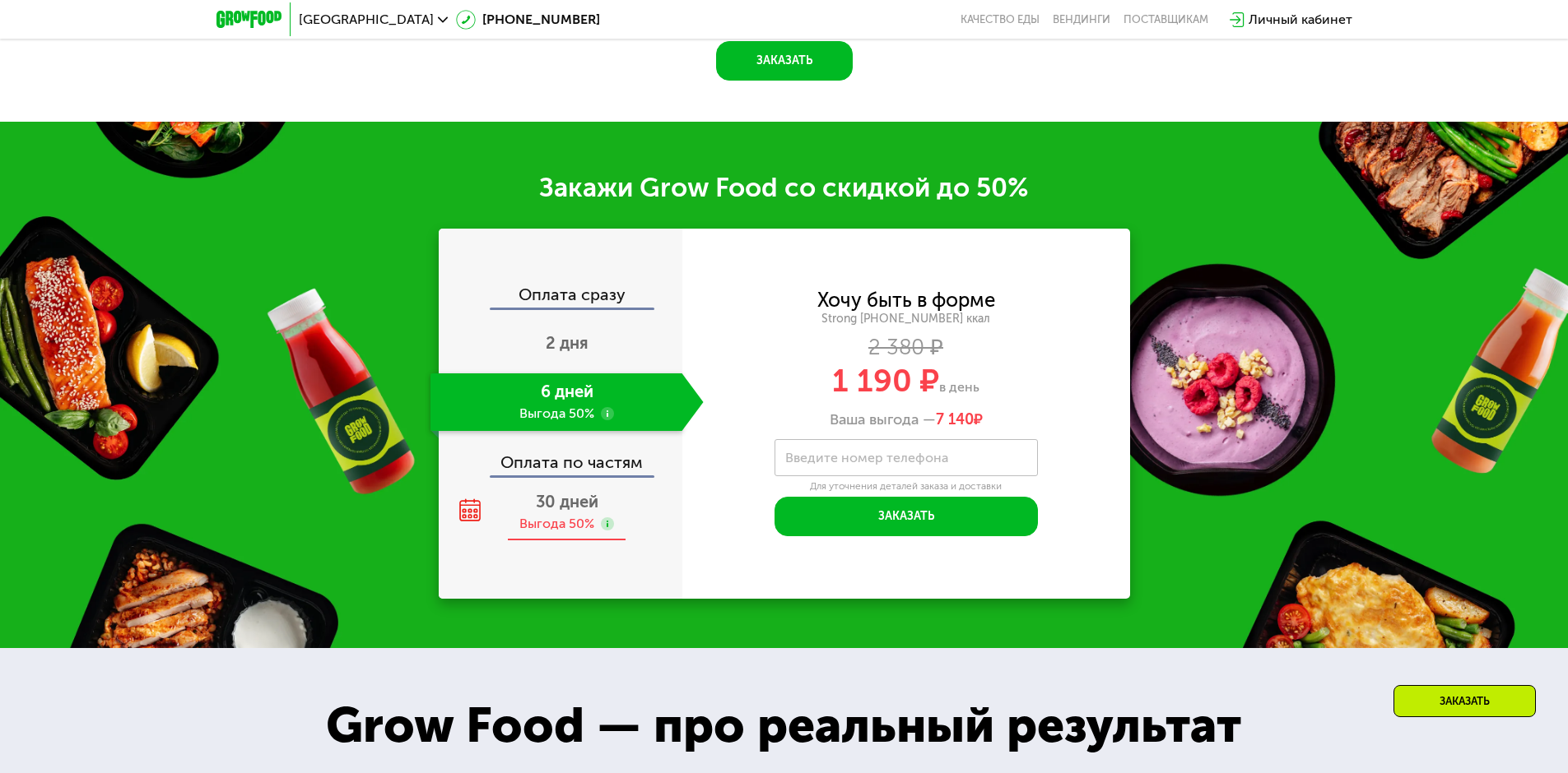
click at [560, 523] on div "Выгода 50%" at bounding box center [556, 524] width 75 height 18
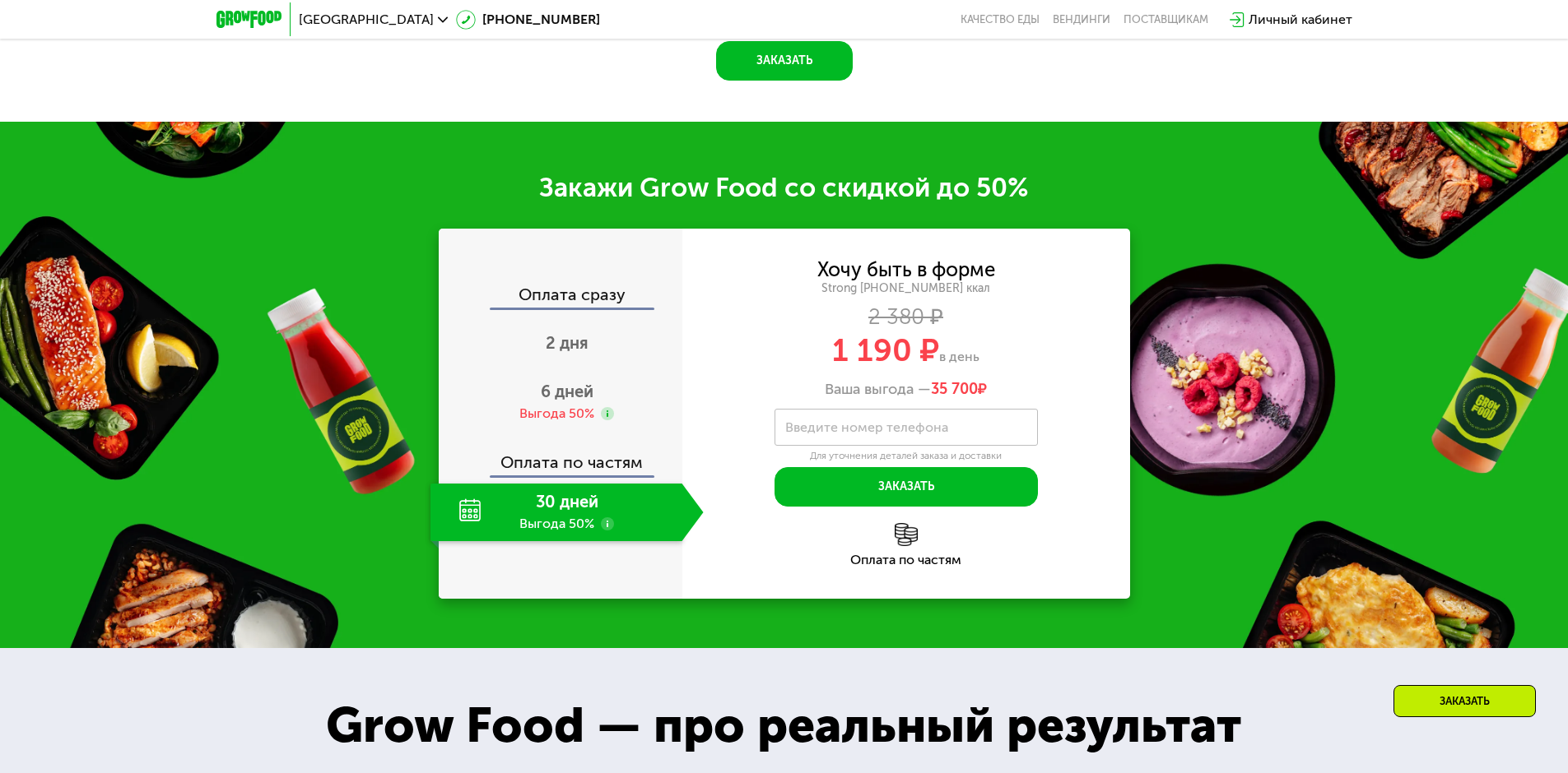
scroll to position [2291, 0]
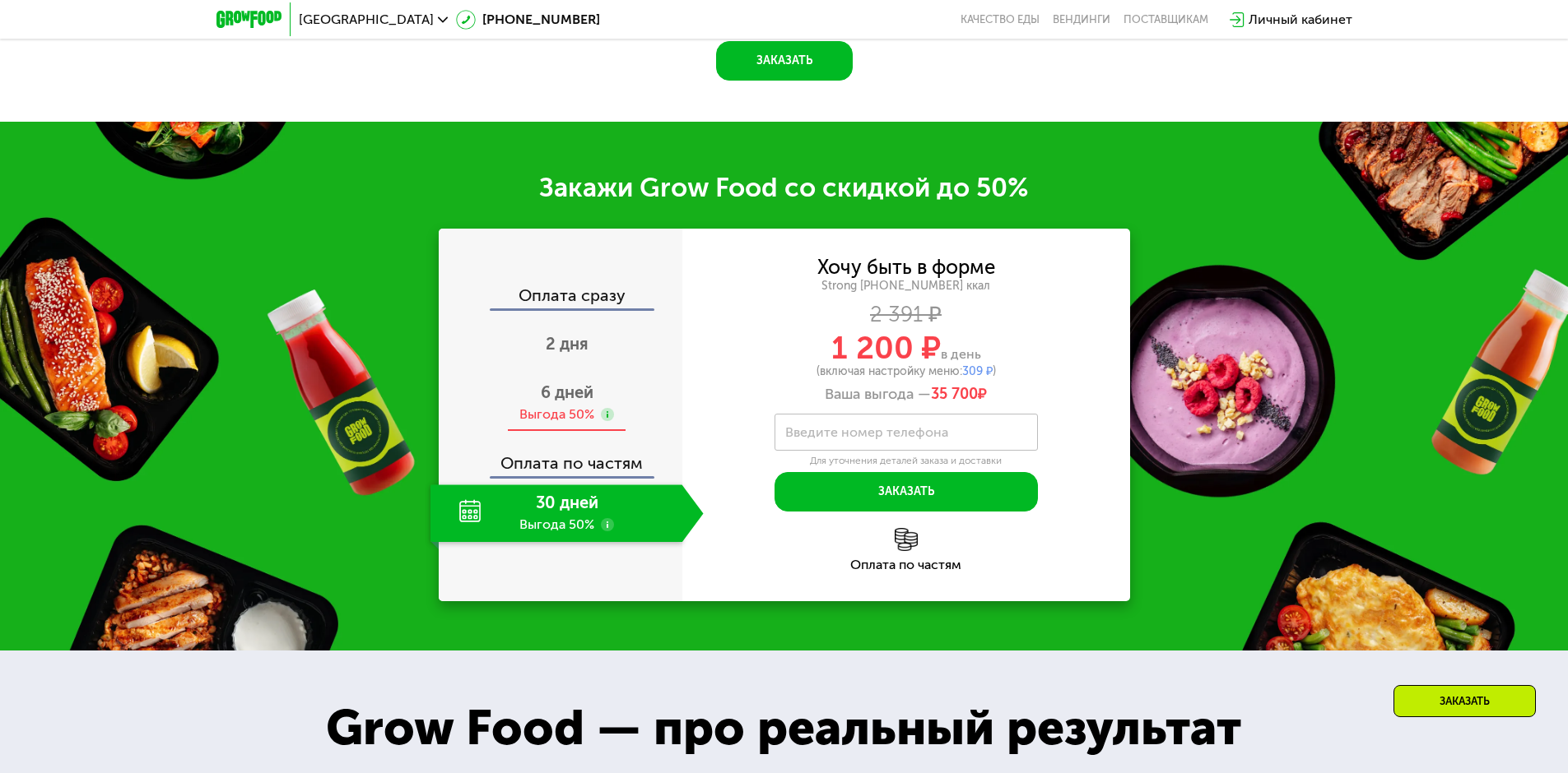
click at [566, 395] on span "6 дней" at bounding box center [567, 392] width 53 height 19
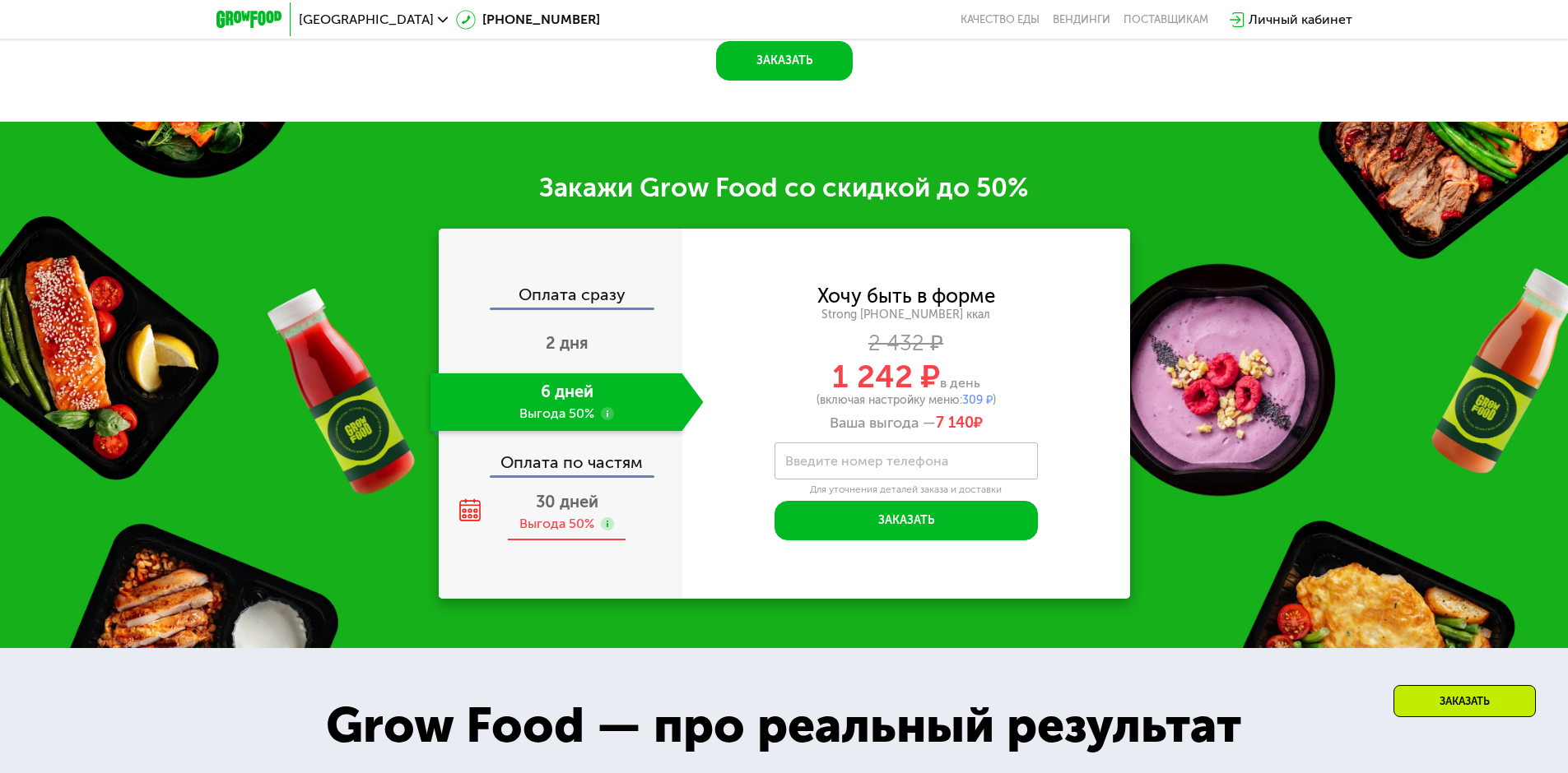
click at [554, 506] on span "30 дней" at bounding box center [567, 501] width 63 height 19
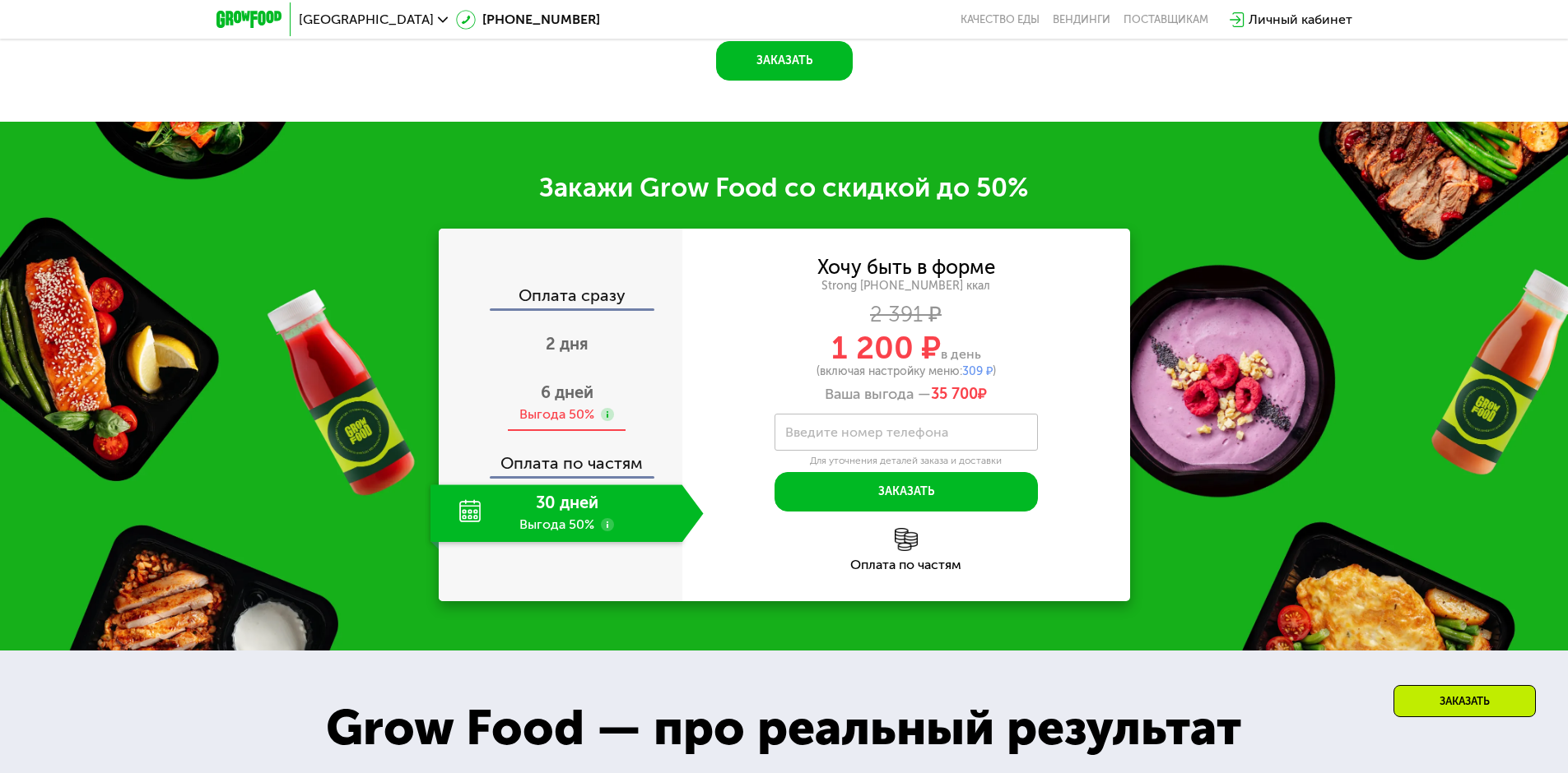
click at [562, 398] on span "6 дней" at bounding box center [567, 392] width 53 height 19
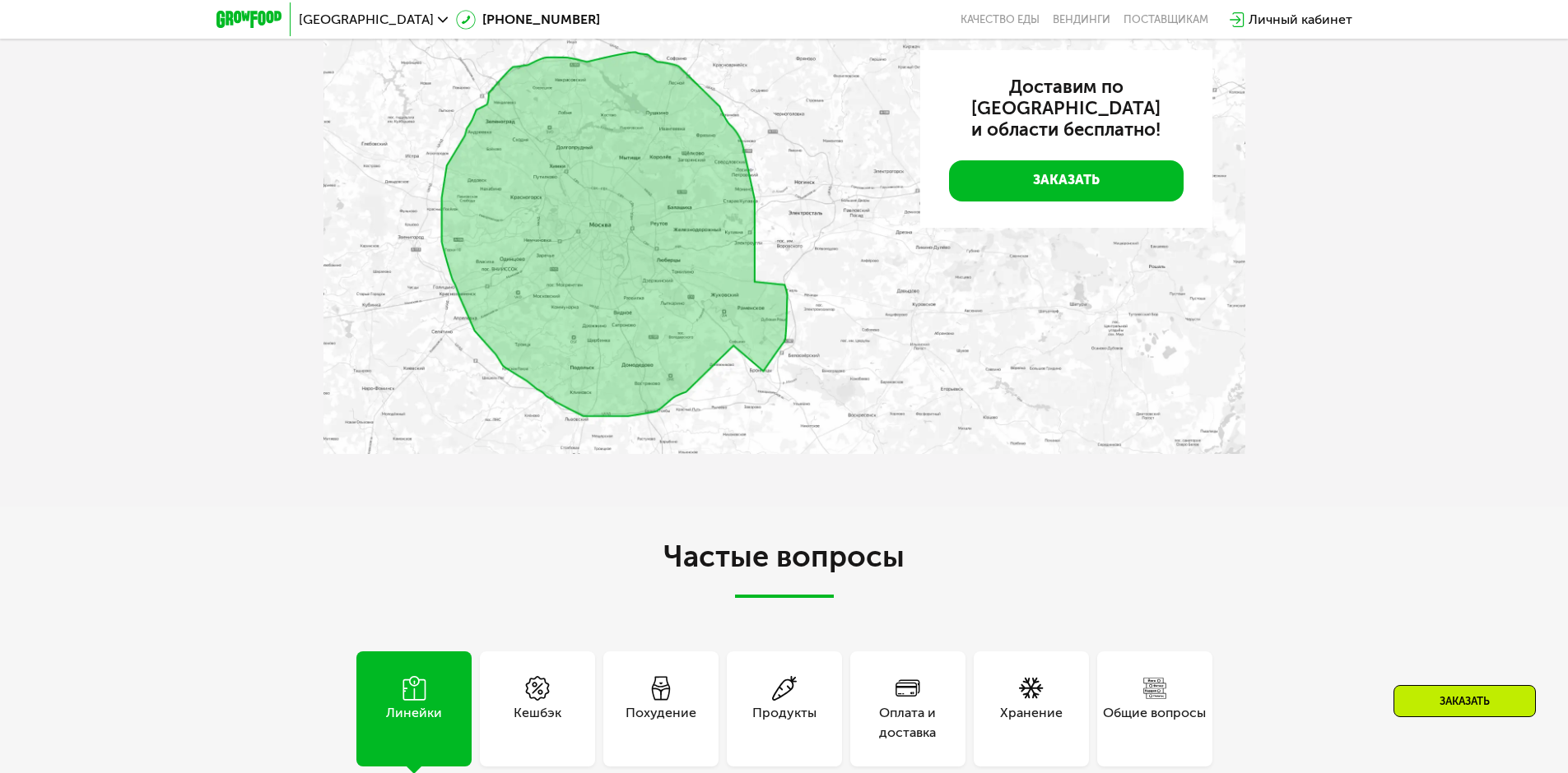
scroll to position [4924, 0]
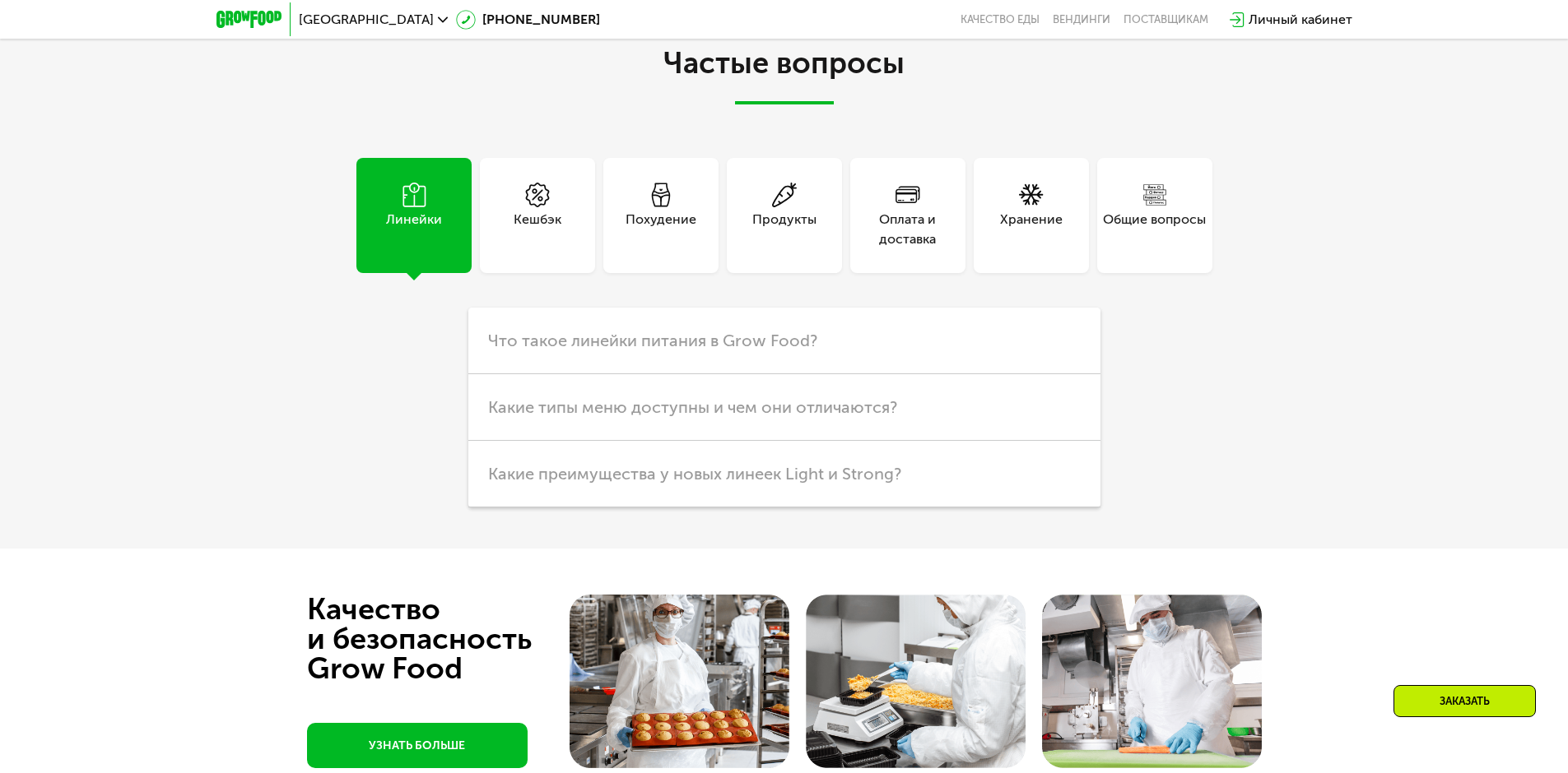
click at [778, 210] on div "Продукты" at bounding box center [784, 230] width 64 height 40
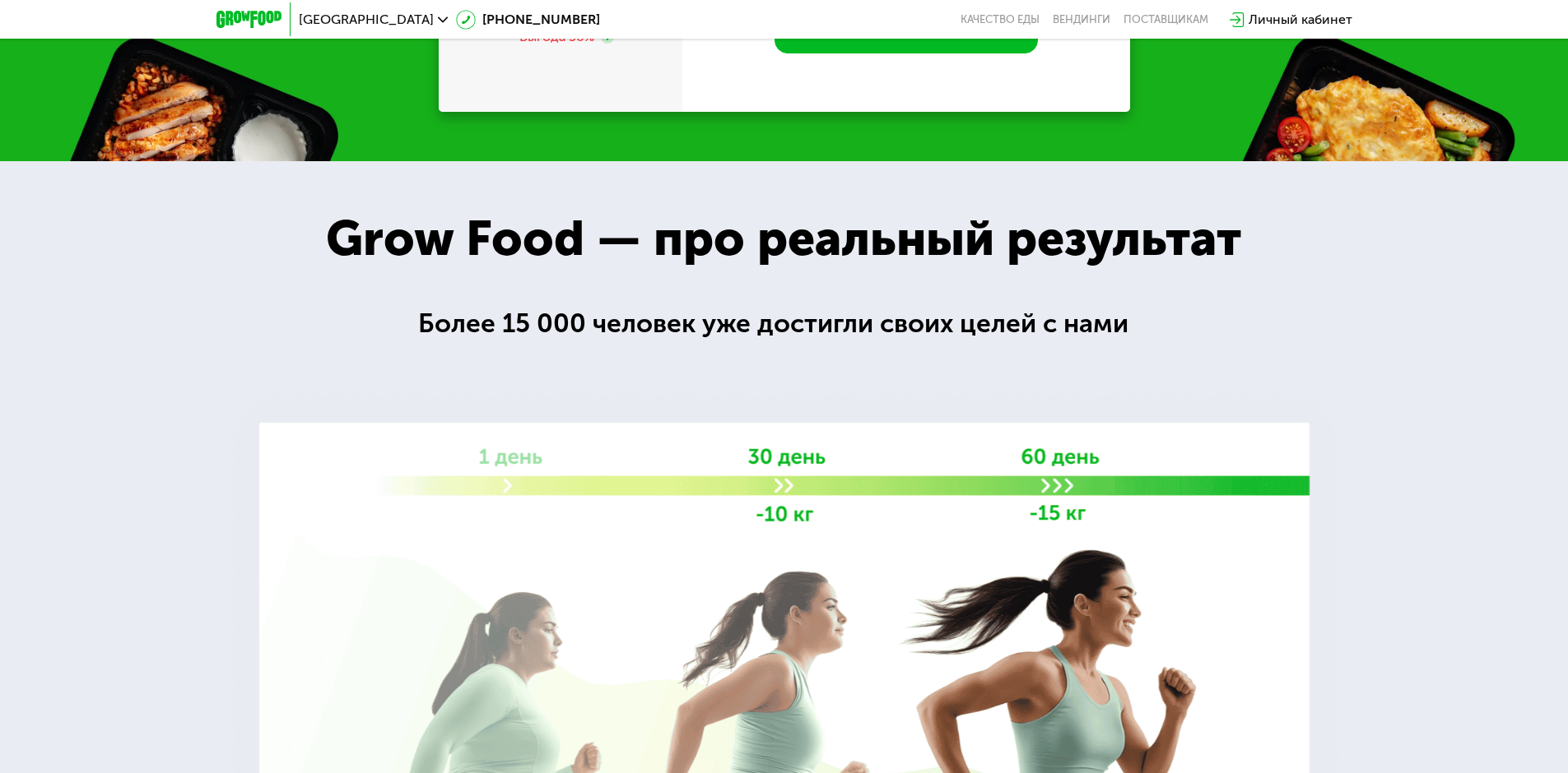
scroll to position [0, 0]
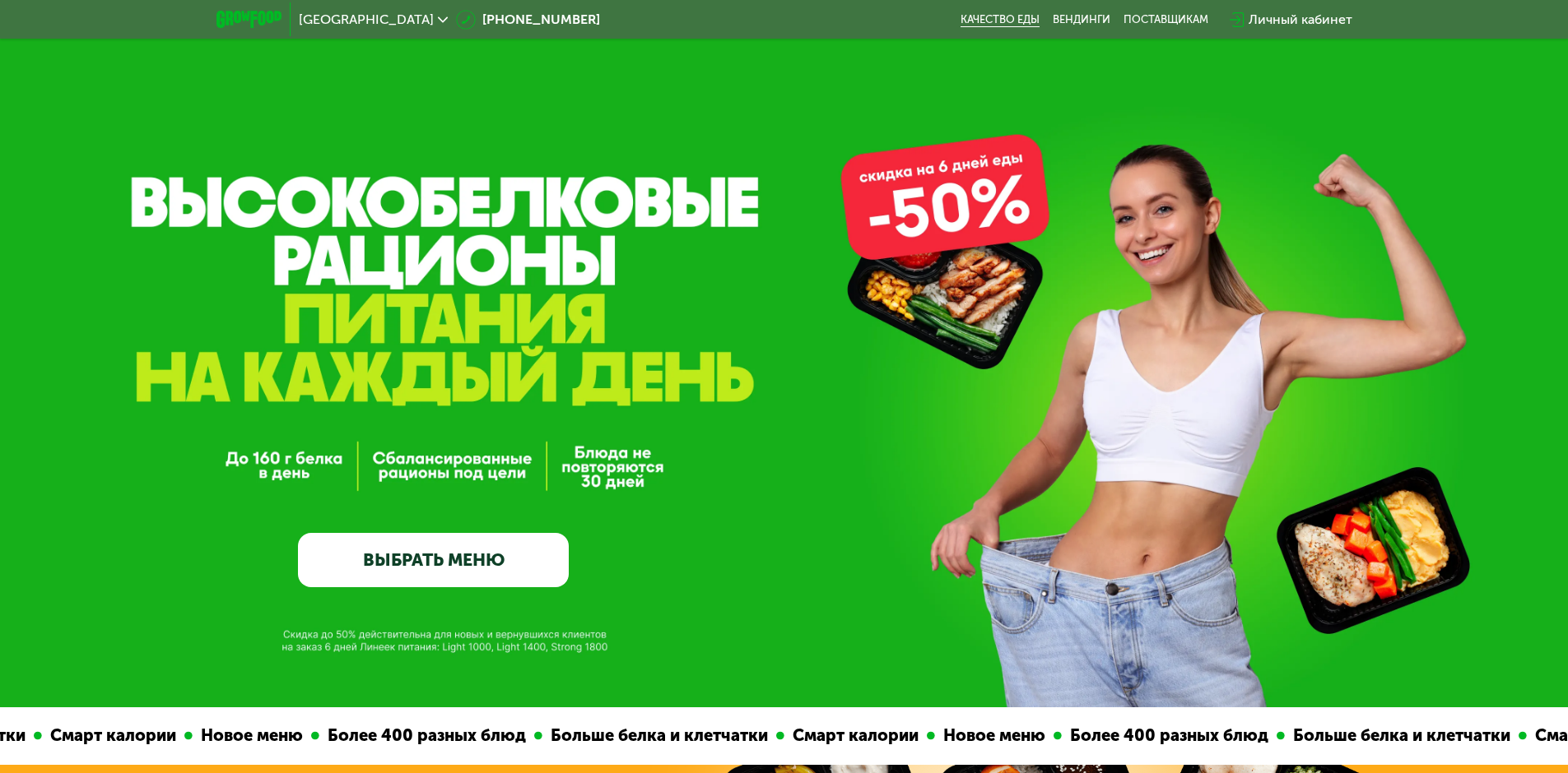
click at [995, 26] on link "Качество еды" at bounding box center [1000, 20] width 79 height 14
click at [444, 570] on link "ВЫБРАТЬ МЕНЮ" at bounding box center [432, 560] width 271 height 54
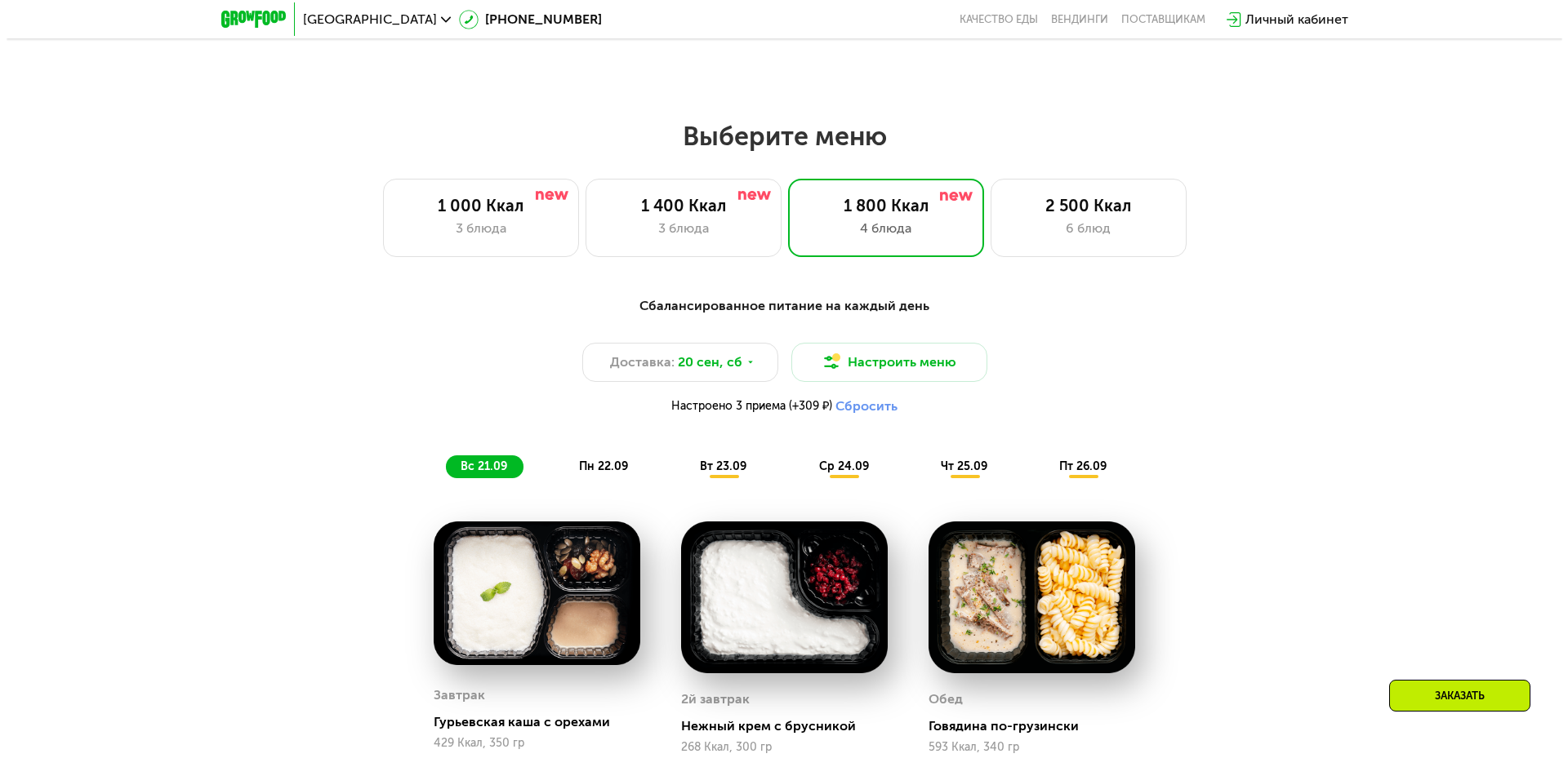
scroll to position [1353, 0]
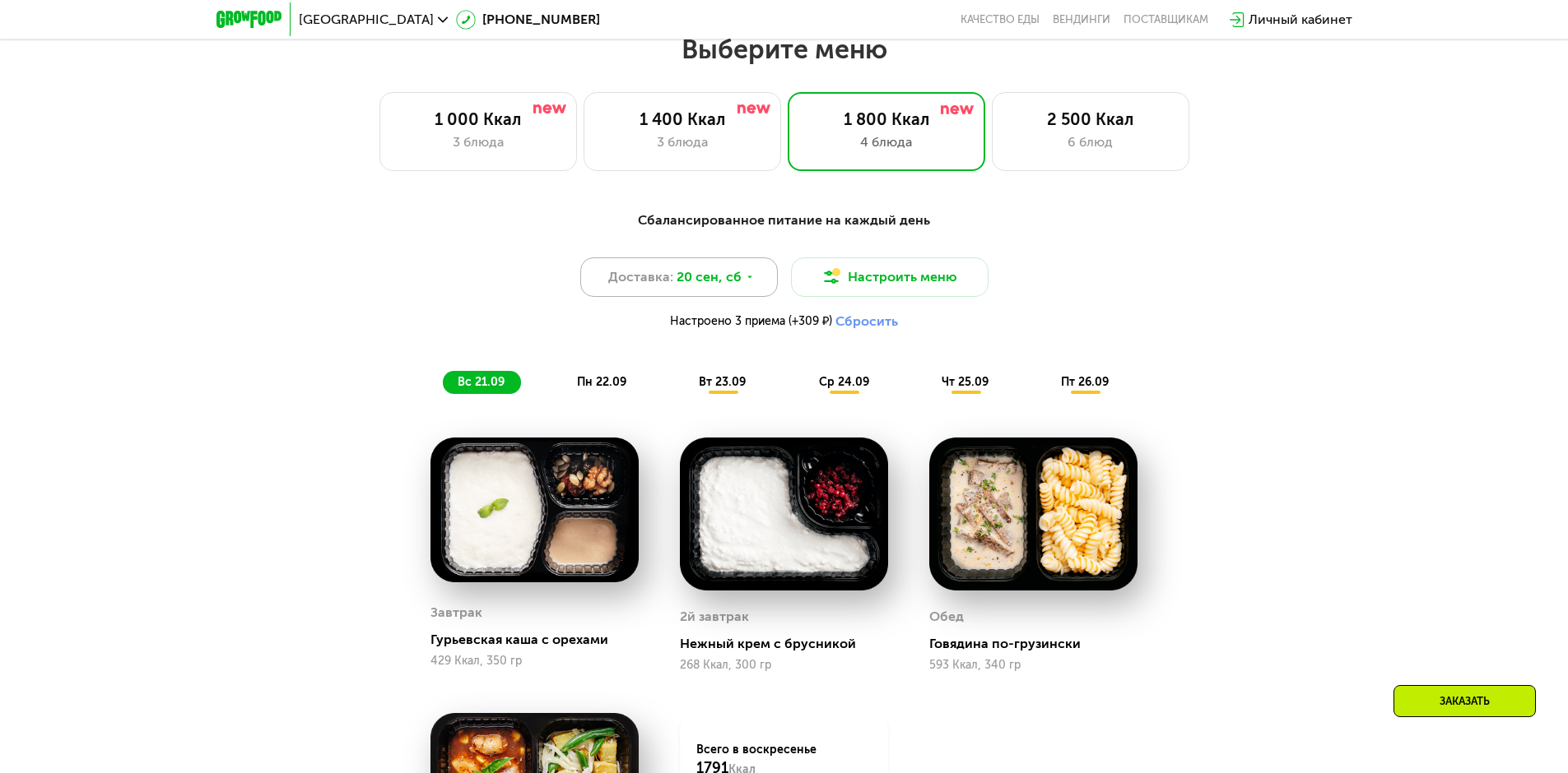
click at [742, 275] on div "Доставка: [DATE]" at bounding box center [678, 277] width 198 height 40
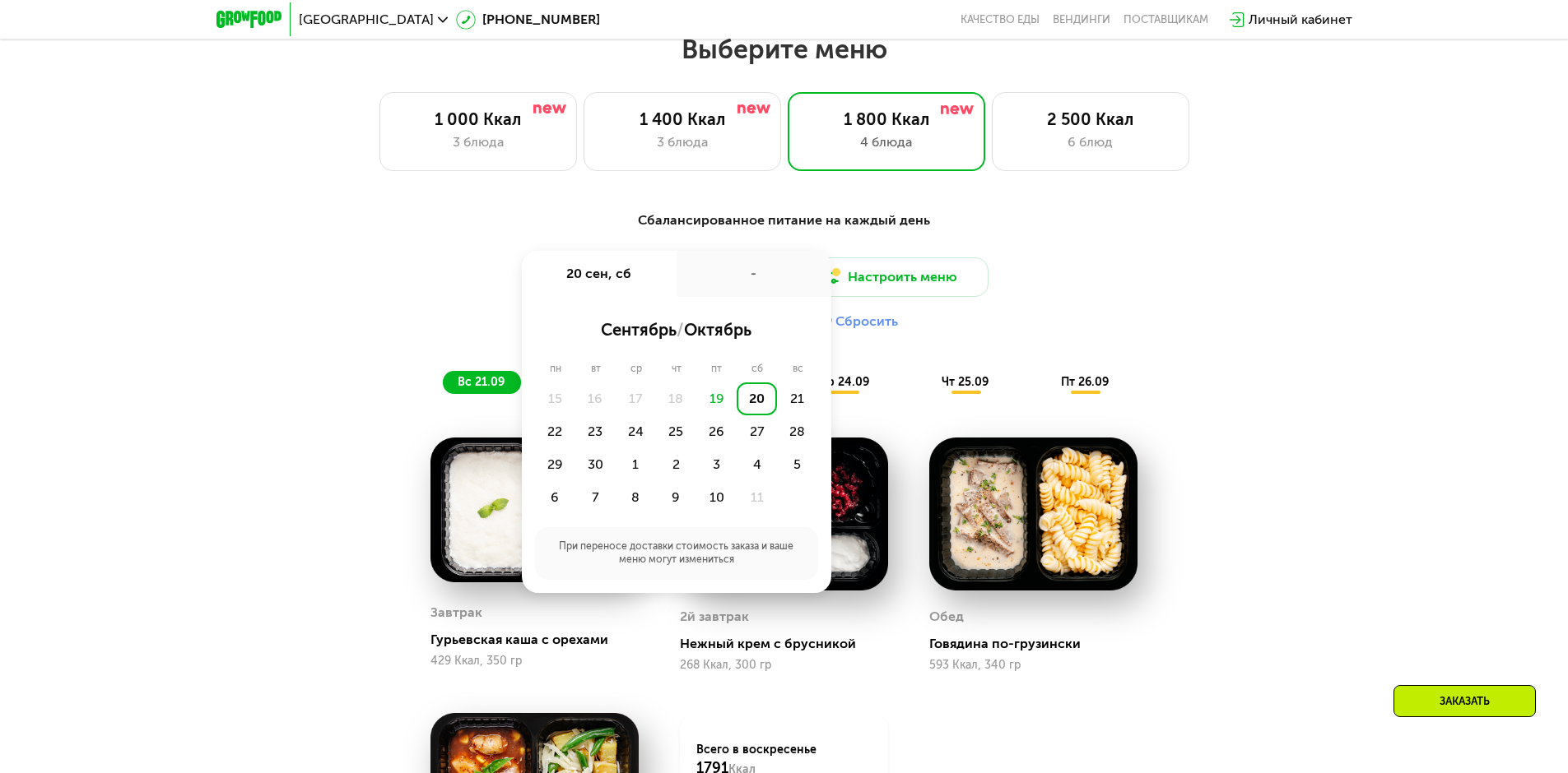
click at [1149, 266] on div "Доставка: [DATE] сен, сб - сентябрь / октябрь пн вт ср чт пт сб вс 15 16 17 18 …" at bounding box center [784, 298] width 974 height 81
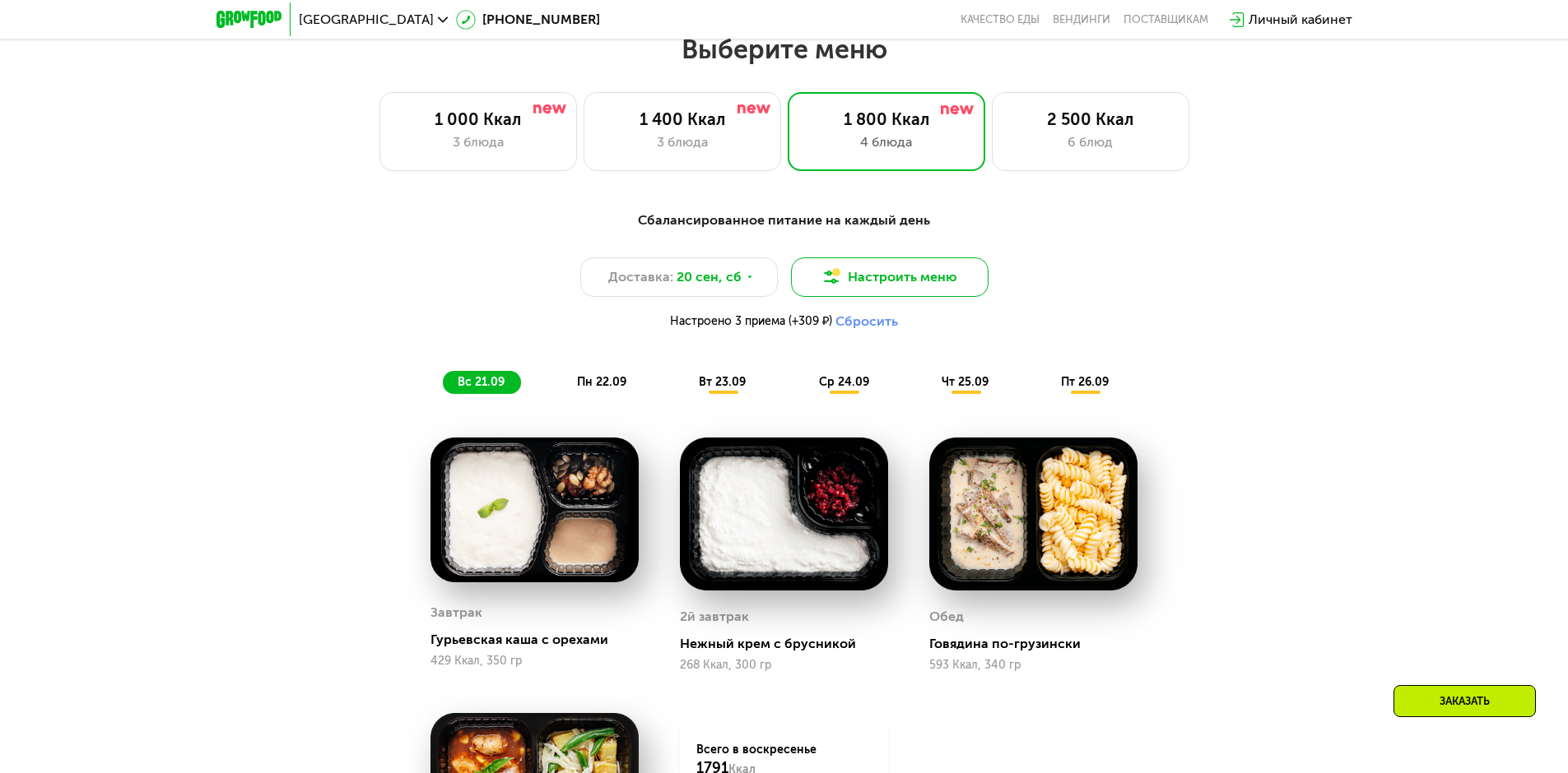
click at [904, 278] on button "Настроить меню" at bounding box center [890, 277] width 198 height 40
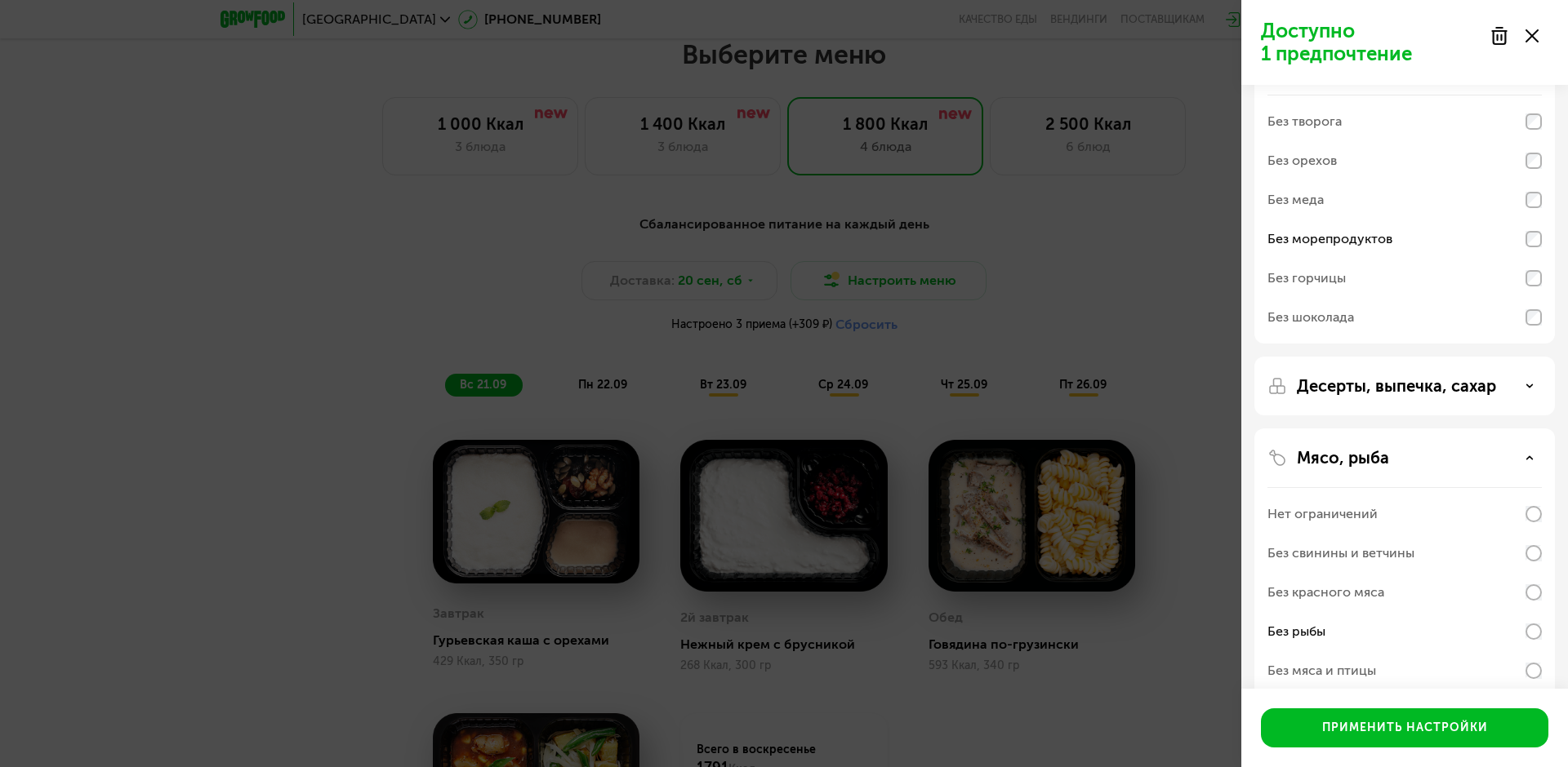
scroll to position [163, 0]
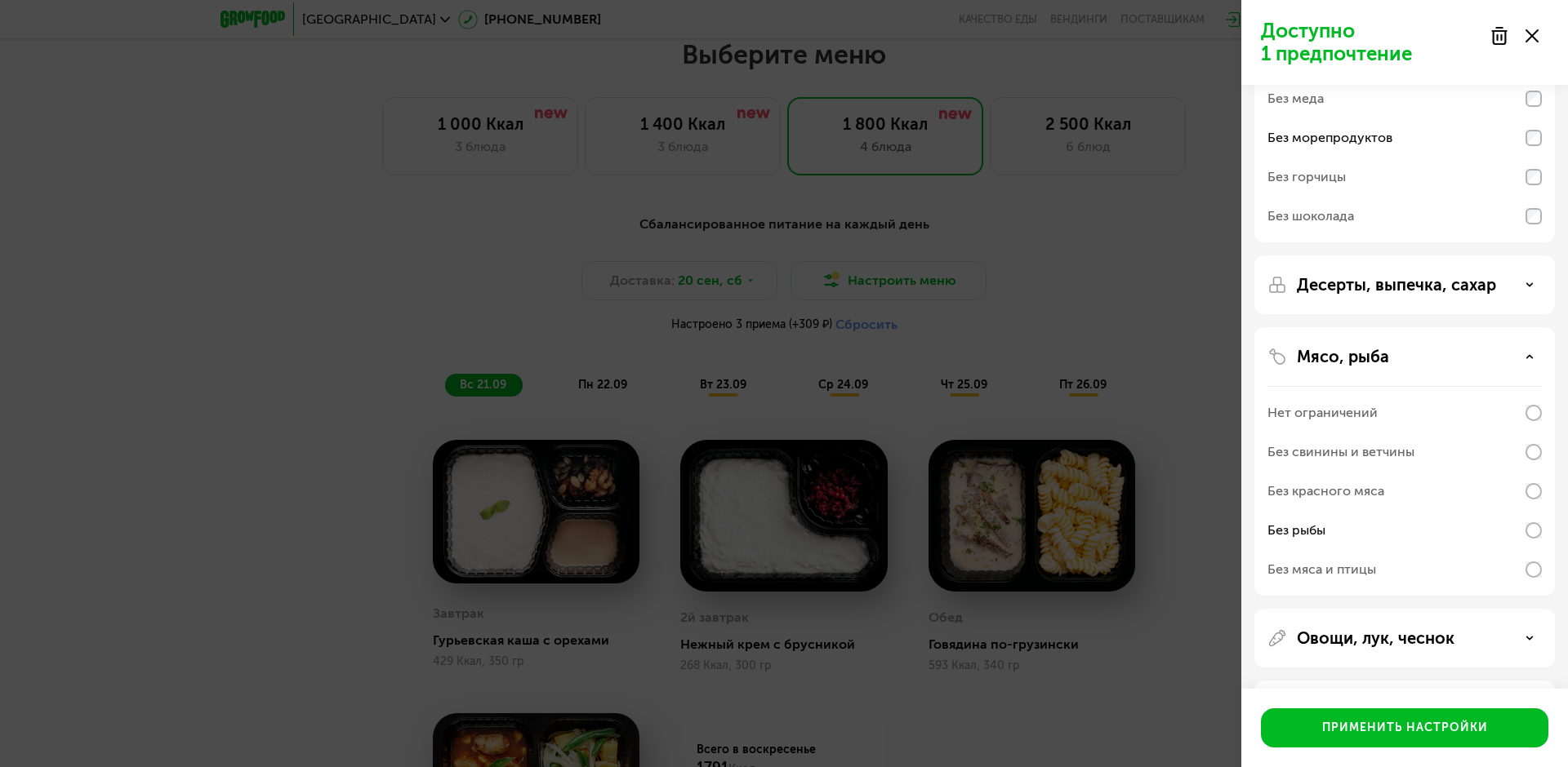
click at [1429, 282] on p "Десерты, выпечка, сахар" at bounding box center [1396, 284] width 199 height 19
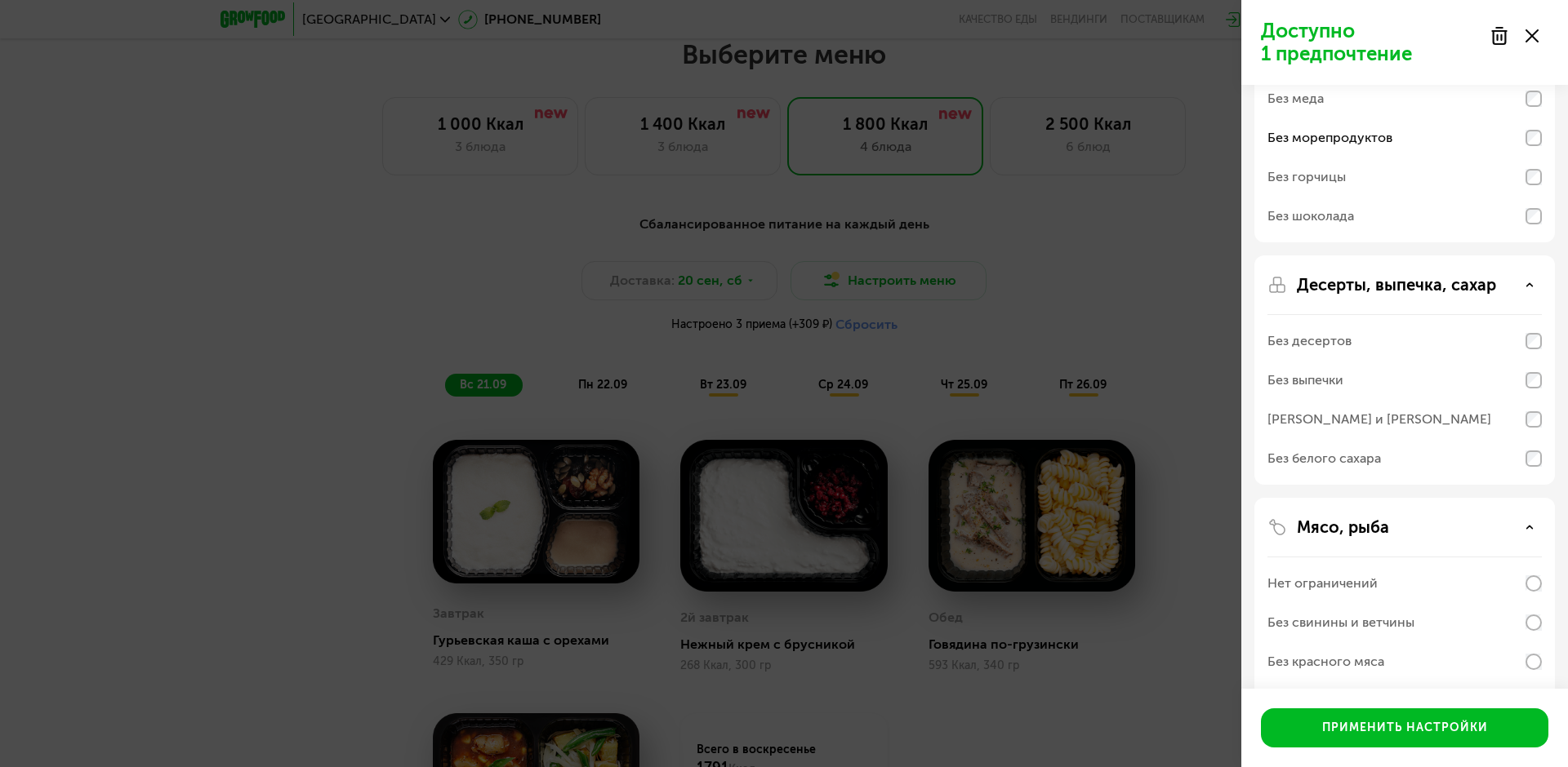
click at [1429, 282] on p "Десерты, выпечка, сахар" at bounding box center [1396, 284] width 199 height 19
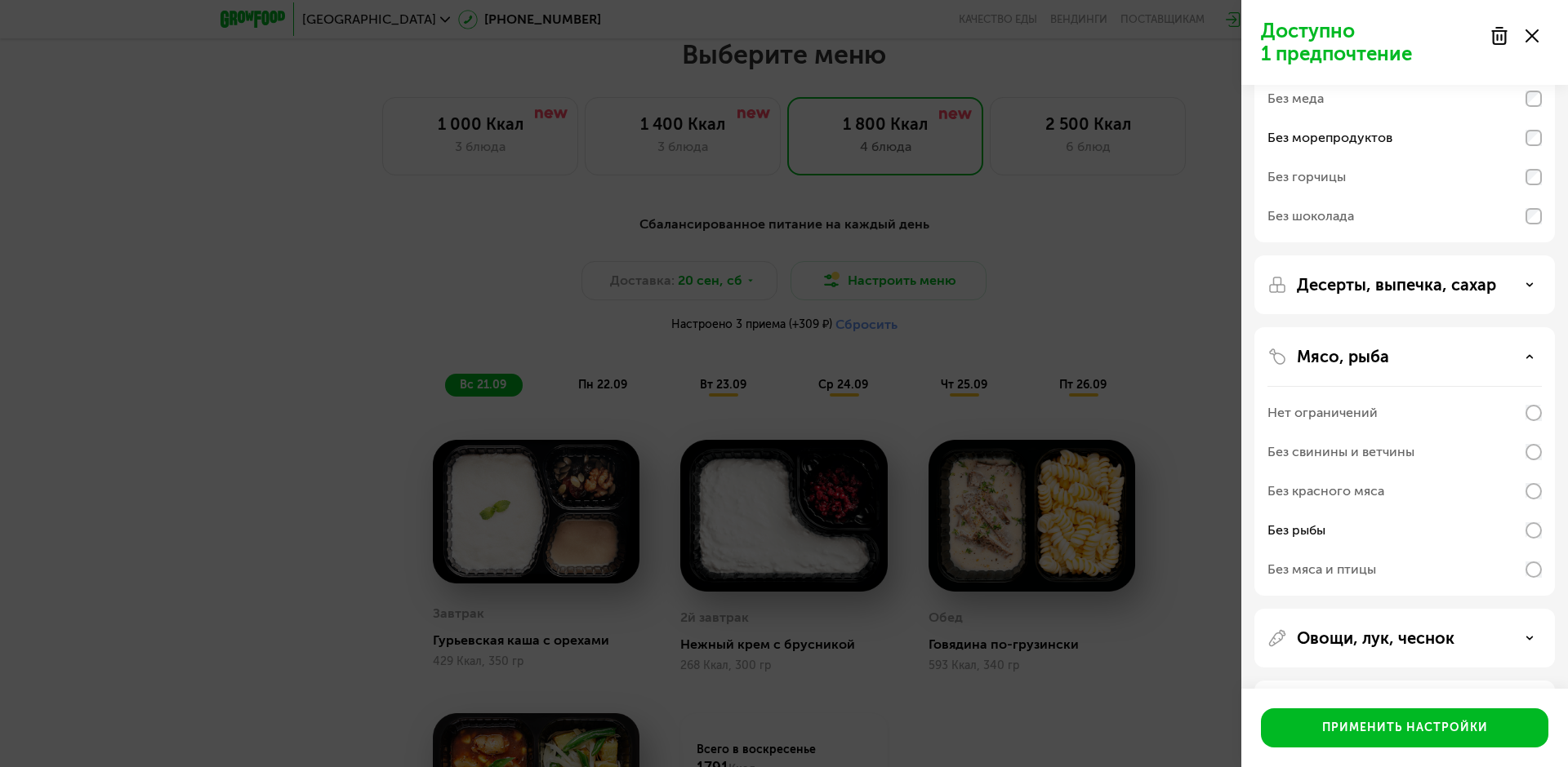
drag, startPoint x: 1406, startPoint y: 352, endPoint x: 1402, endPoint y: 336, distance: 16.5
click at [1406, 352] on div "Мясо, рыба" at bounding box center [1404, 357] width 274 height 19
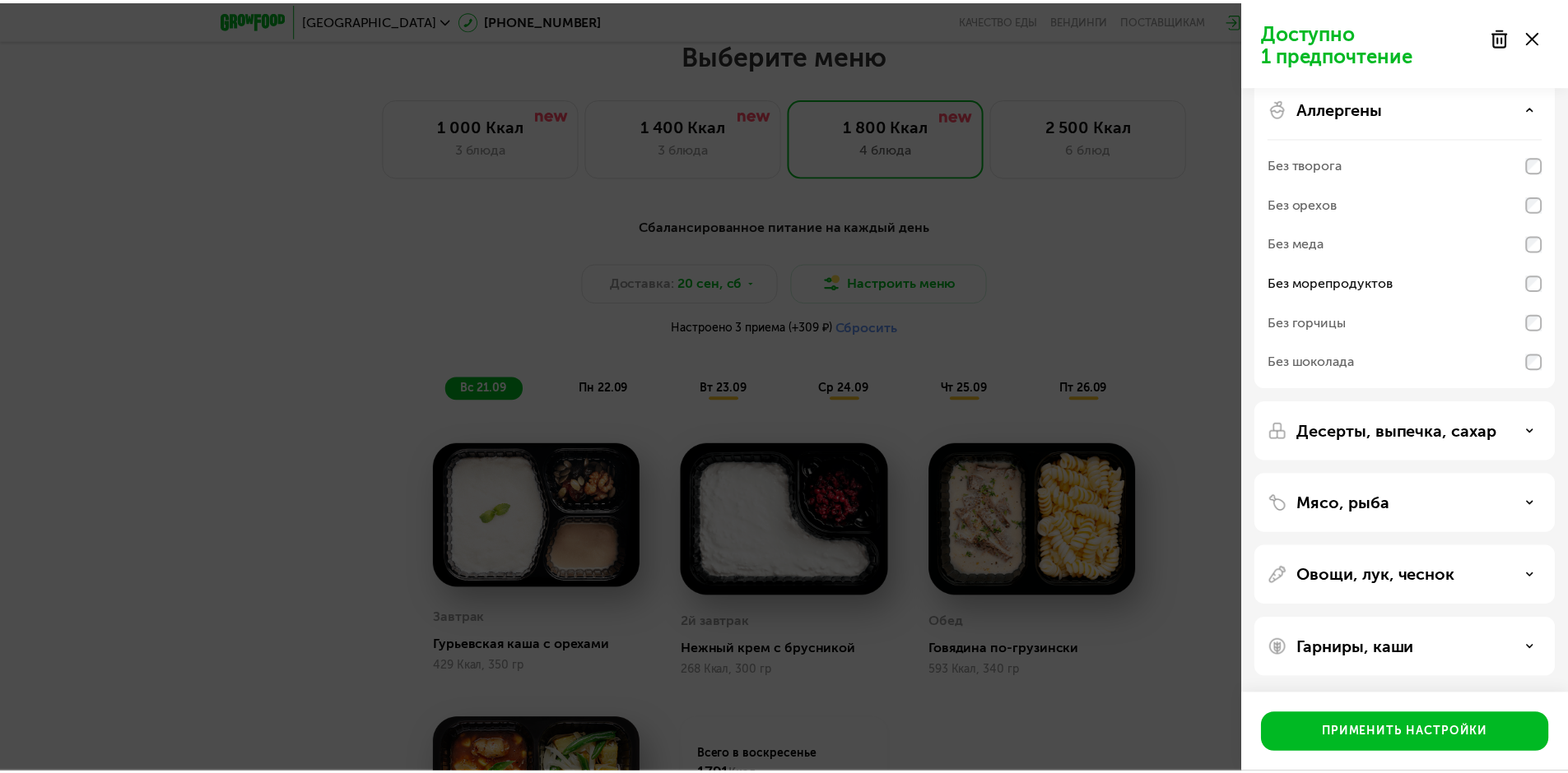
scroll to position [20, 0]
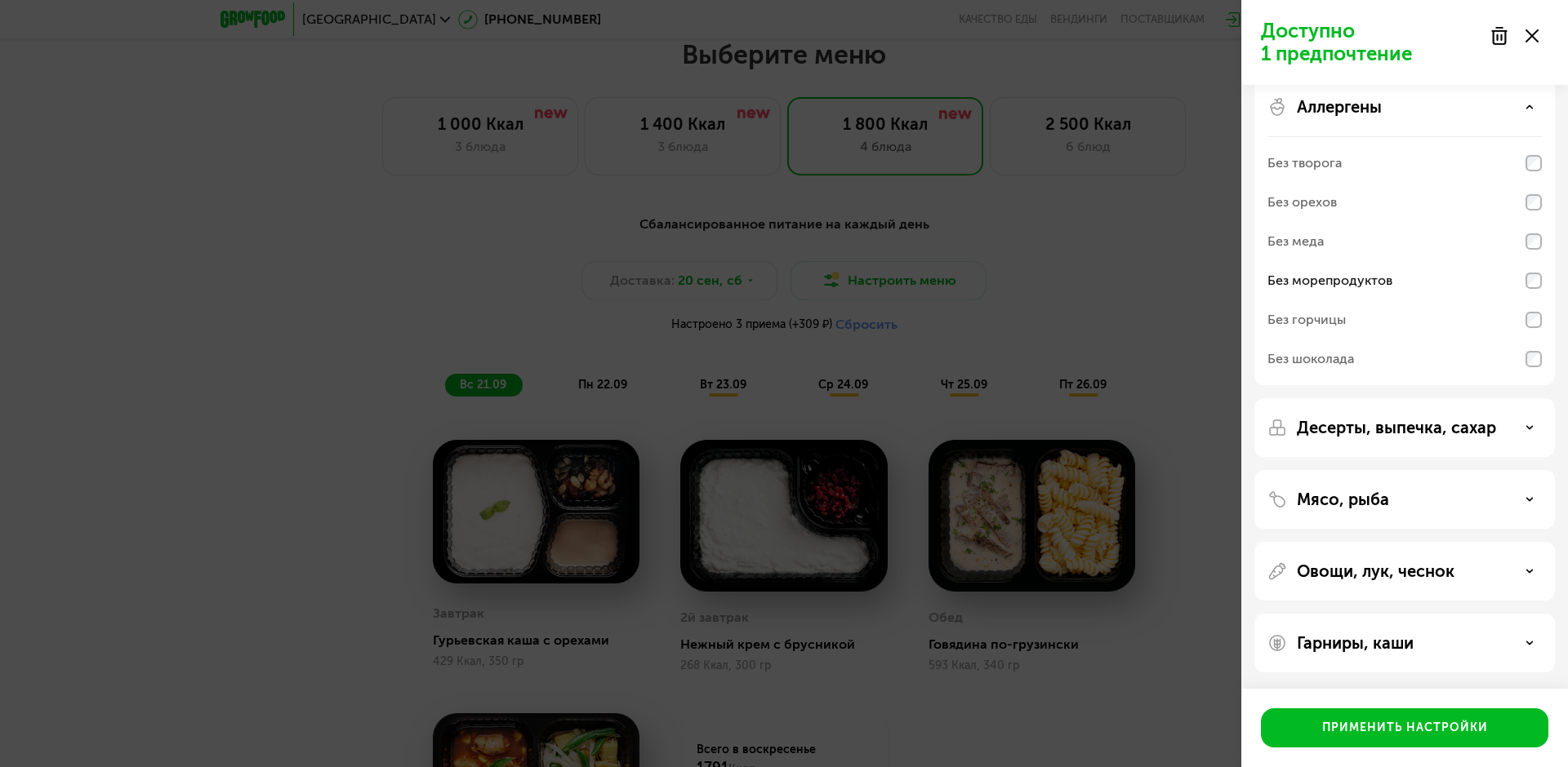
click at [1183, 247] on div "Доступно 1 предпочтение Аллергены Без творога Без орехов Без меда Без морепроду…" at bounding box center [784, 384] width 1568 height 767
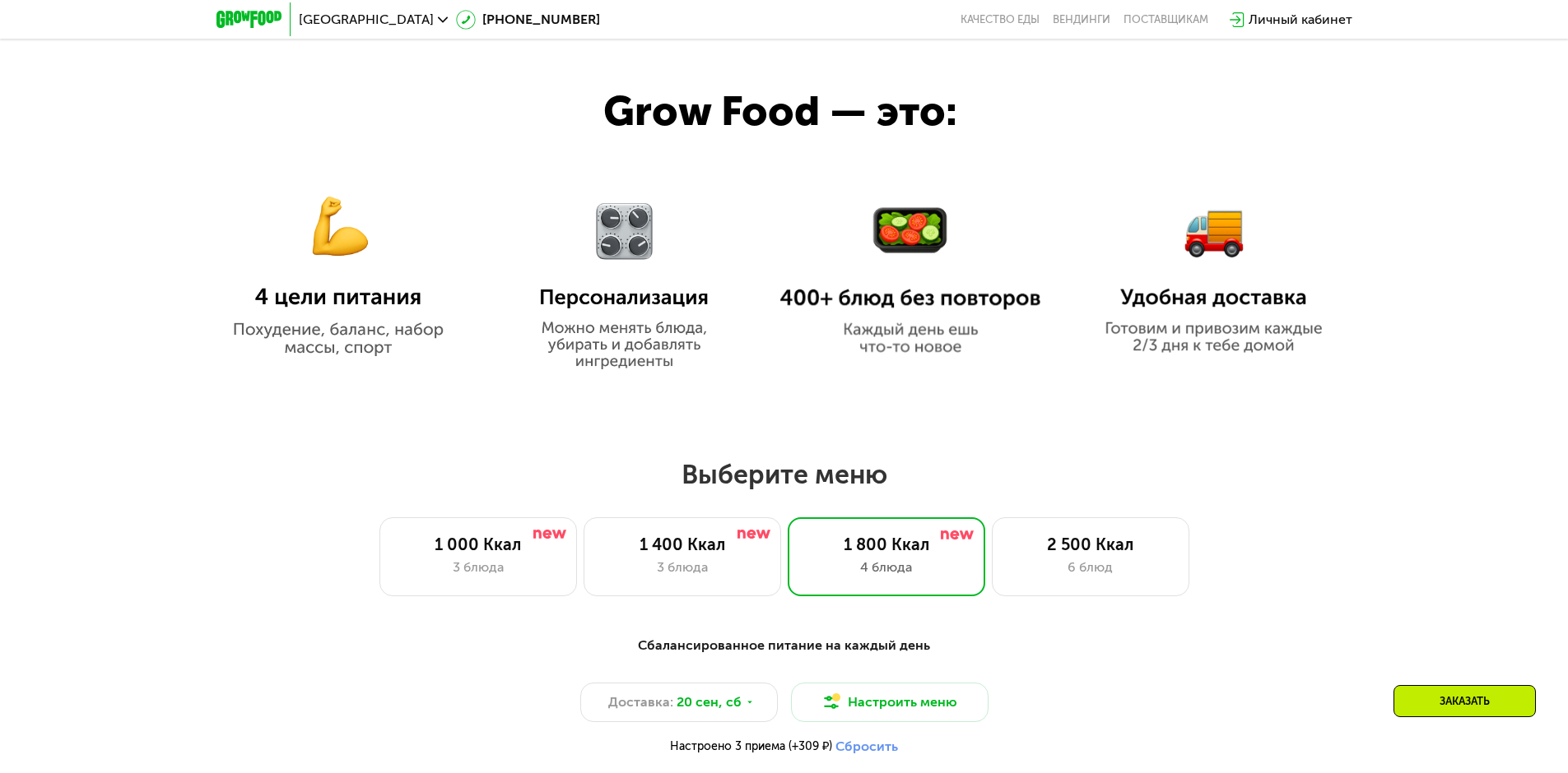
scroll to position [954, 0]
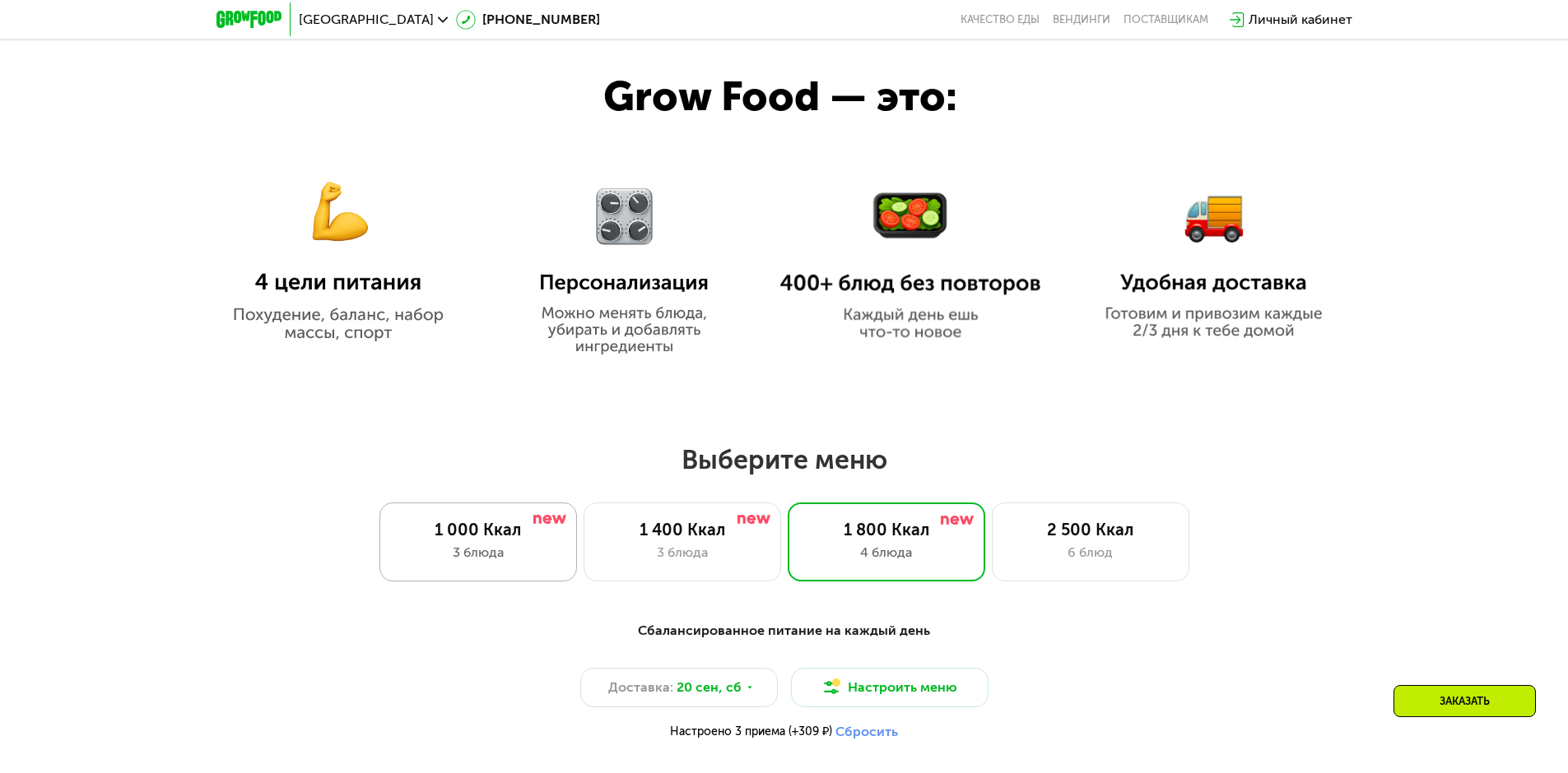
click at [483, 547] on div "1 000 Ккал 3 блюда" at bounding box center [477, 542] width 198 height 79
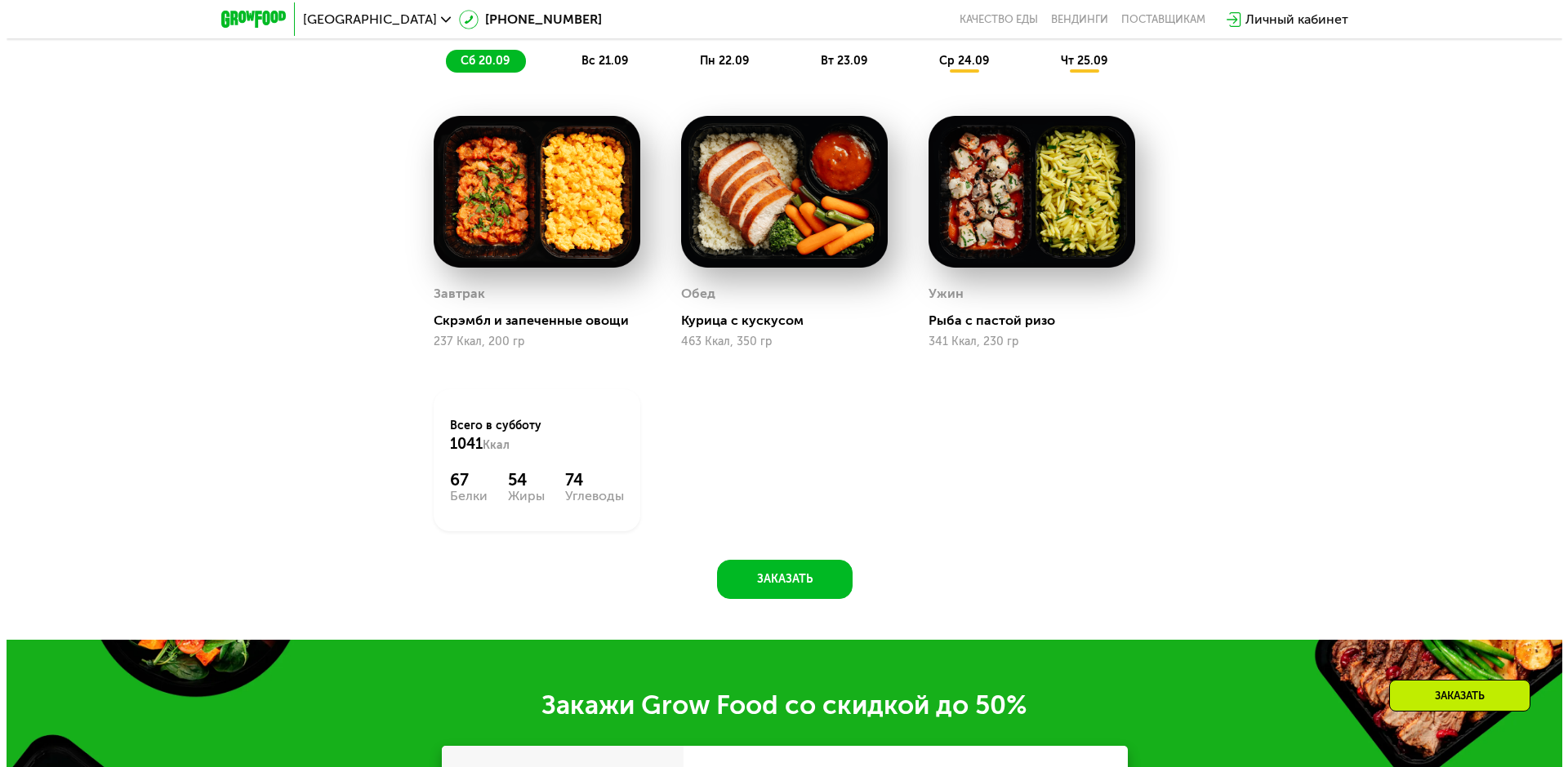
scroll to position [1272, 0]
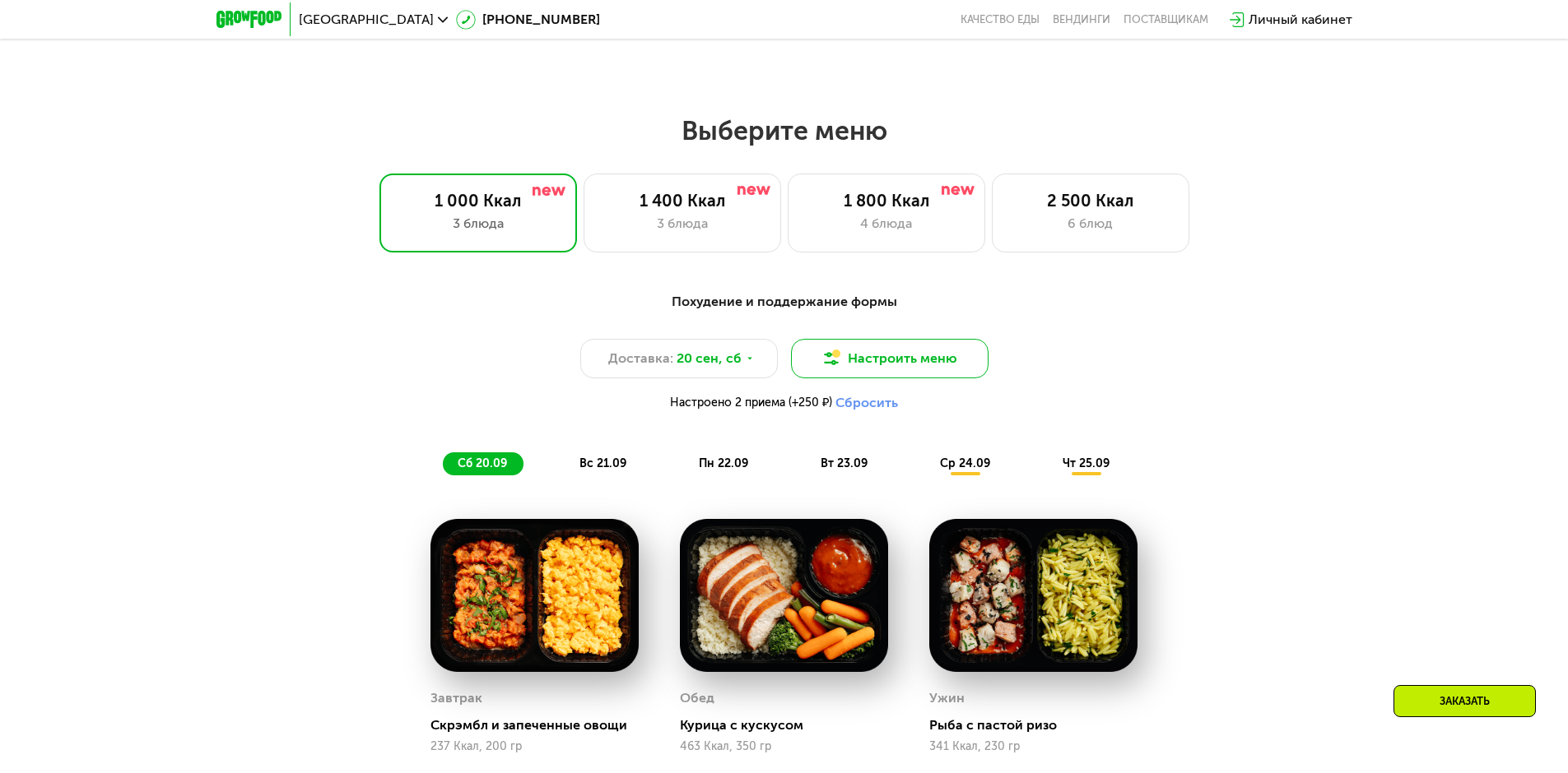
click at [890, 357] on button "Настроить меню" at bounding box center [890, 359] width 198 height 40
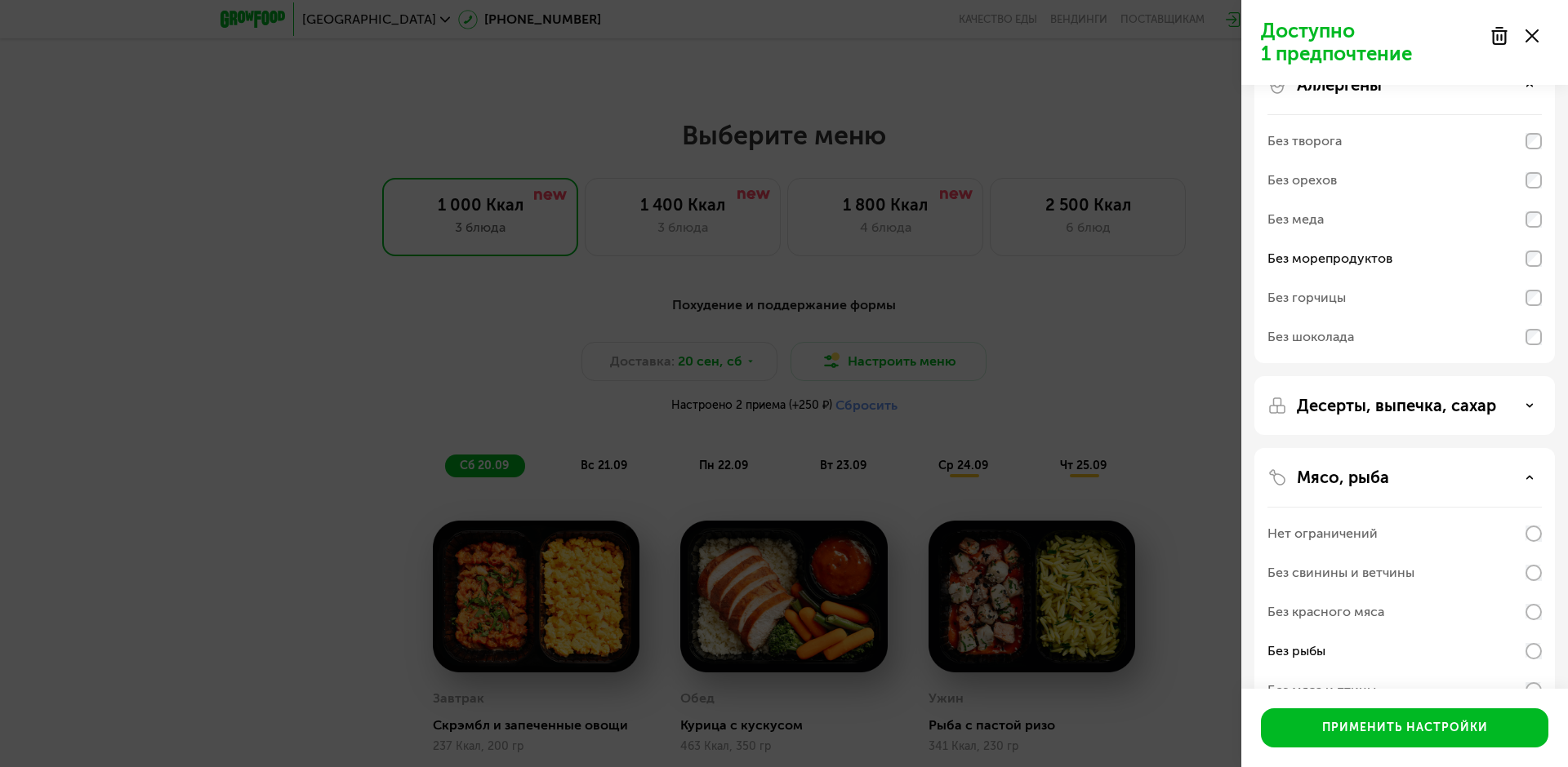
scroll to position [82, 0]
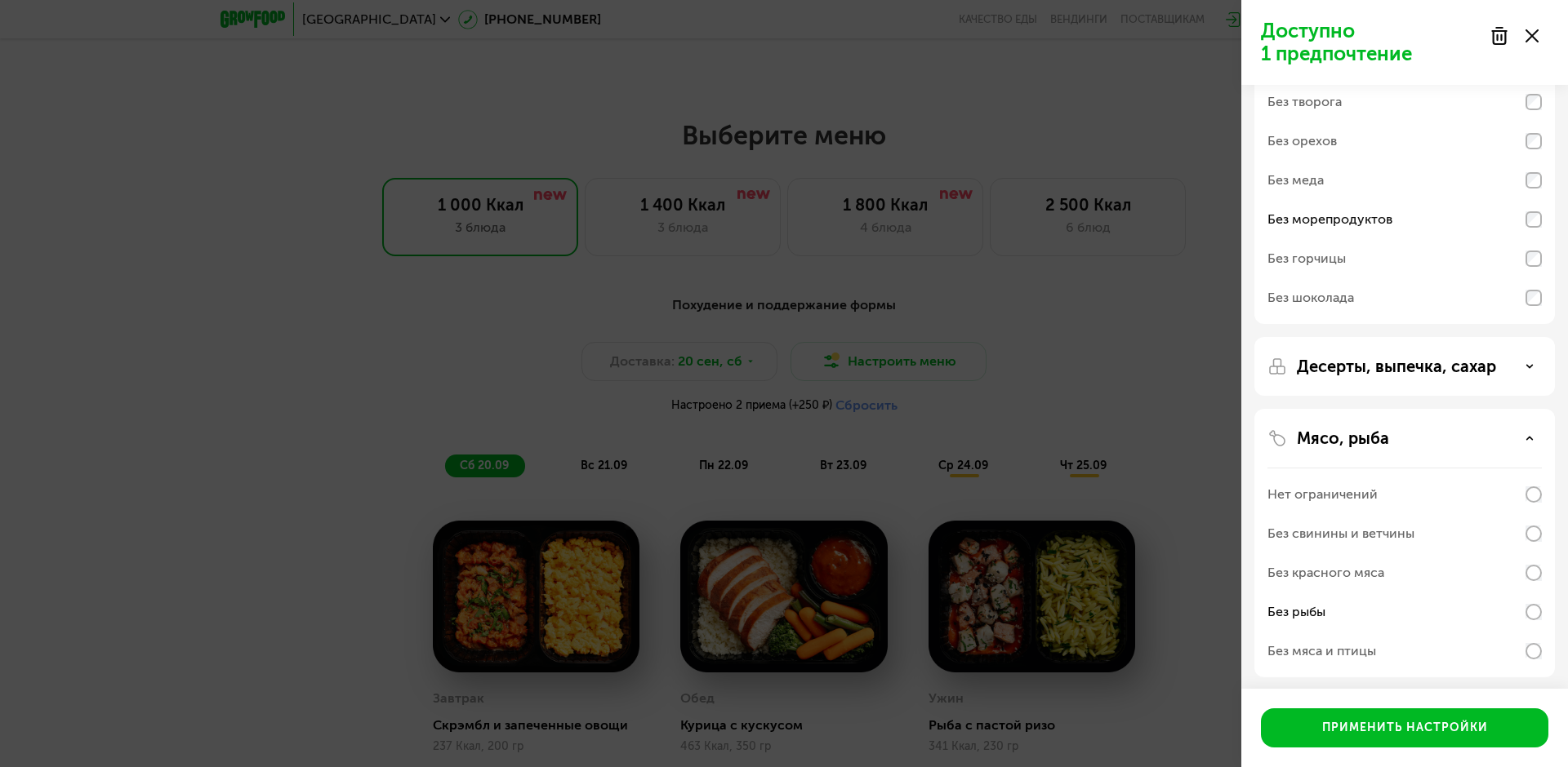
click at [1374, 436] on p "Мясо, рыба" at bounding box center [1343, 438] width 93 height 19
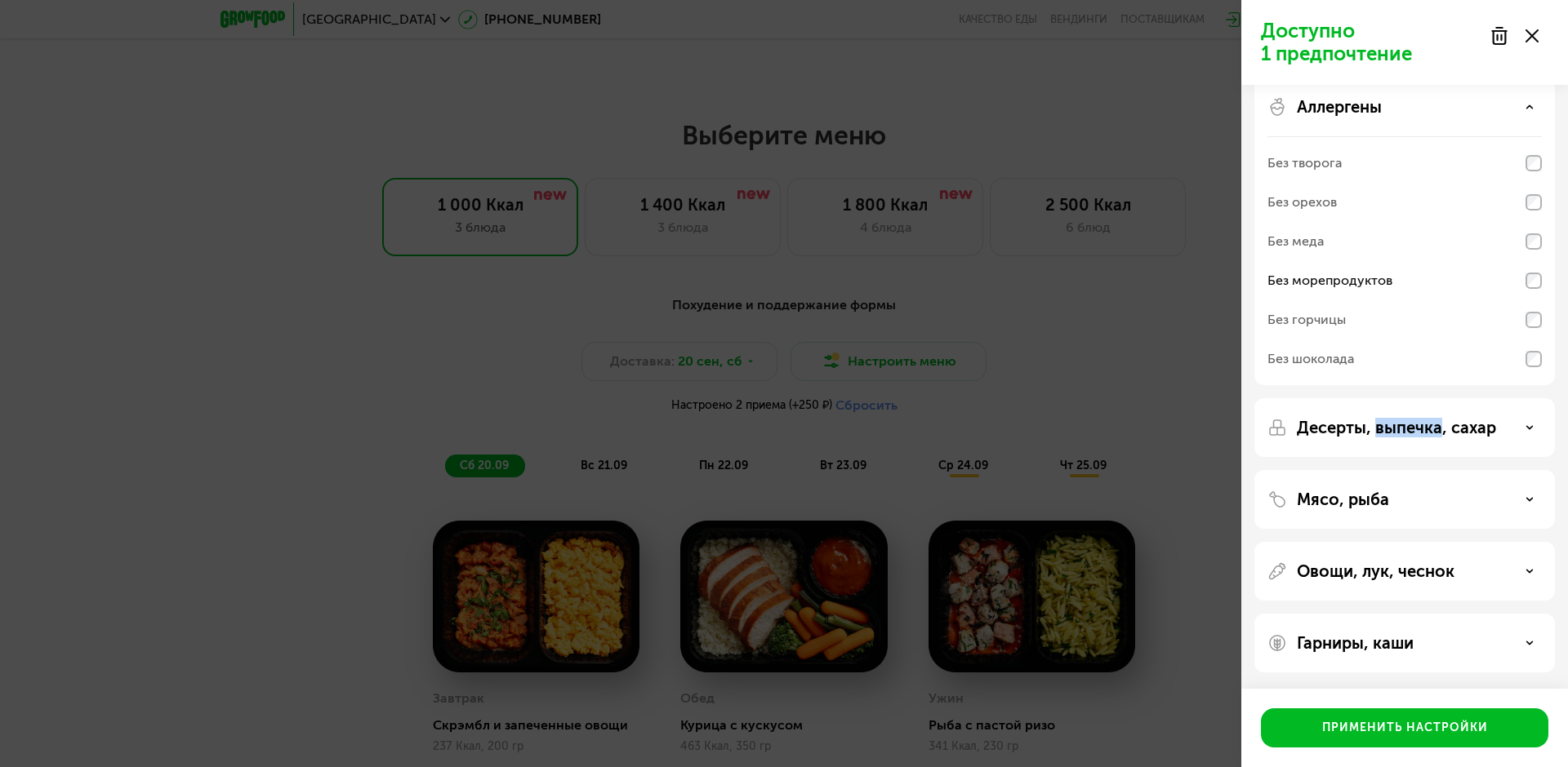
click at [1374, 436] on p "Десерты, выпечка, сахар" at bounding box center [1396, 427] width 199 height 19
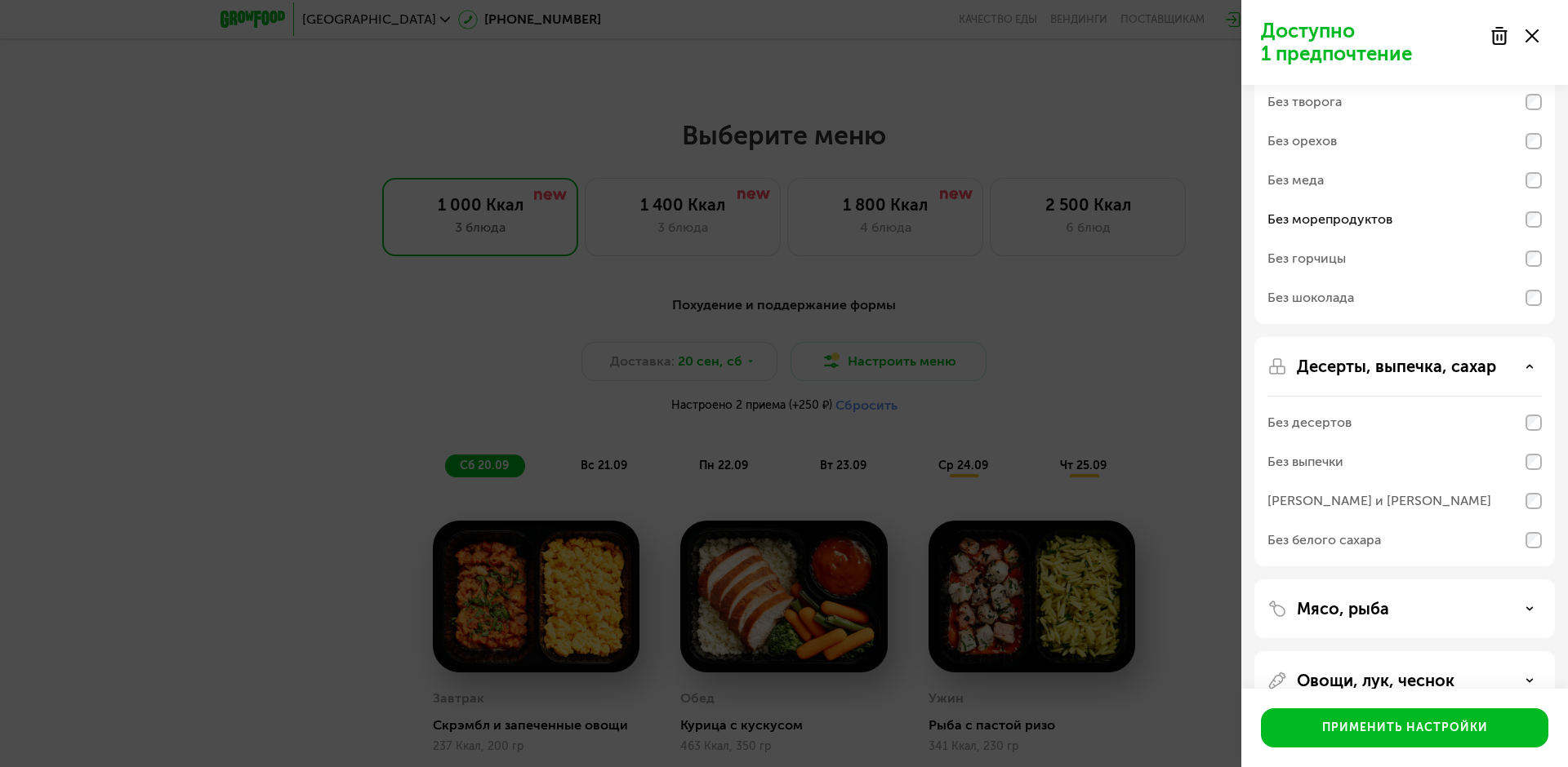
click at [1362, 365] on p "Десерты, выпечка, сахар" at bounding box center [1396, 366] width 199 height 19
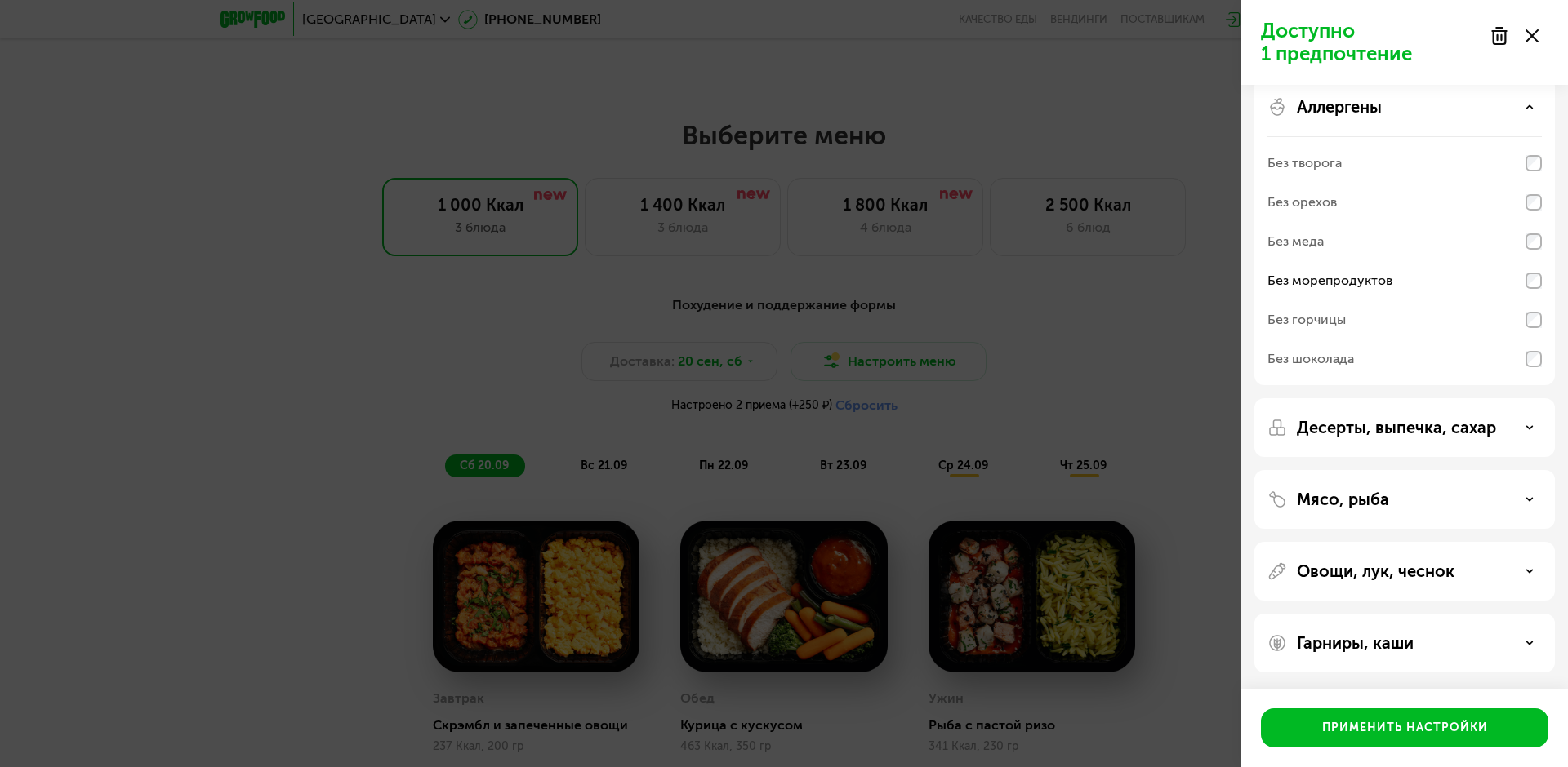
click at [1342, 634] on p "Гарниры, каши" at bounding box center [1354, 643] width 117 height 19
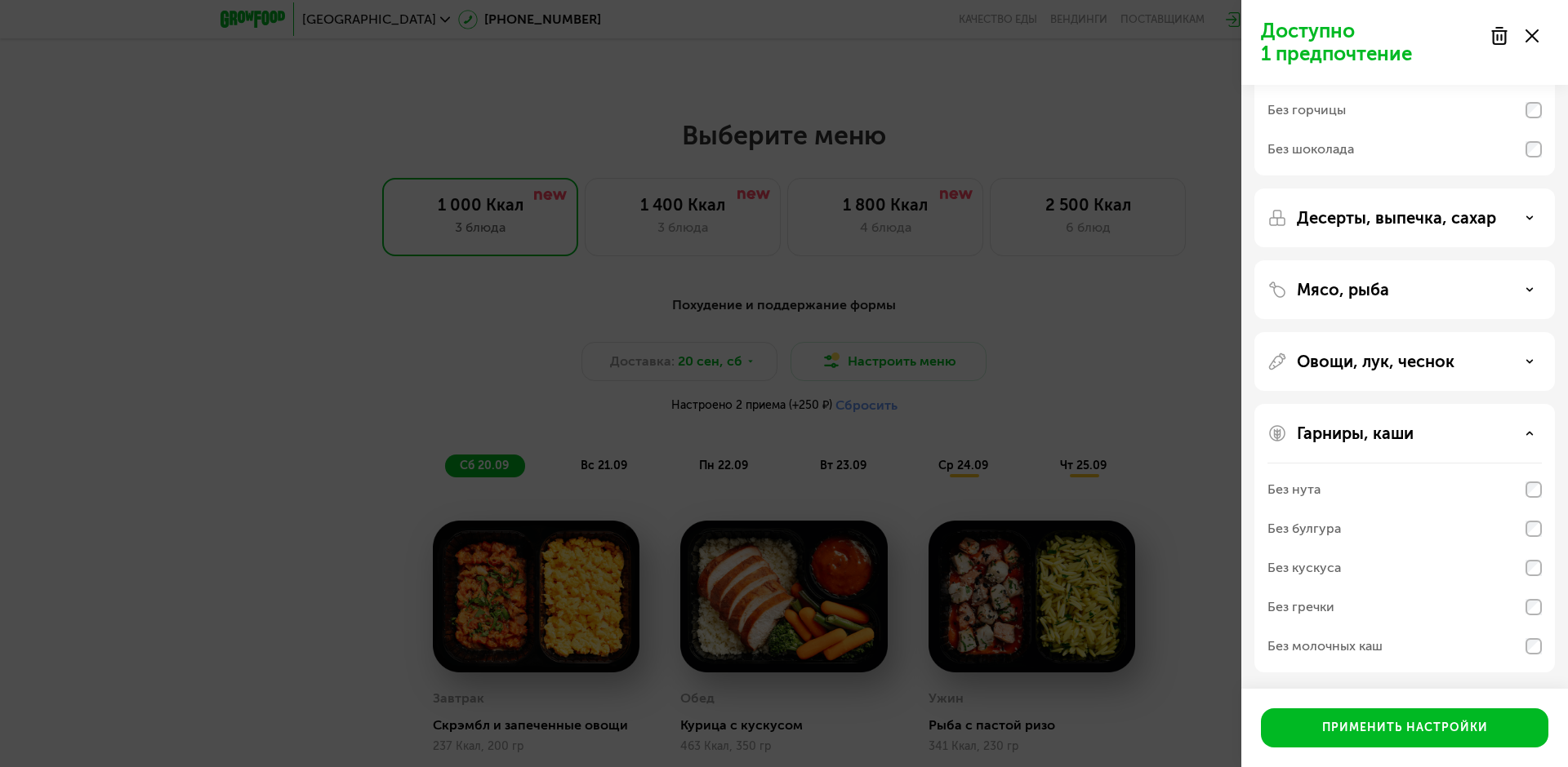
click at [1393, 435] on p "Гарниры, каши" at bounding box center [1354, 433] width 117 height 19
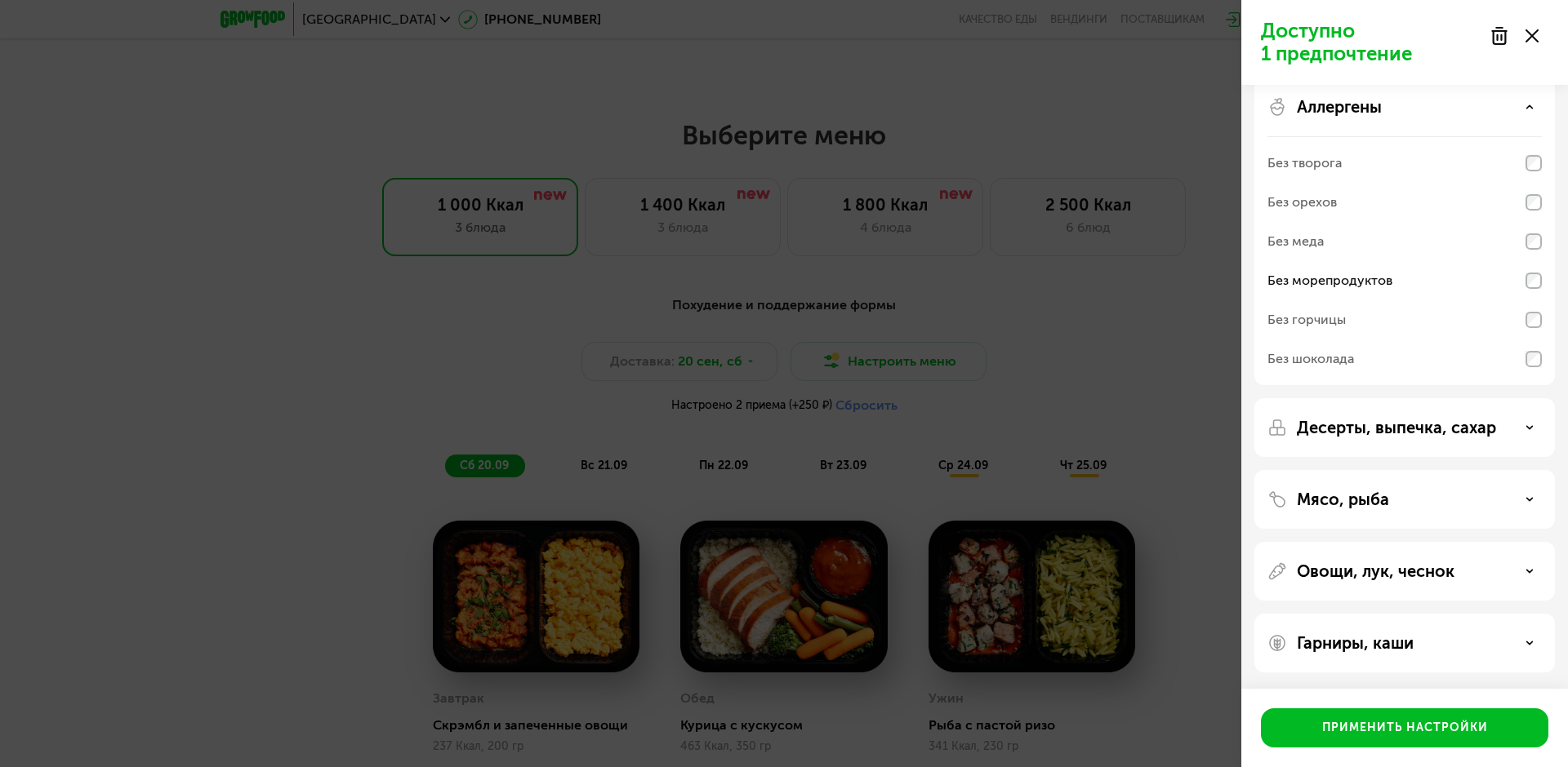
click at [1360, 509] on p "Мясо, рыба" at bounding box center [1343, 499] width 93 height 19
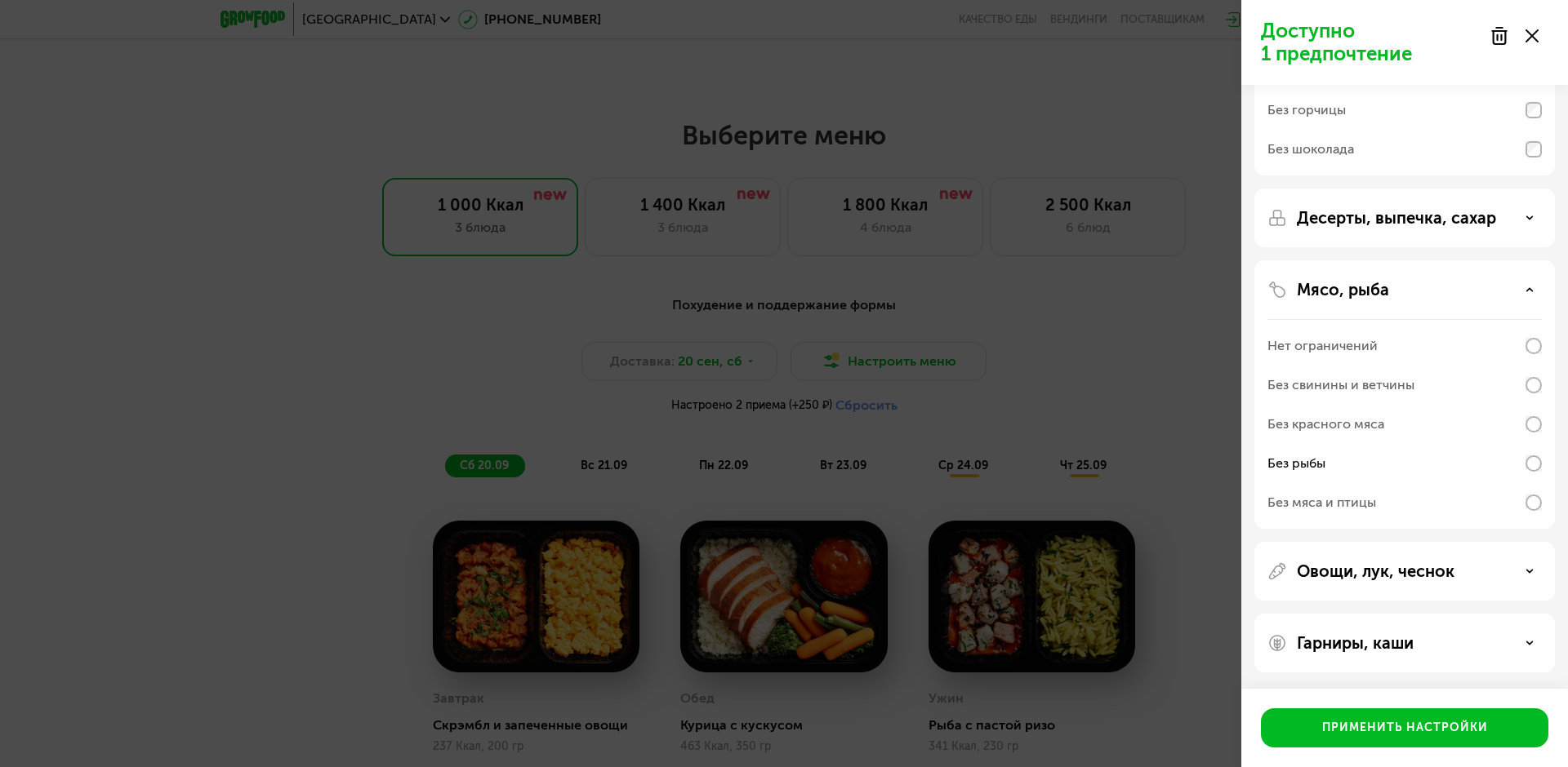
click at [1349, 264] on div "Мясо, рыба Нет ограничений Без свинины и ветчины Без красного мяса Без рыбы Без…" at bounding box center [1404, 394] width 300 height 268
click at [1353, 217] on p "Десерты, выпечка, сахар" at bounding box center [1396, 218] width 199 height 19
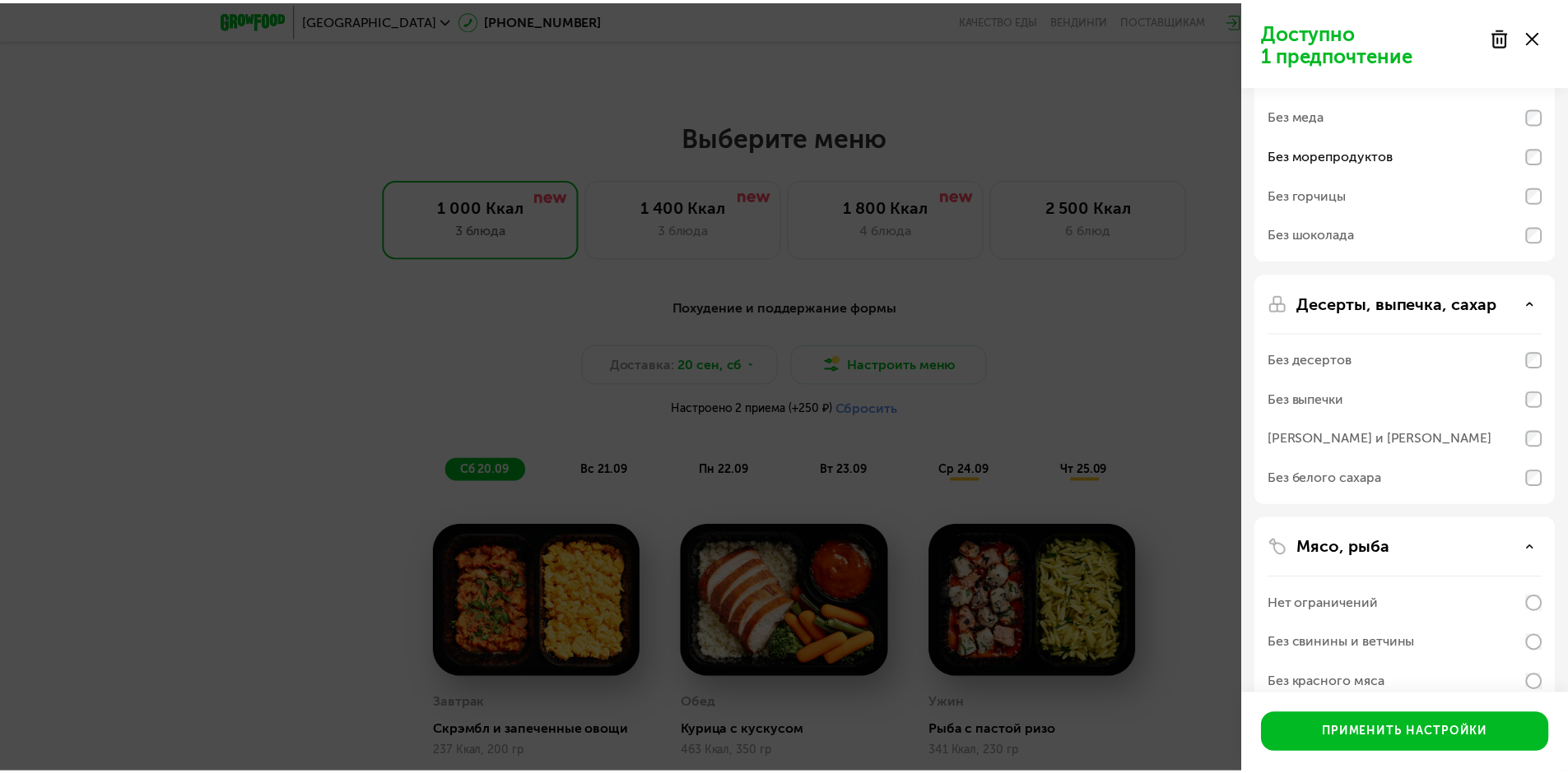
scroll to position [0, 0]
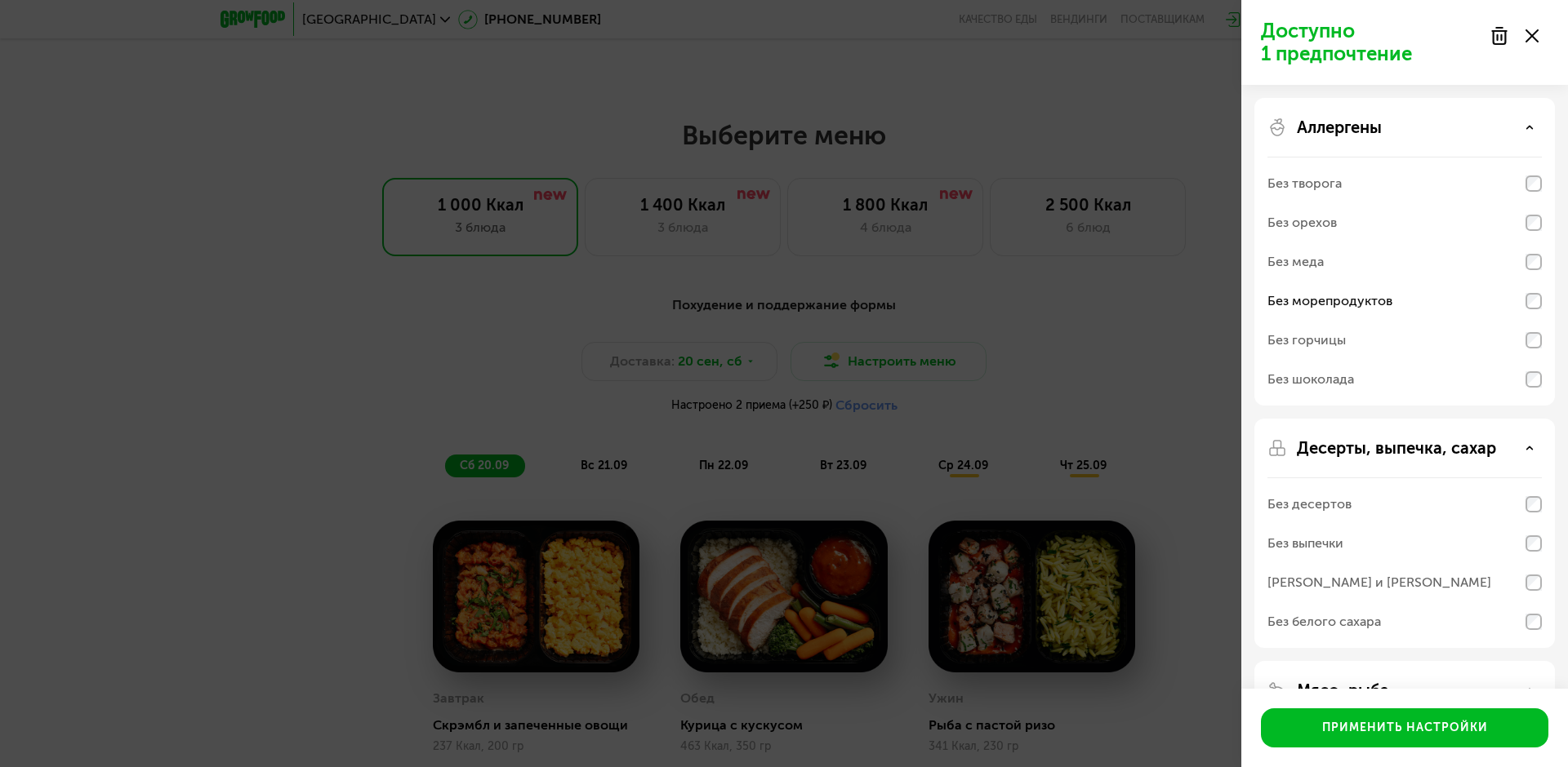
click at [164, 468] on div "Доступно 1 предпочтение Аллергены Без творога Без орехов Без меда Без морепроду…" at bounding box center [784, 384] width 1568 height 767
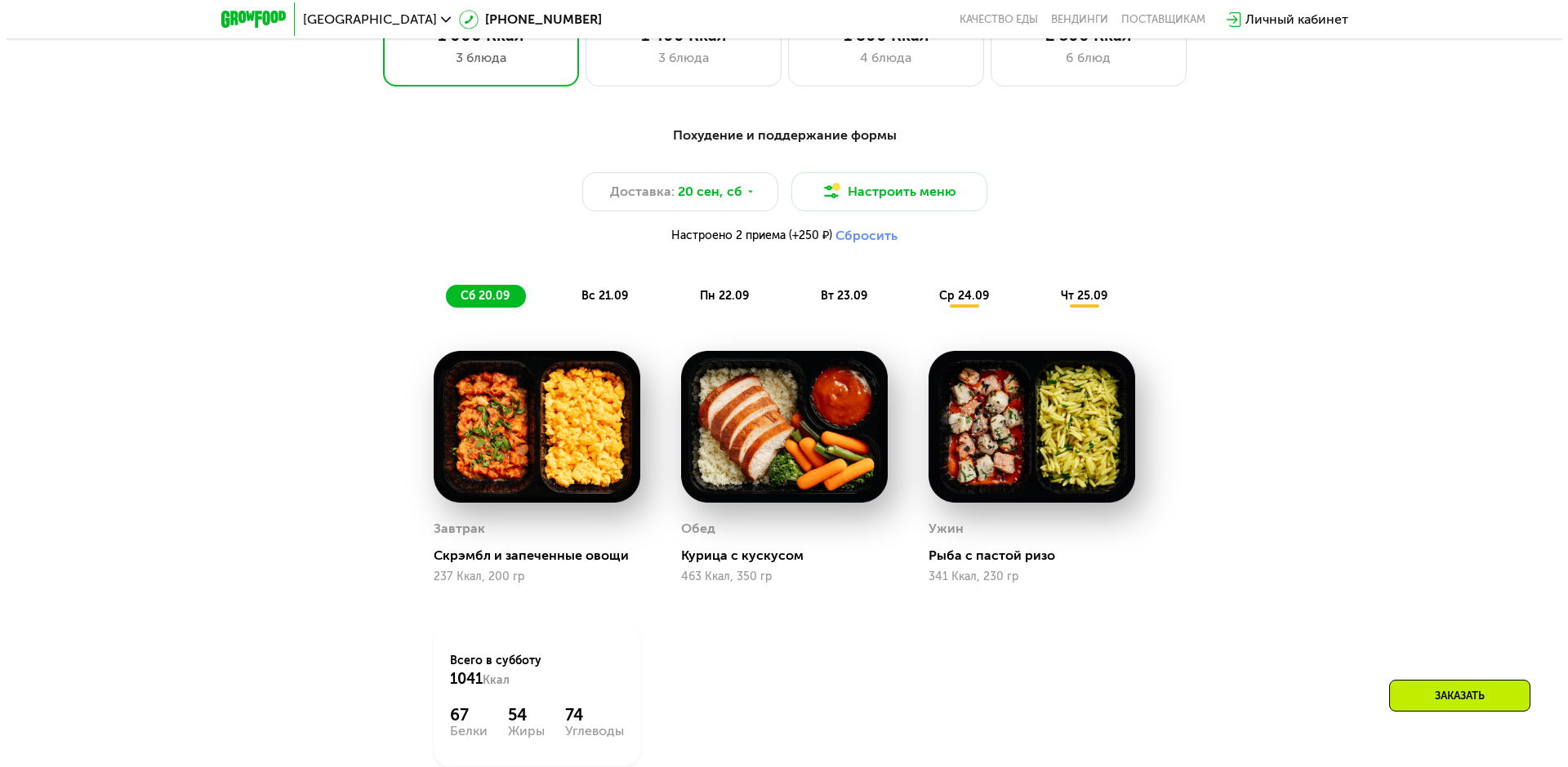
scroll to position [1436, 0]
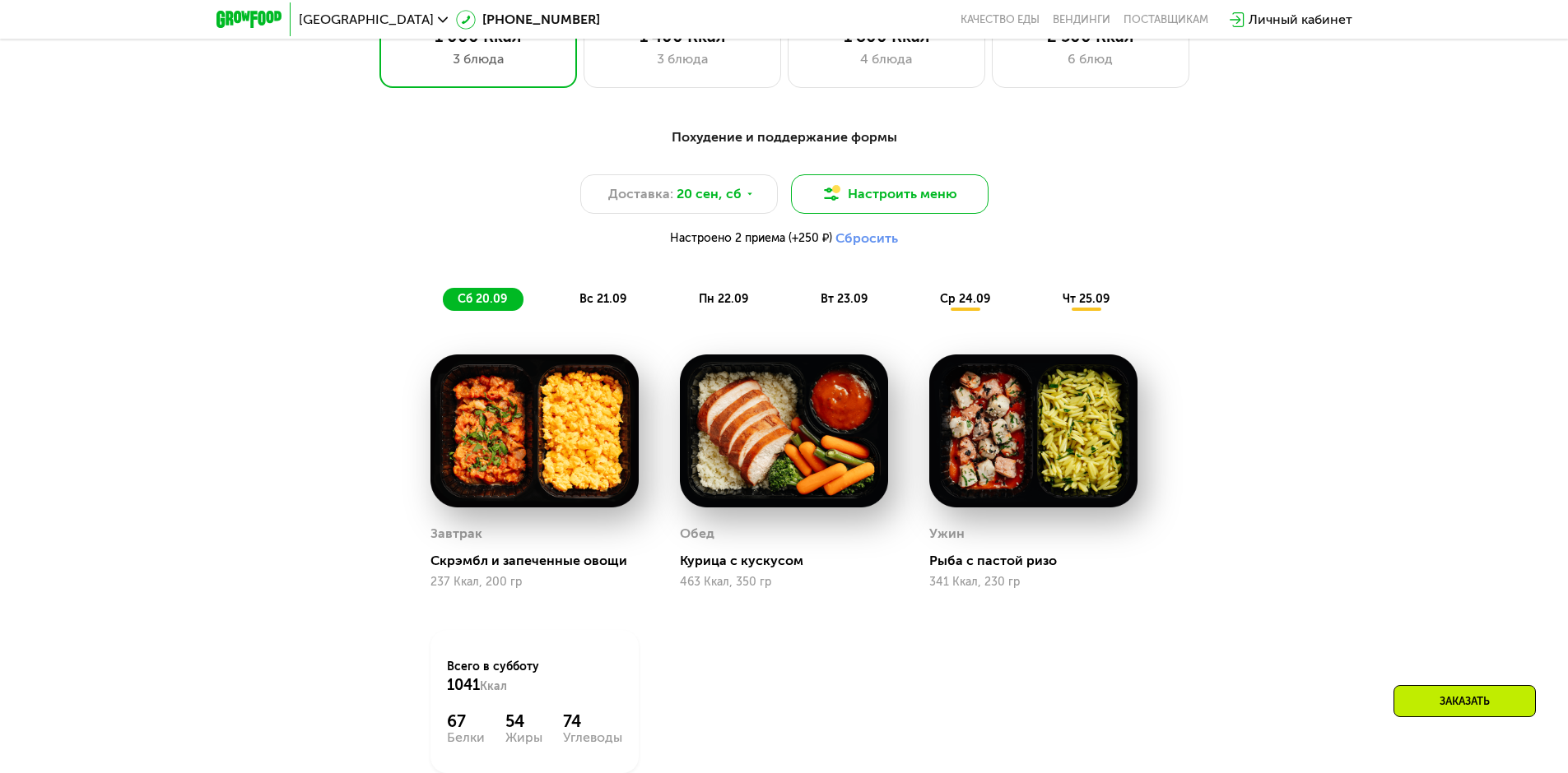
click at [899, 203] on button "Настроить меню" at bounding box center [890, 194] width 198 height 40
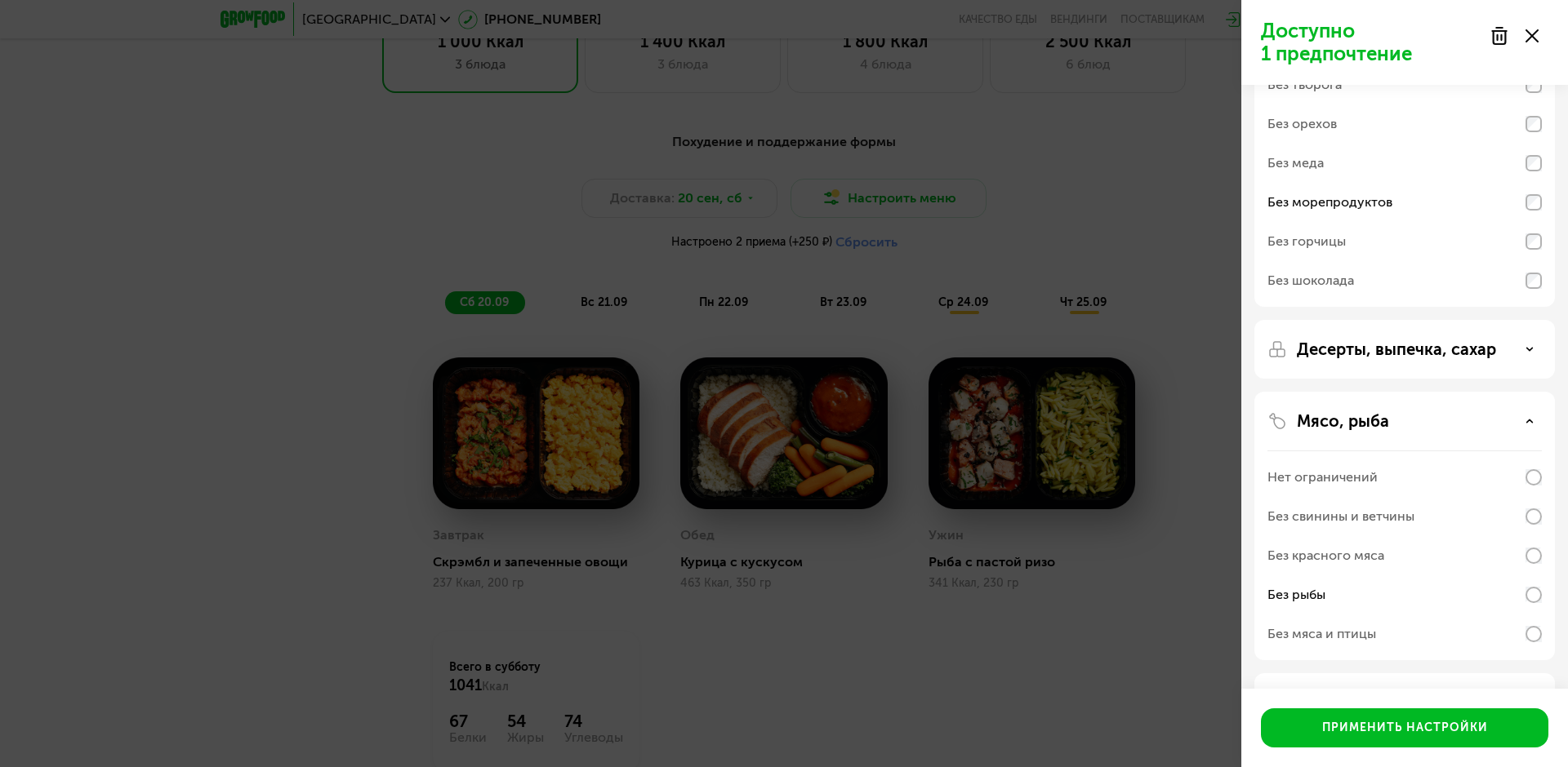
scroll to position [230, 0]
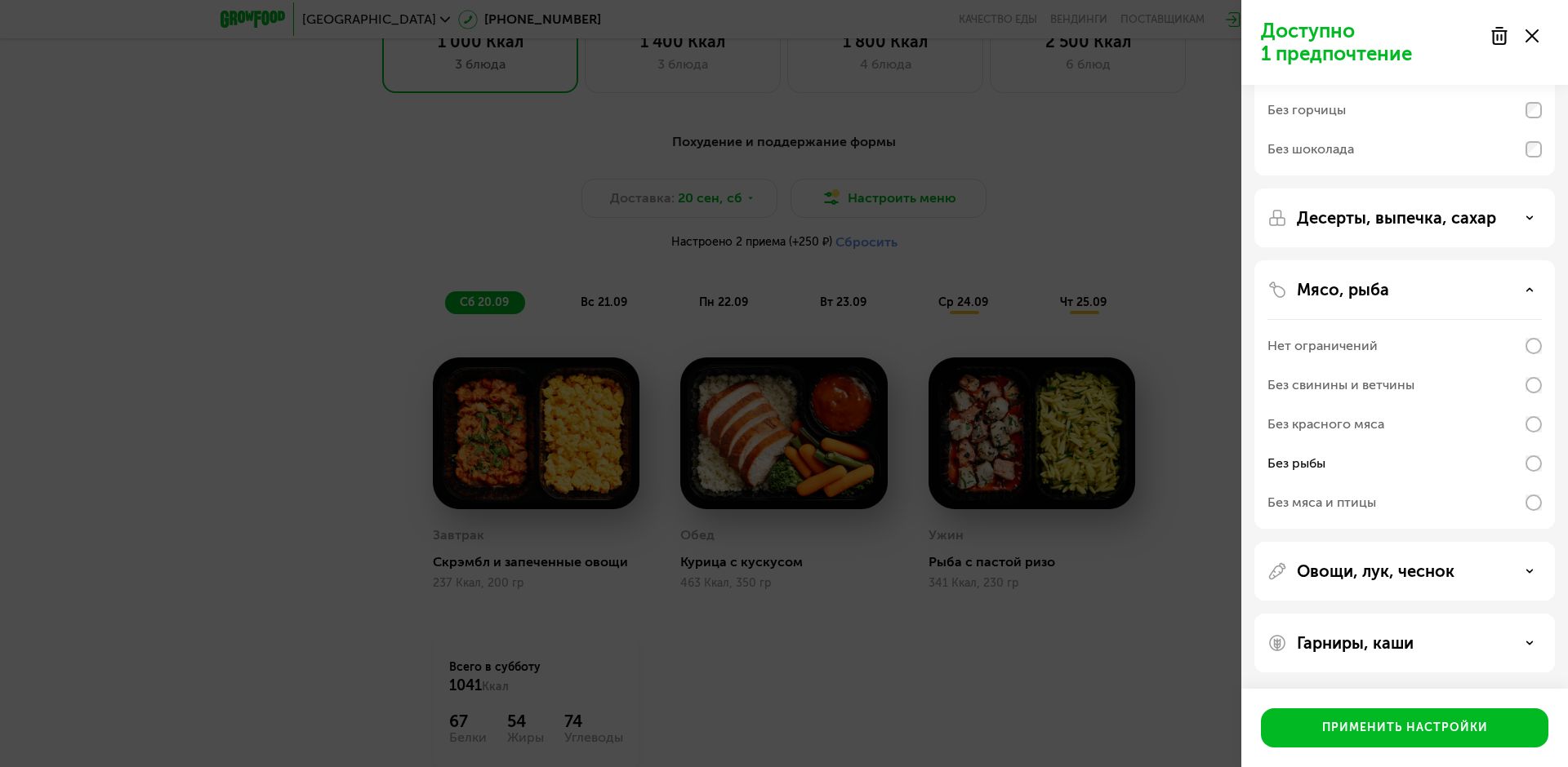
click at [1534, 434] on div "Без красного мяса" at bounding box center [1404, 424] width 274 height 40
click at [1389, 730] on div "Применить настройки" at bounding box center [1405, 727] width 166 height 16
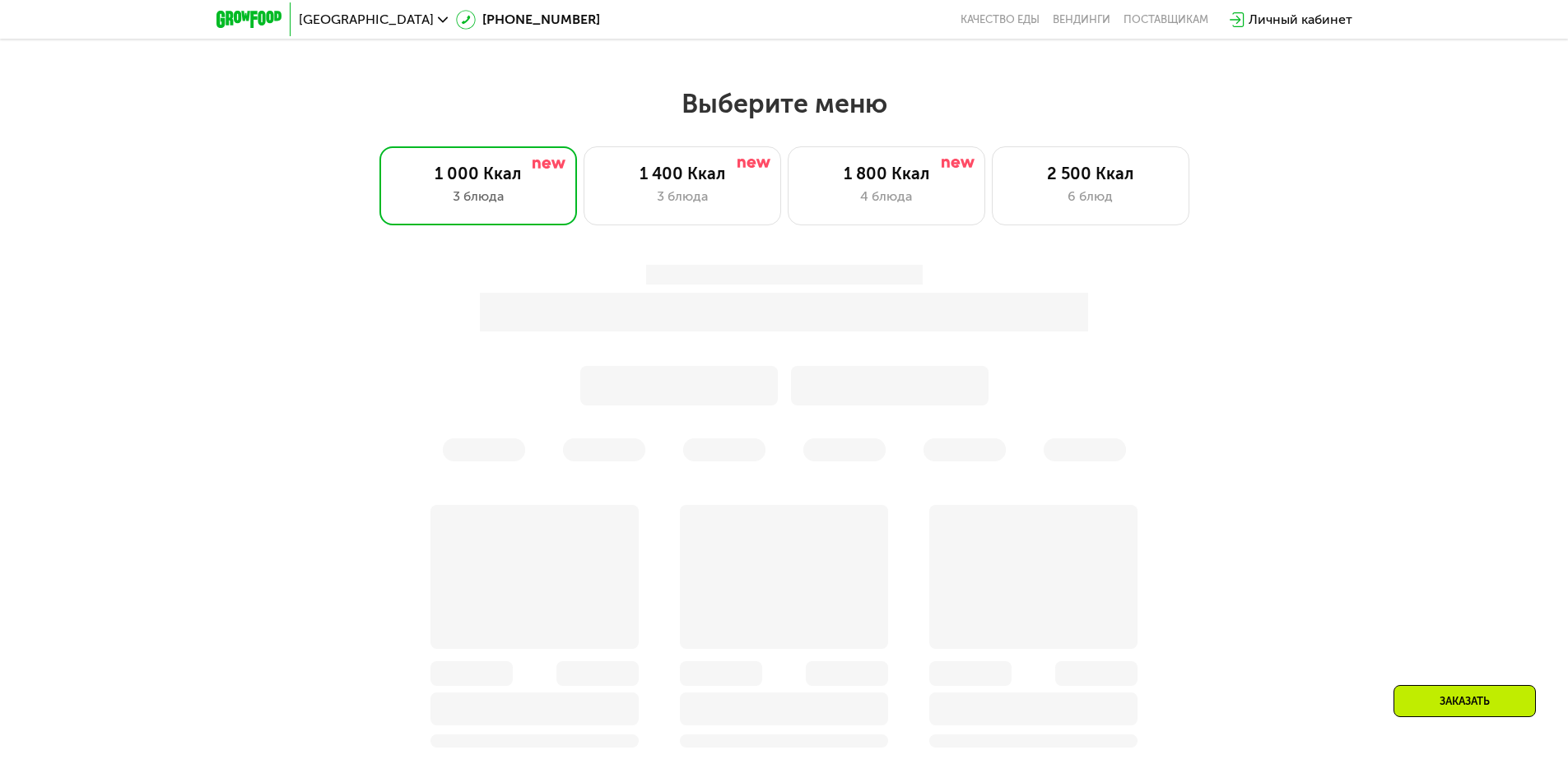
scroll to position [1282, 0]
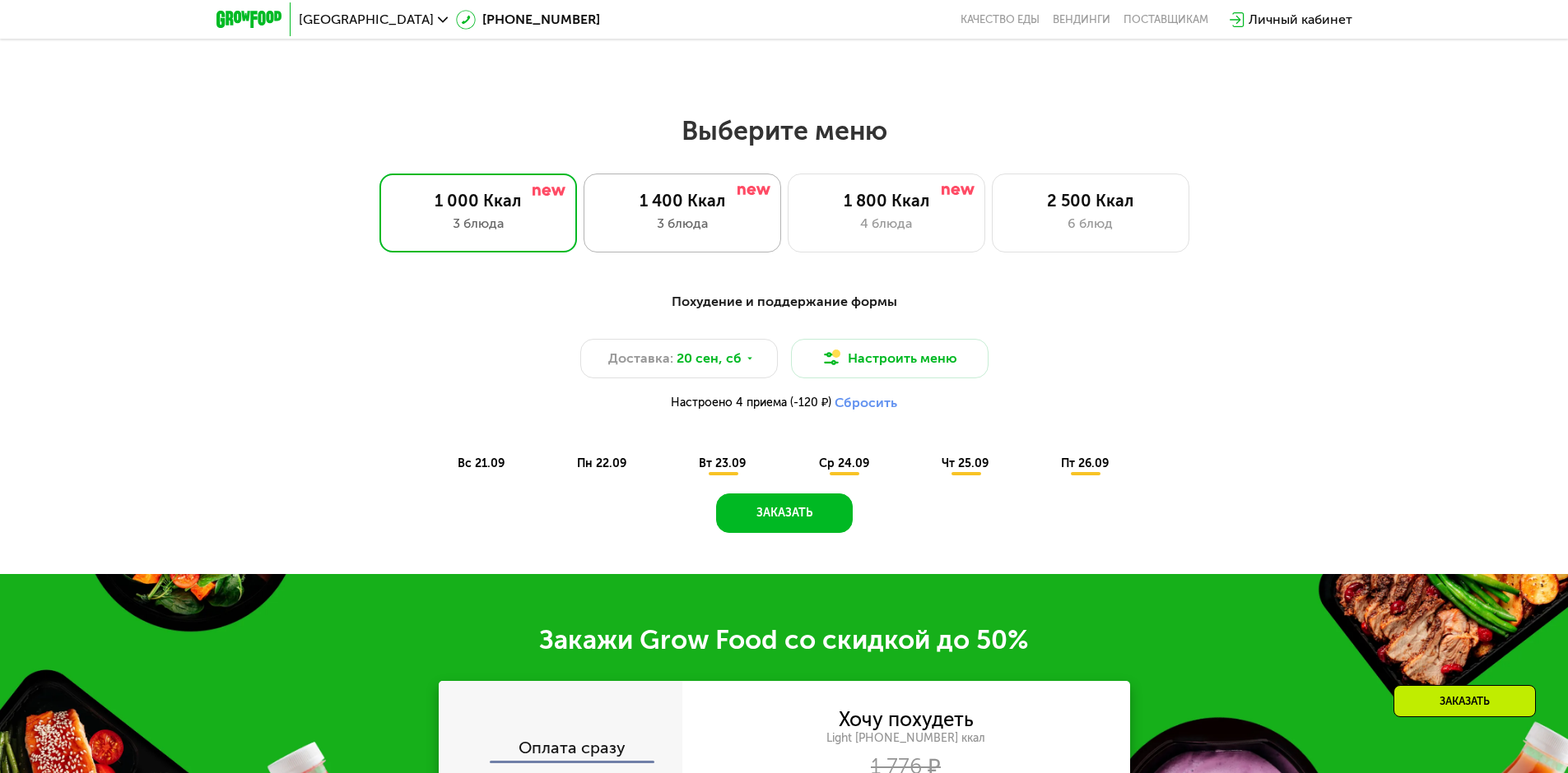
click at [667, 197] on div "1 400 Ккал" at bounding box center [683, 200] width 163 height 19
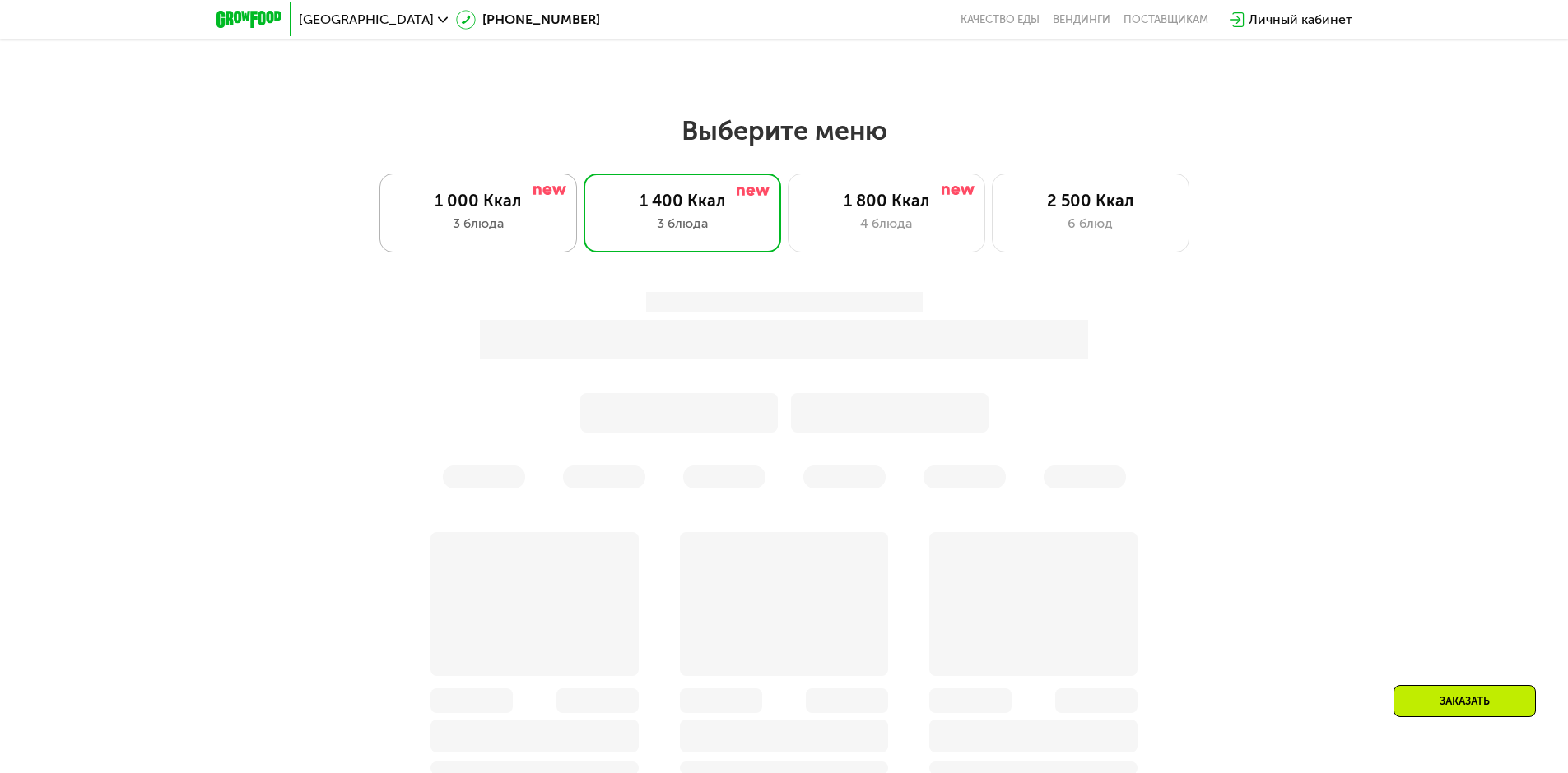
click at [477, 203] on div "1 000 Ккал" at bounding box center [478, 200] width 163 height 19
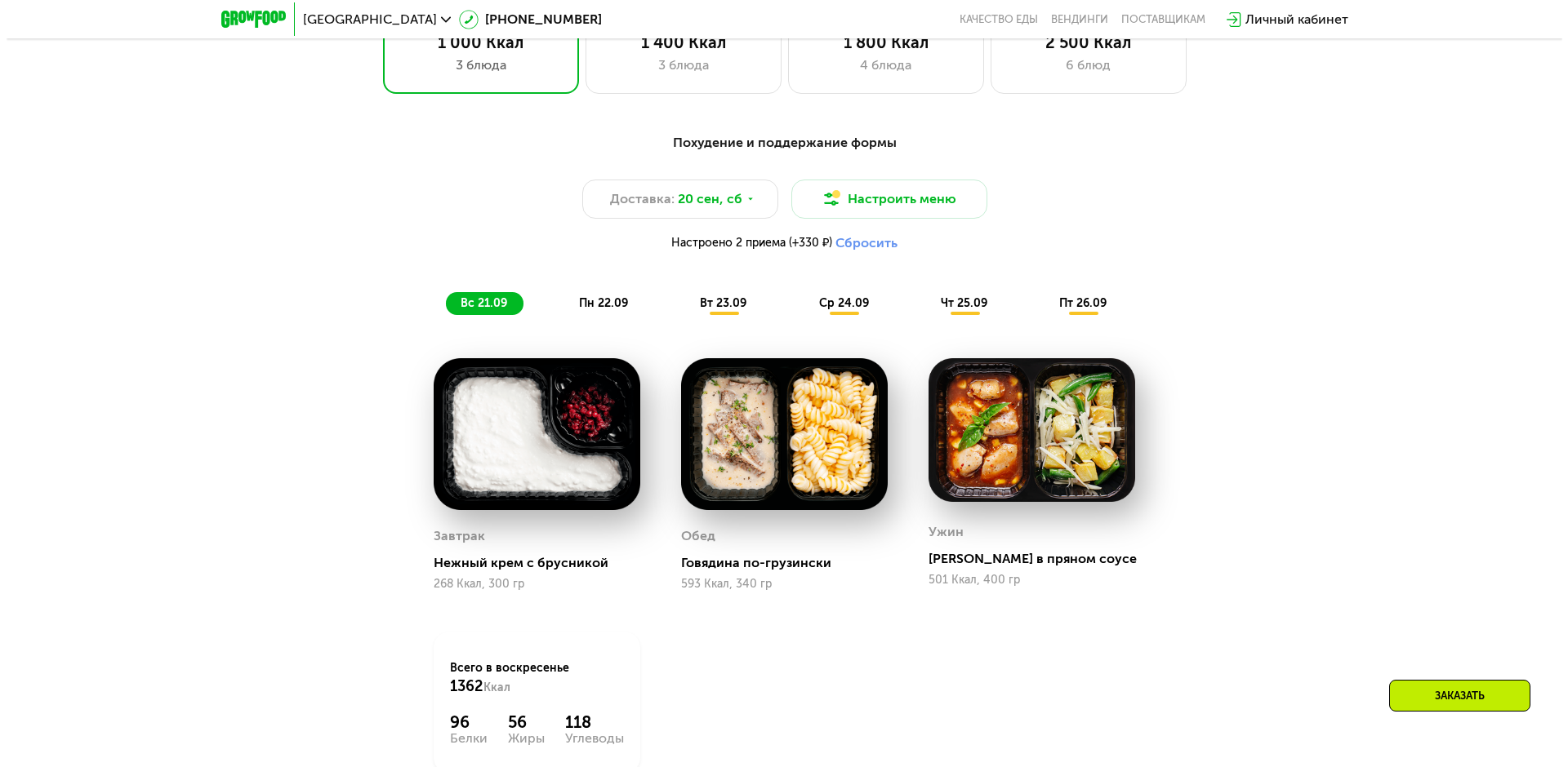
scroll to position [1436, 0]
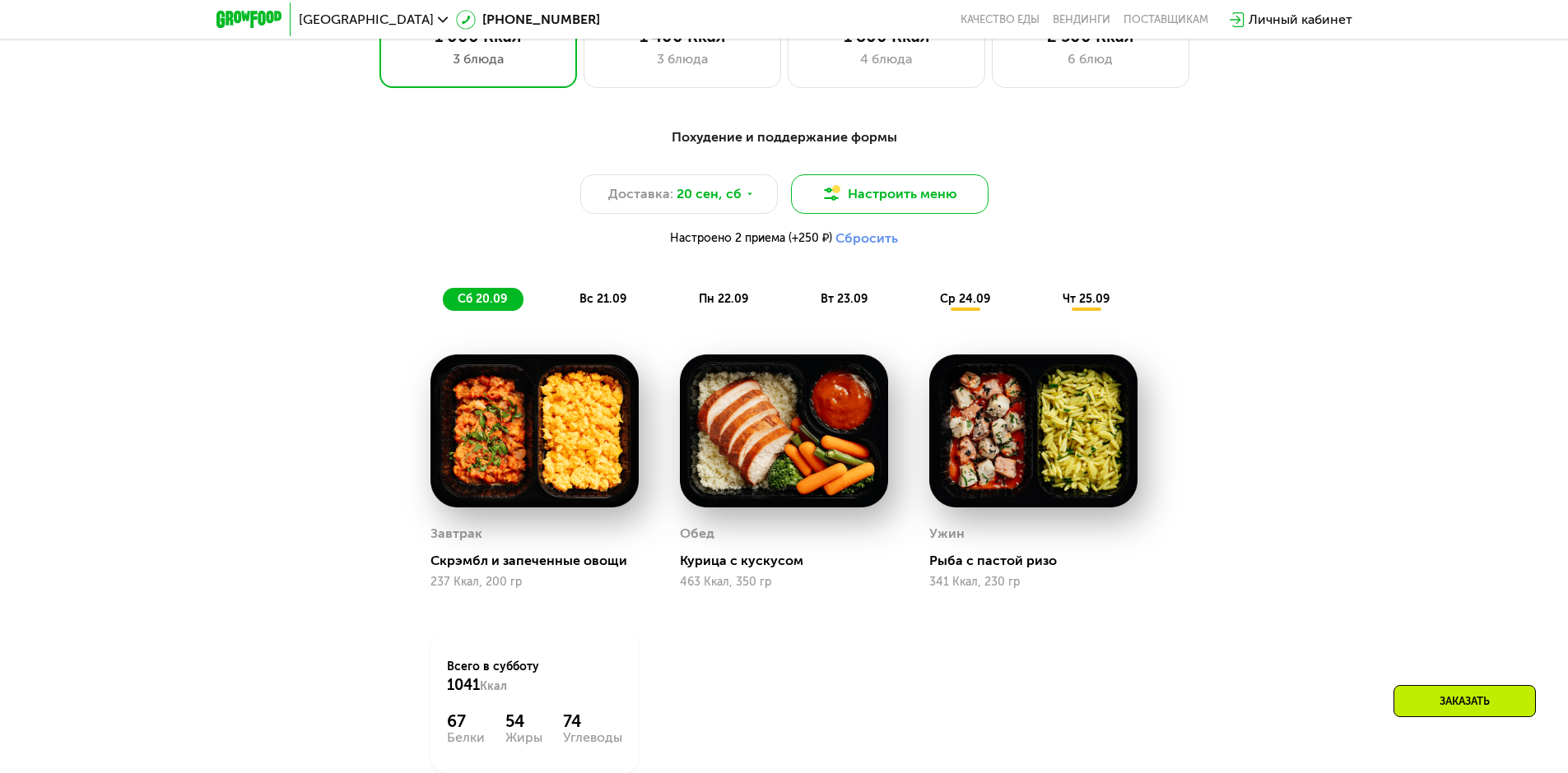
click at [884, 198] on button "Настроить меню" at bounding box center [890, 194] width 198 height 40
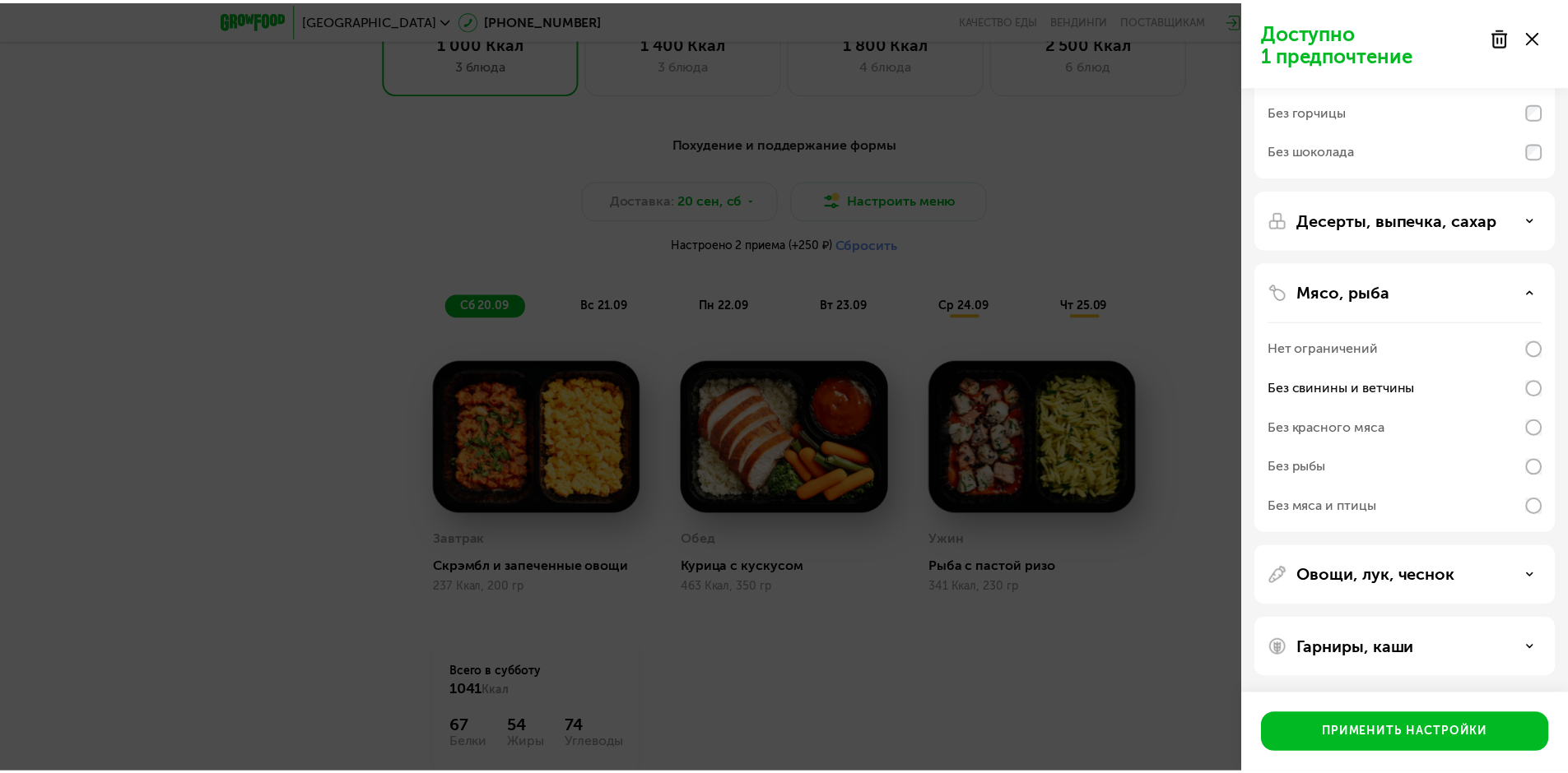
scroll to position [232, 0]
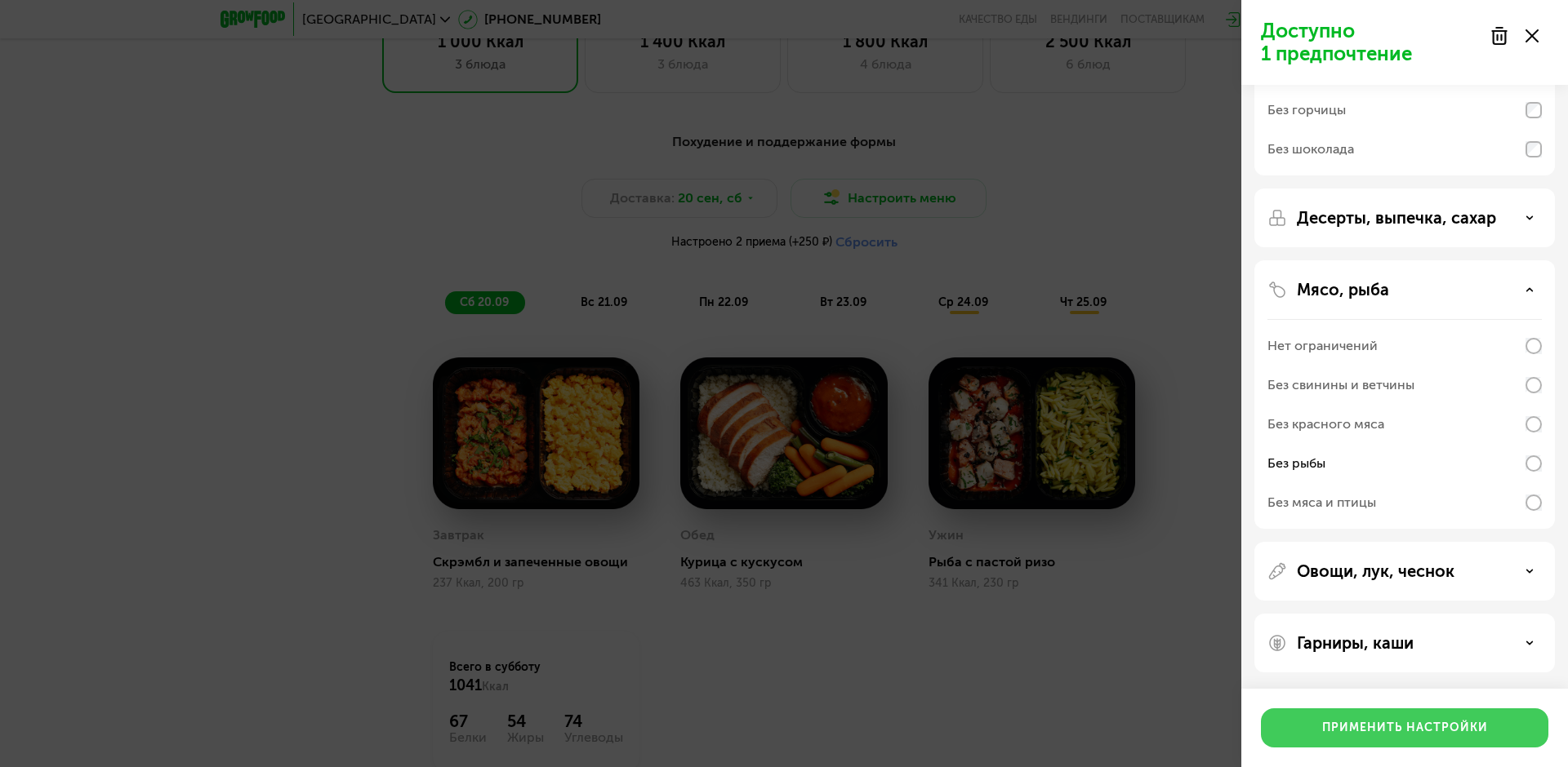
click at [1412, 728] on div "Применить настройки" at bounding box center [1405, 727] width 166 height 16
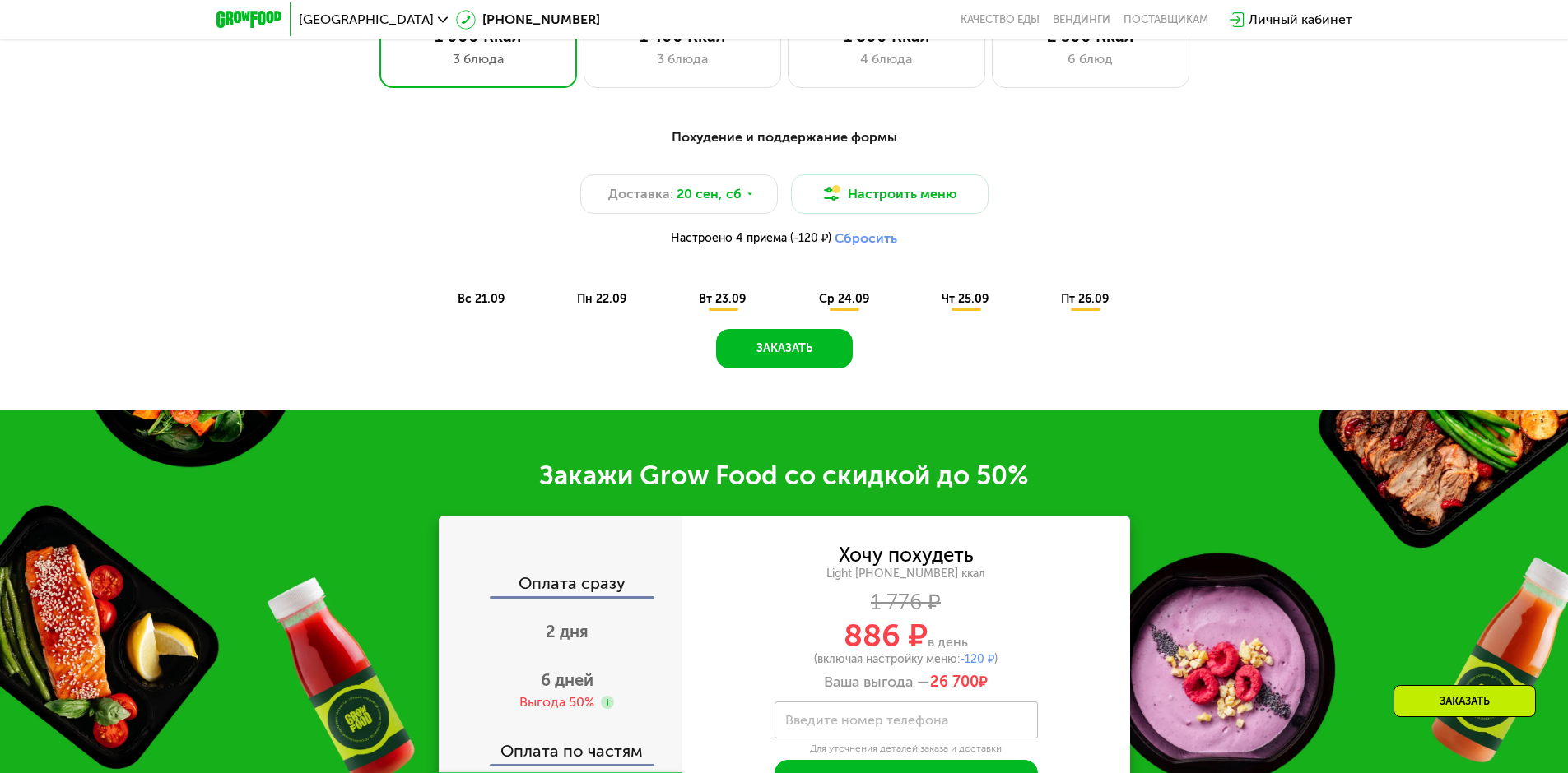
scroll to position [1527, 0]
